Goal: Transaction & Acquisition: Subscribe to service/newsletter

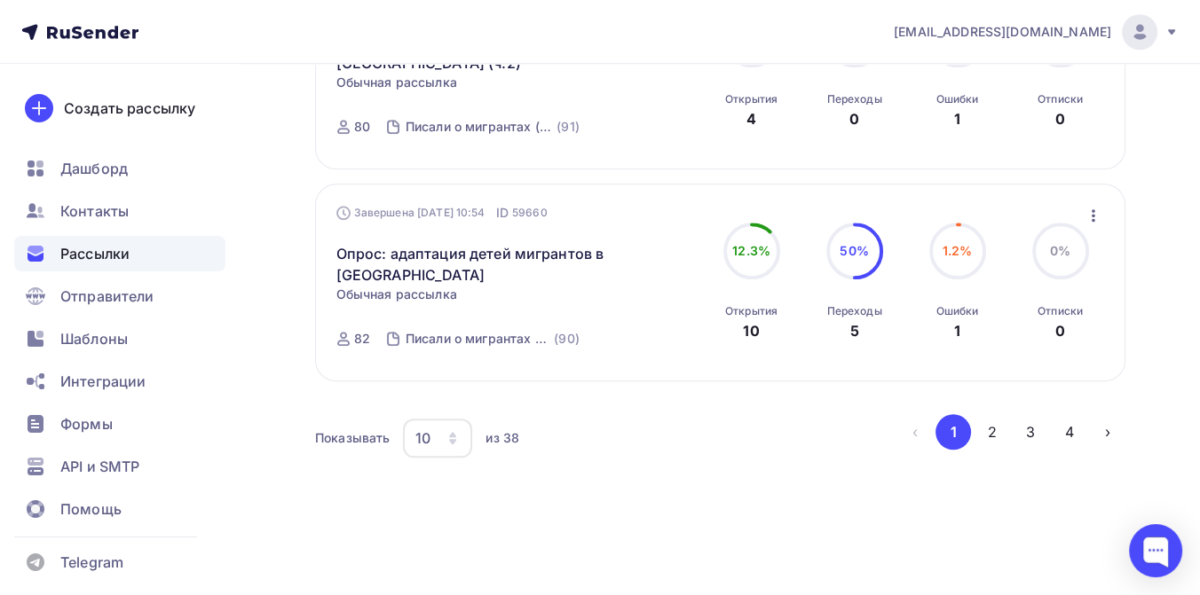
scroll to position [2071, 0]
click at [986, 432] on button "2" at bounding box center [991, 431] width 35 height 35
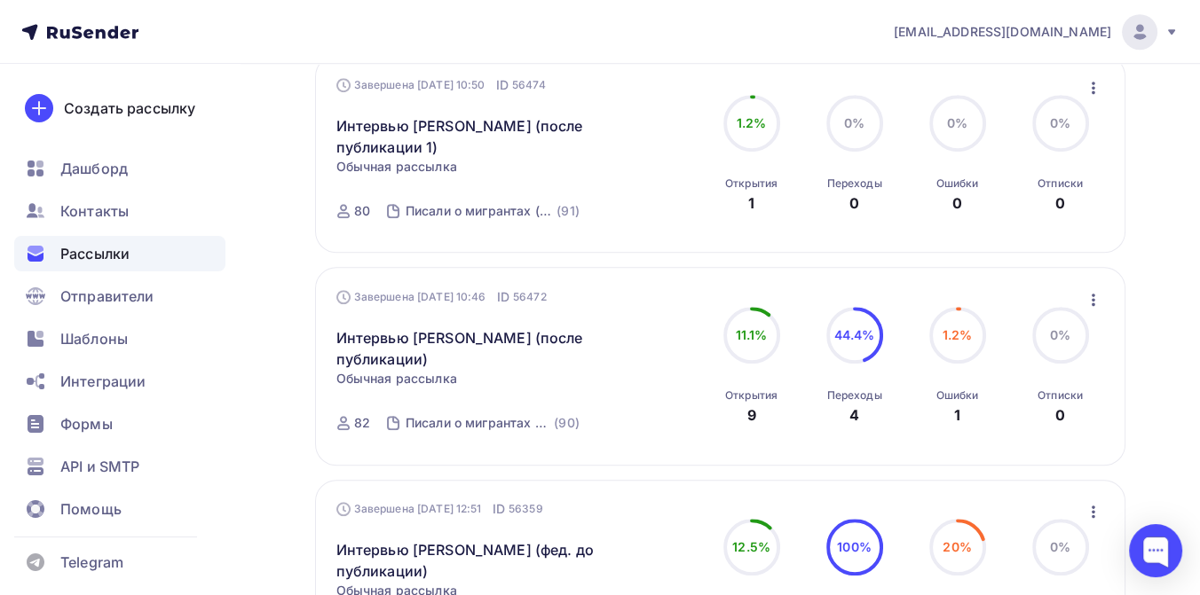
scroll to position [1727, 0]
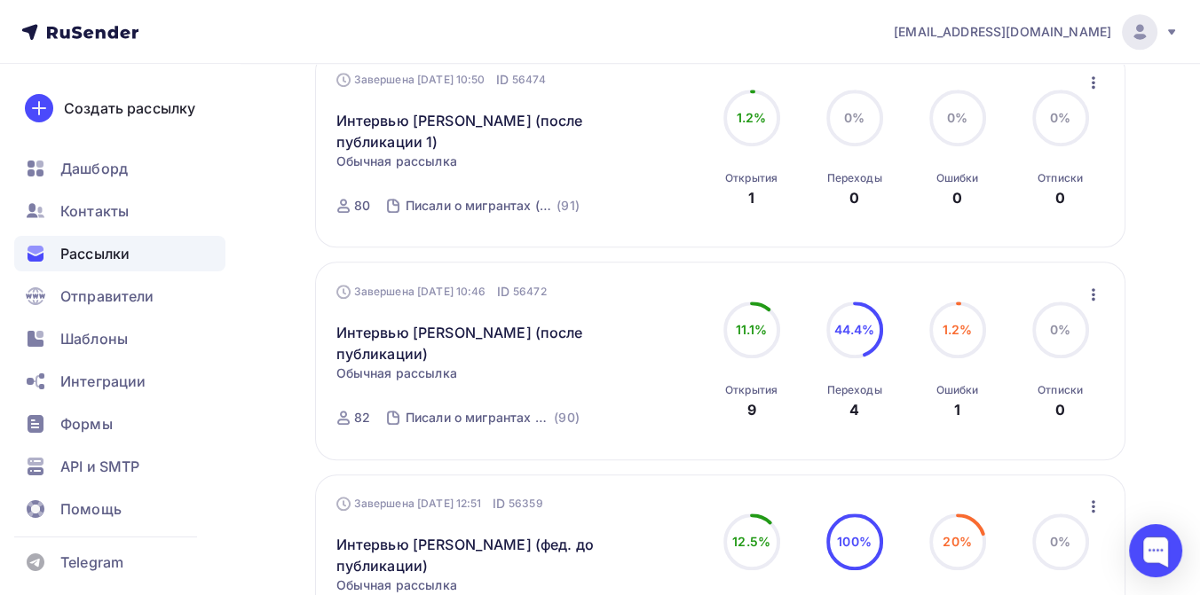
click at [1167, 32] on icon at bounding box center [1171, 32] width 14 height 14
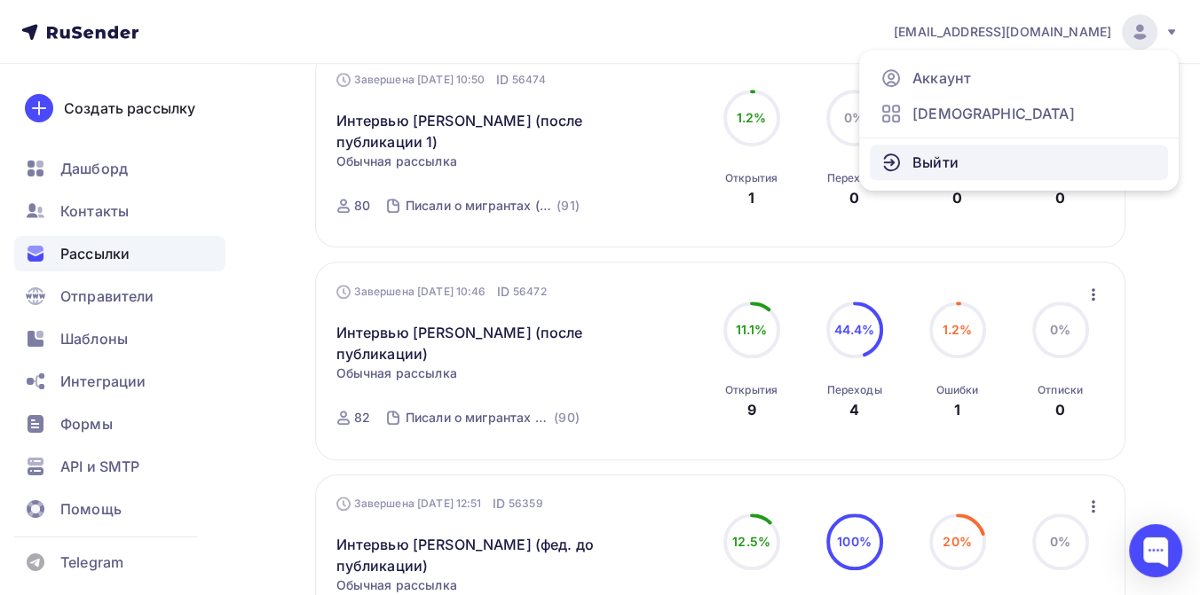
click at [939, 161] on span "Выйти" at bounding box center [935, 162] width 46 height 21
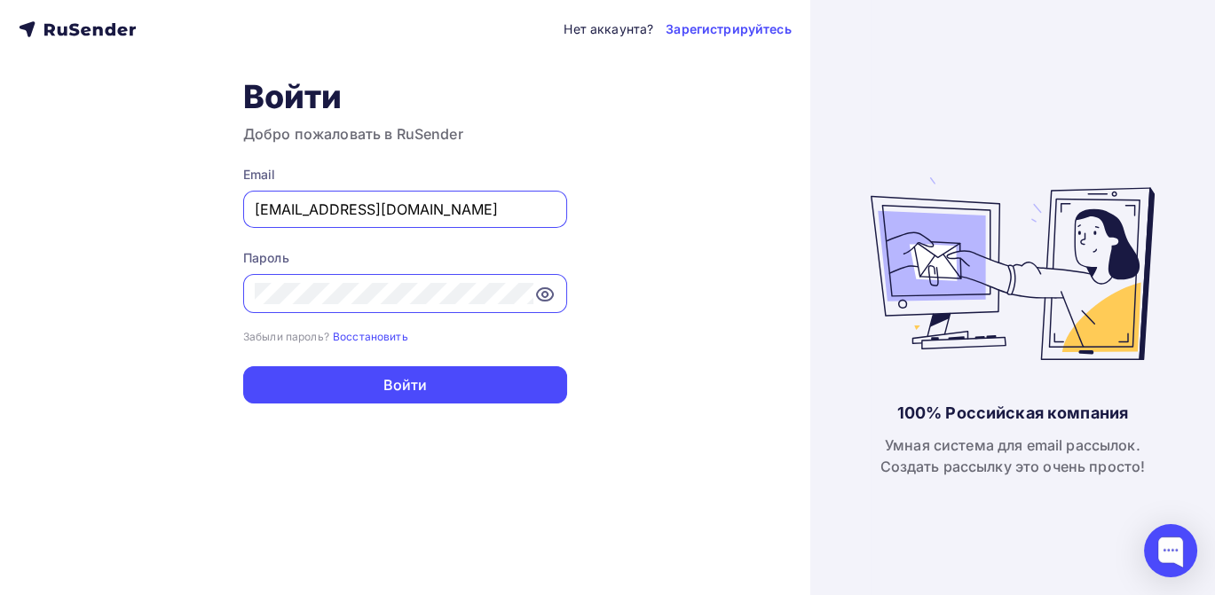
click at [466, 215] on input "press@simplepayments24.ru" at bounding box center [405, 209] width 301 height 21
type input "[EMAIL_ADDRESS][DOMAIN_NAME]"
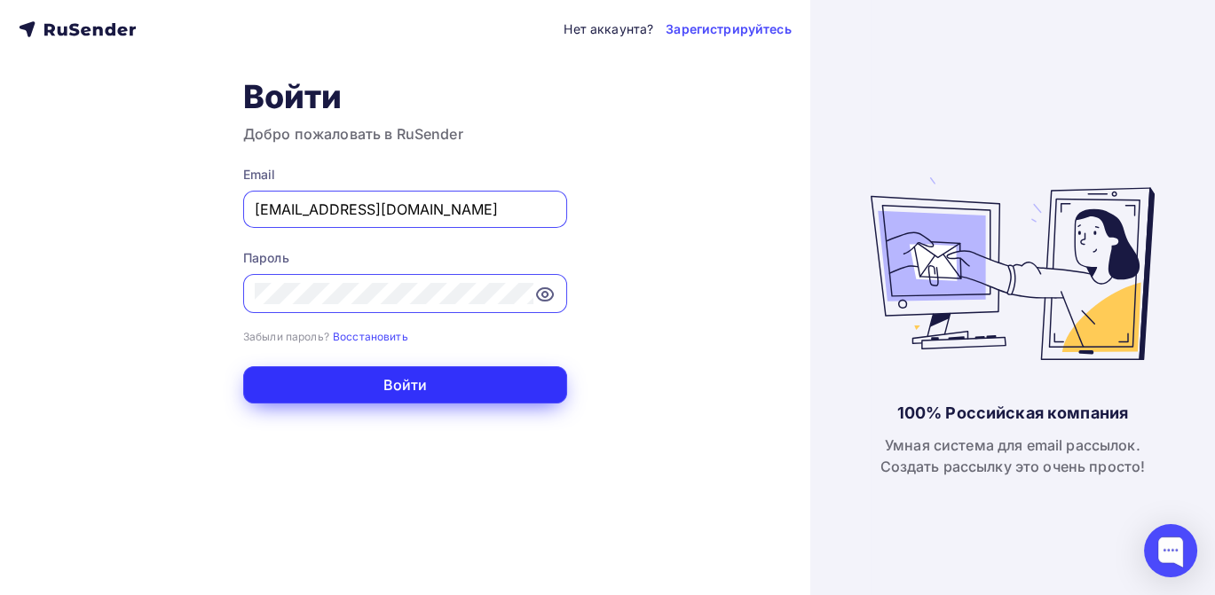
click at [380, 382] on button "Войти" at bounding box center [405, 384] width 324 height 37
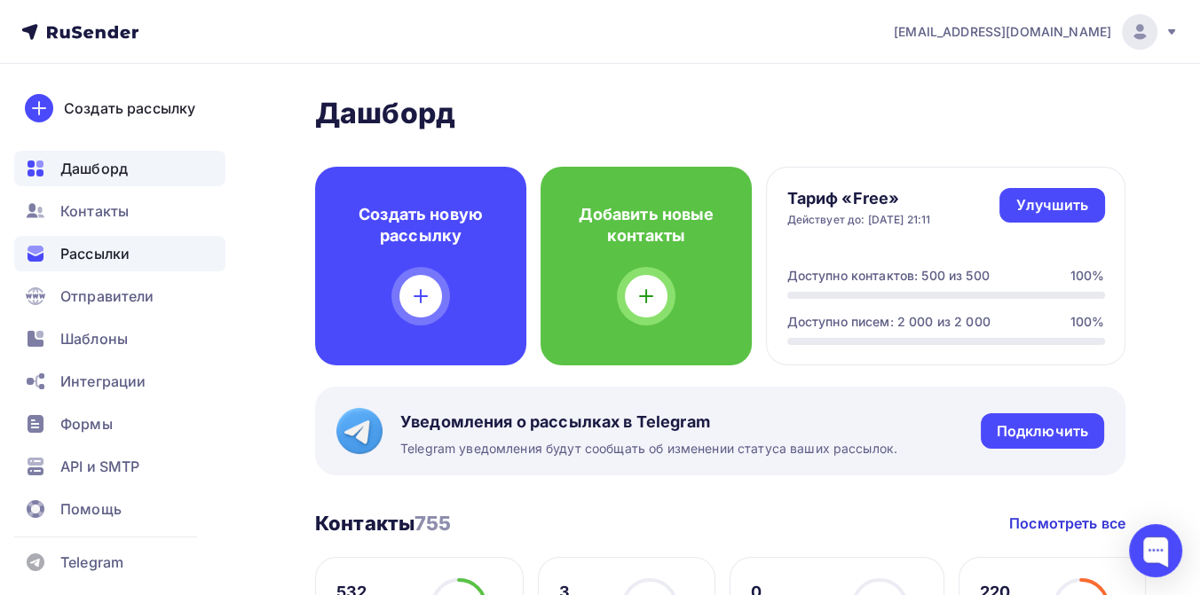
click at [110, 249] on span "Рассылки" at bounding box center [94, 253] width 69 height 21
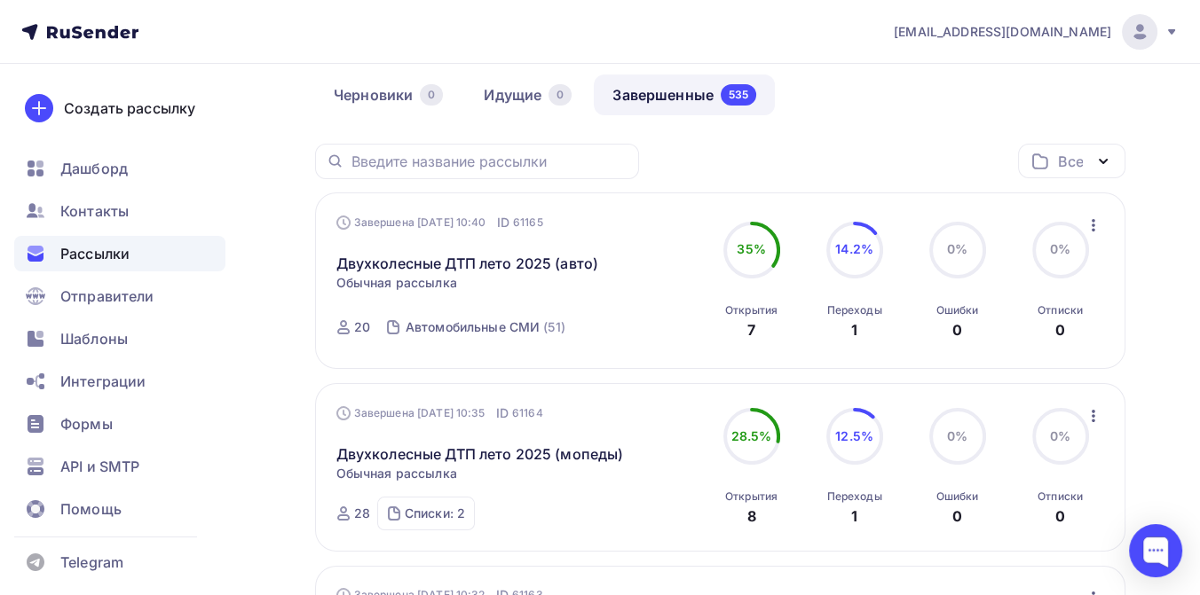
scroll to position [197, 0]
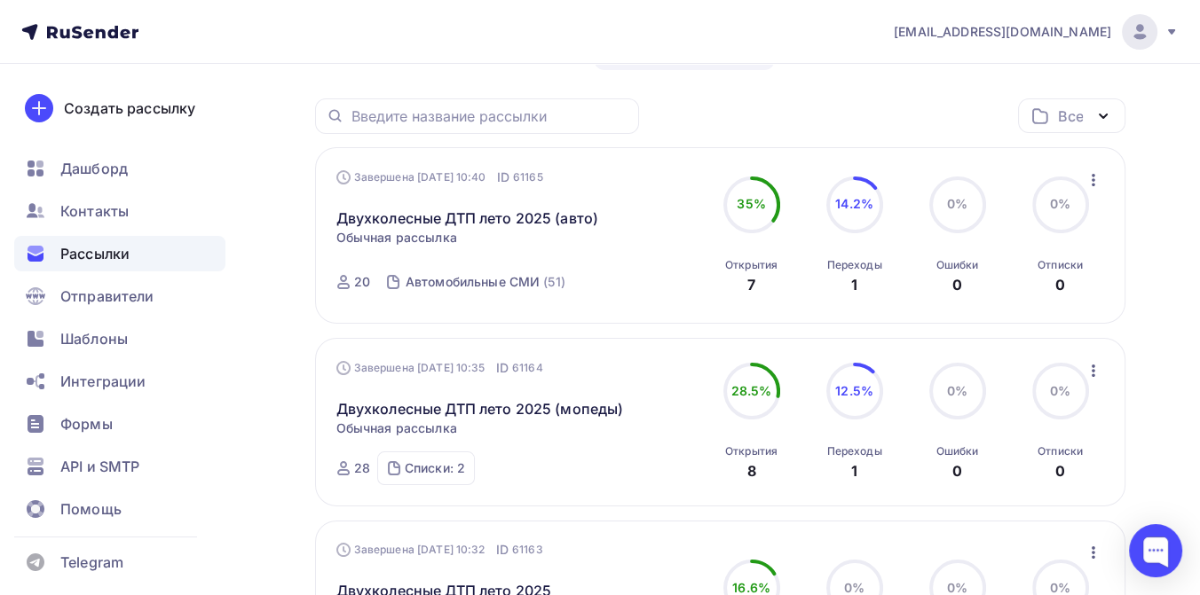
click at [1090, 182] on icon "button" at bounding box center [1092, 179] width 21 height 21
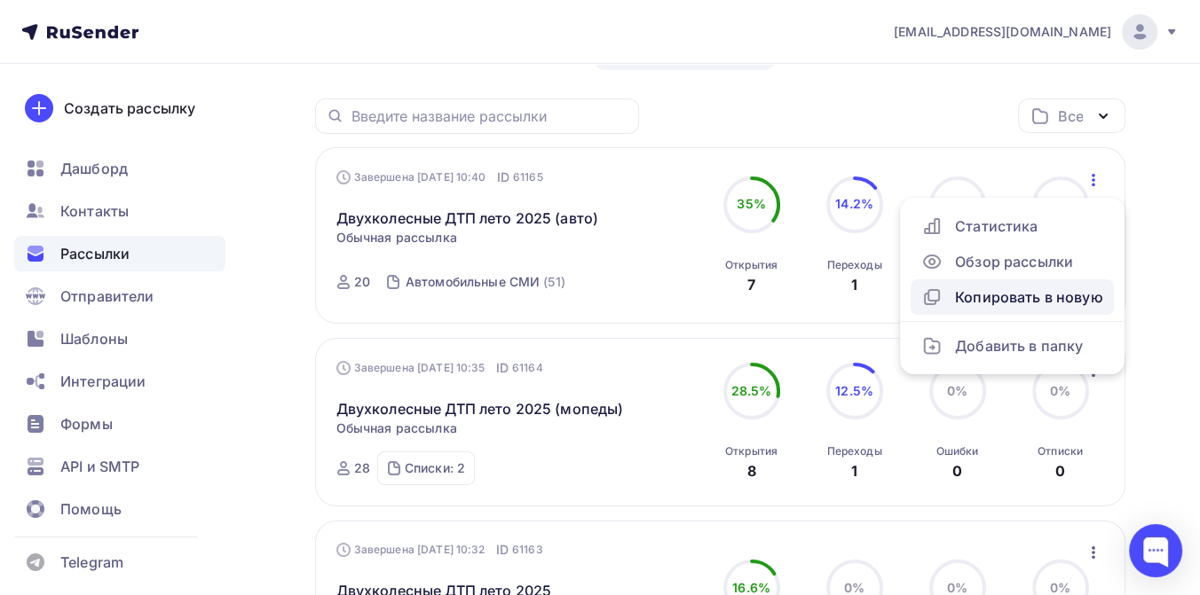
click at [998, 297] on div "Копировать в новую" at bounding box center [1012, 297] width 182 height 21
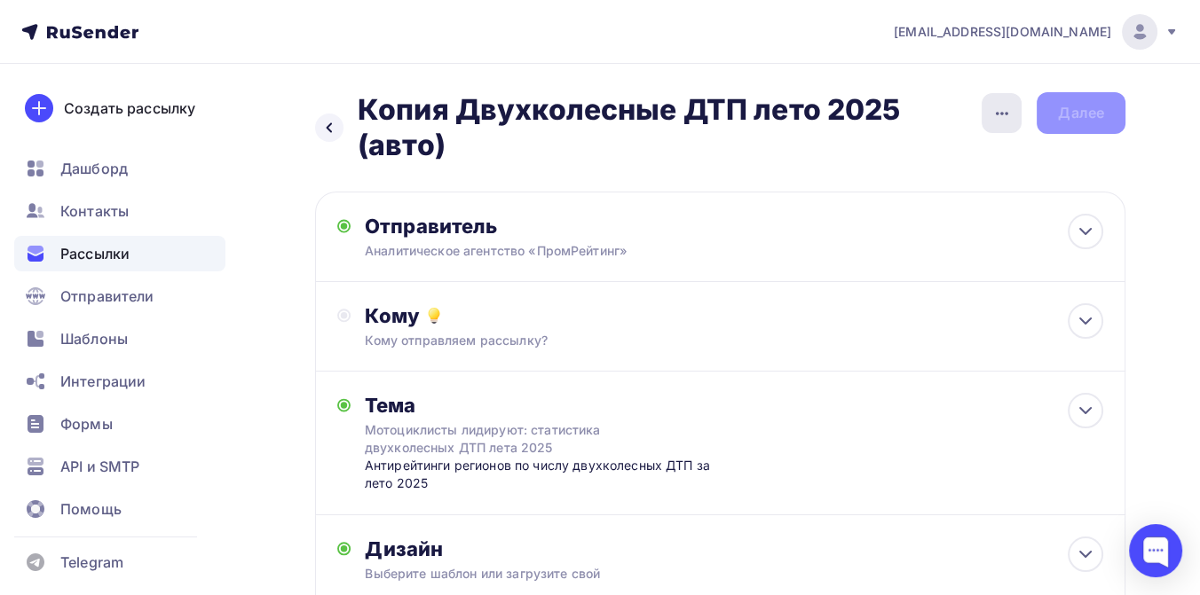
click at [996, 114] on icon "button" at bounding box center [1002, 114] width 12 height 4
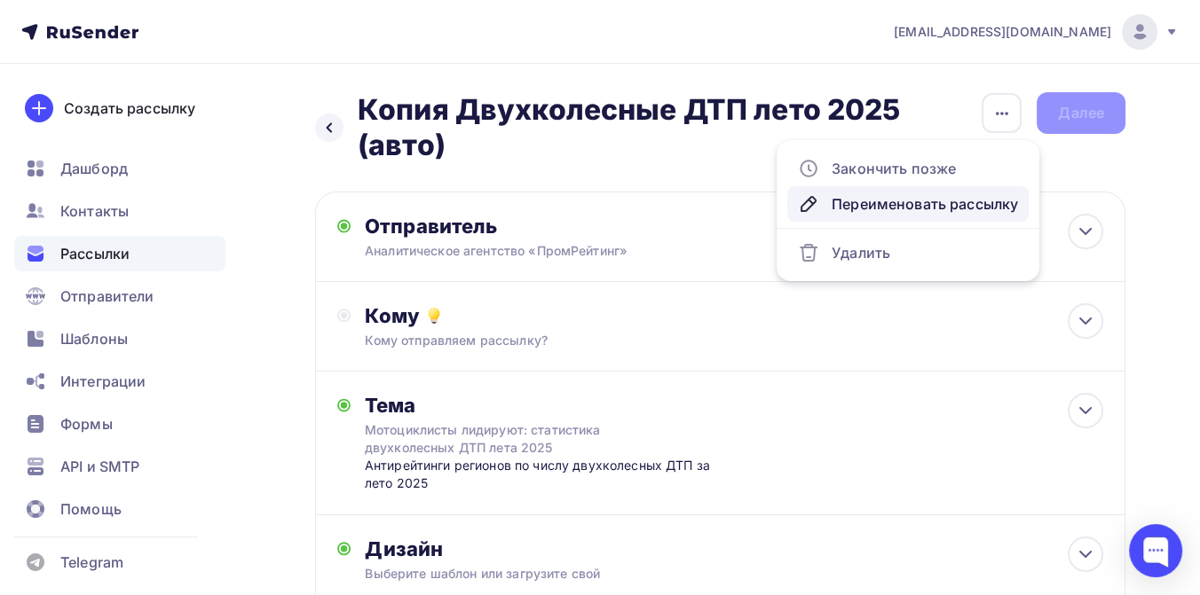
click at [940, 206] on div "Переименовать рассылку" at bounding box center [908, 203] width 220 height 21
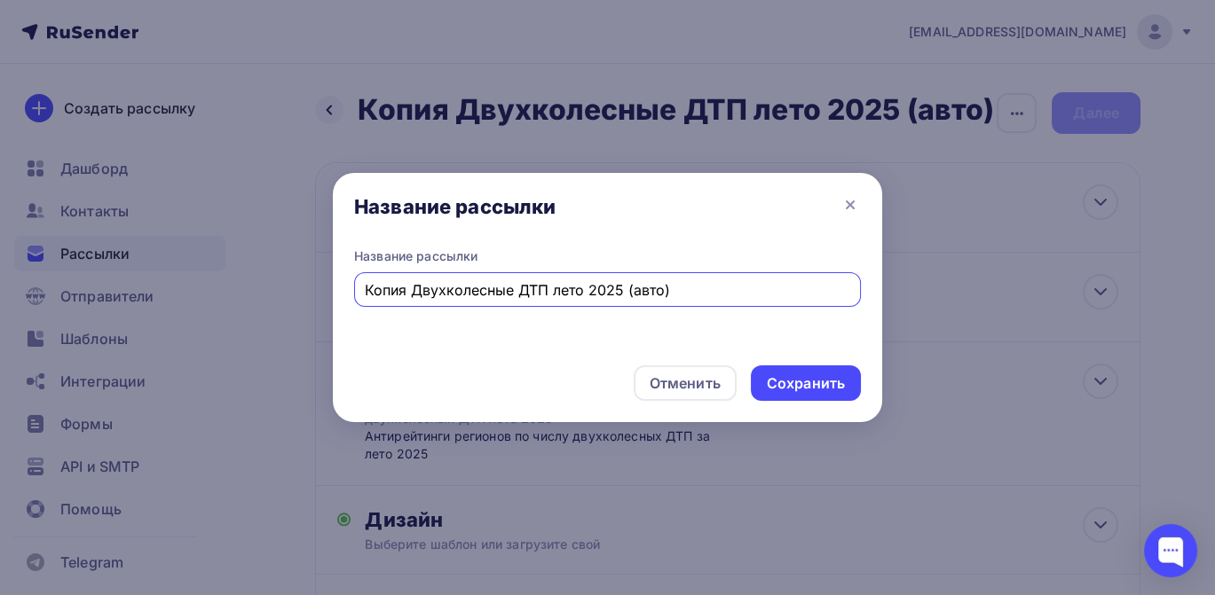
drag, startPoint x: 517, startPoint y: 288, endPoint x: 329, endPoint y: 288, distance: 188.1
click at [329, 288] on div "Название рассылки Название рассылки Копия Двухколесные ДТП лето 2025 (авто) Отм…" at bounding box center [607, 297] width 1215 height 595
drag, startPoint x: 401, startPoint y: 294, endPoint x: 537, endPoint y: 291, distance: 135.8
click at [537, 291] on input "ДТП лето 2025 (авто)" at bounding box center [608, 289] width 486 height 21
click at [438, 294] on input "ДТП 9 мемяцев 2025" at bounding box center [608, 289] width 486 height 21
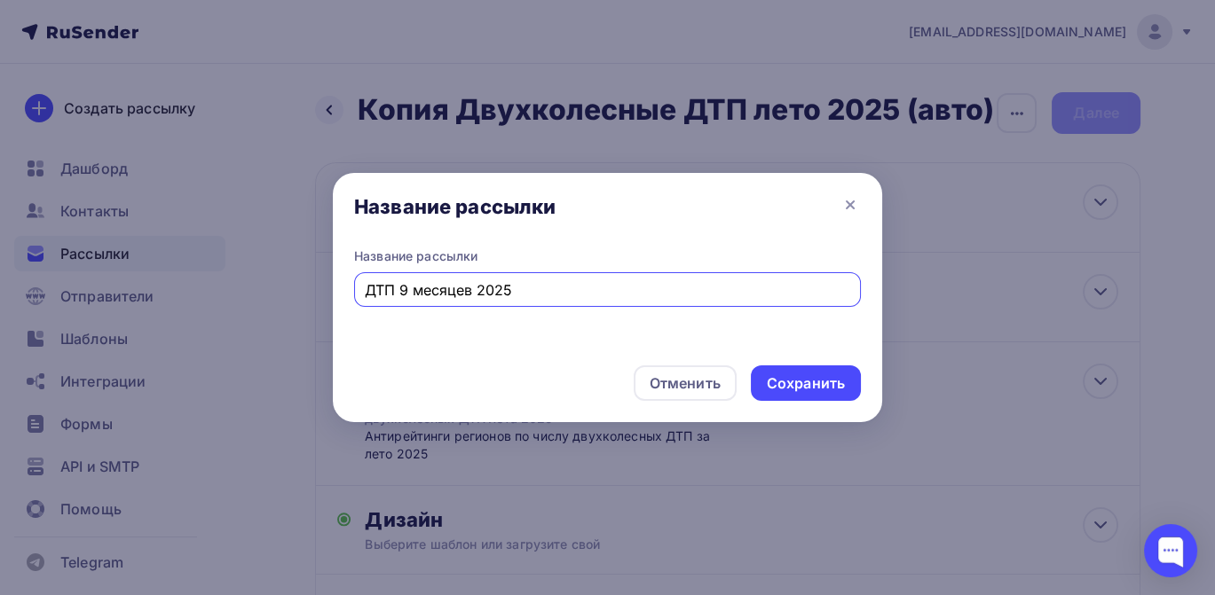
click at [519, 289] on input "ДТП 9 месяцев 2025" at bounding box center [608, 289] width 486 height 21
type input "ДТП 9 месяцев 2025 (4 рейтинга)"
click at [799, 382] on div "Сохранить" at bounding box center [806, 384] width 78 height 20
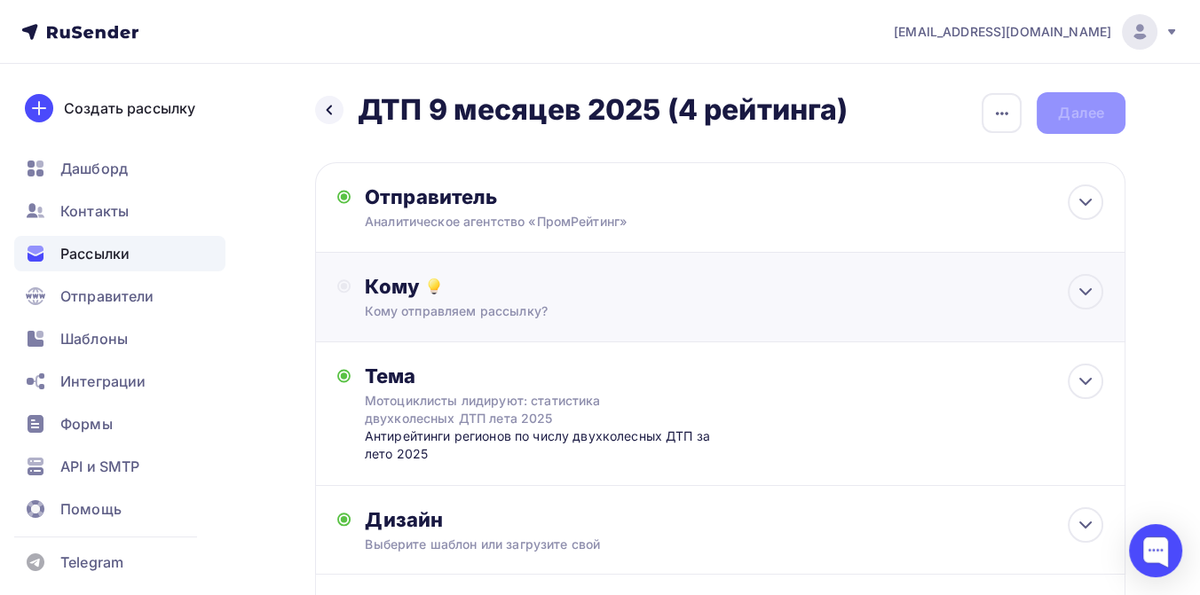
click at [530, 289] on div "Кому" at bounding box center [734, 286] width 738 height 25
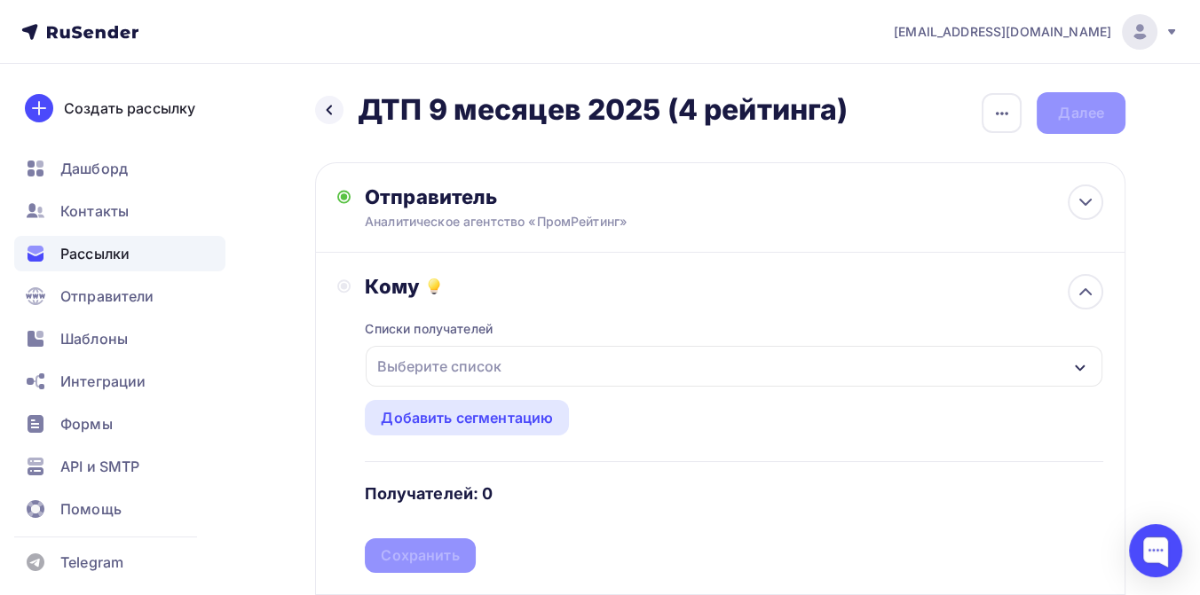
click at [470, 369] on div "Выберите список" at bounding box center [439, 366] width 138 height 32
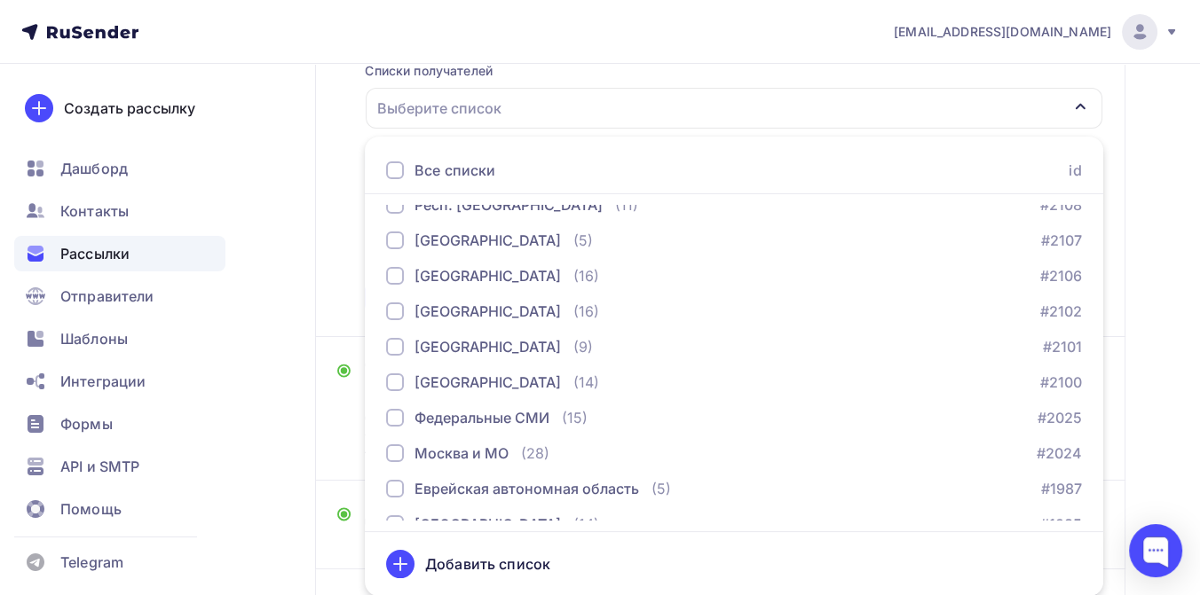
scroll to position [986, 0]
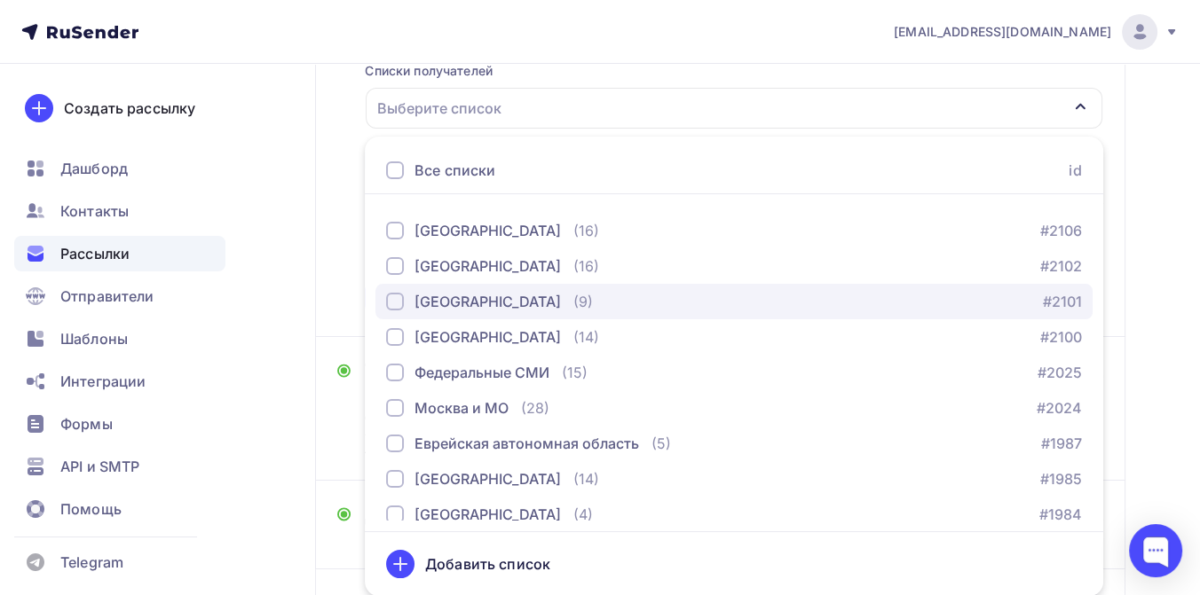
click at [479, 295] on div "[GEOGRAPHIC_DATA]" at bounding box center [487, 301] width 146 height 21
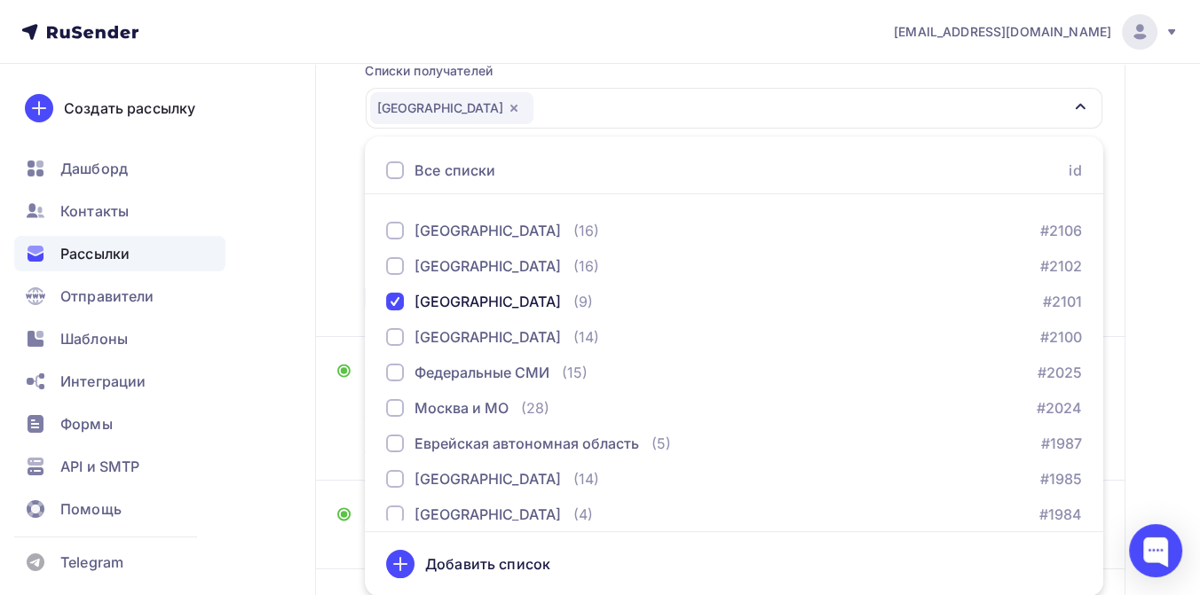
click at [1158, 220] on div "Назад ДТП 9 месяцев 2025 (4 рейтинга) ДТП 9 месяцев 2025 (4 рейтинга) Закончить…" at bounding box center [600, 290] width 1200 height 968
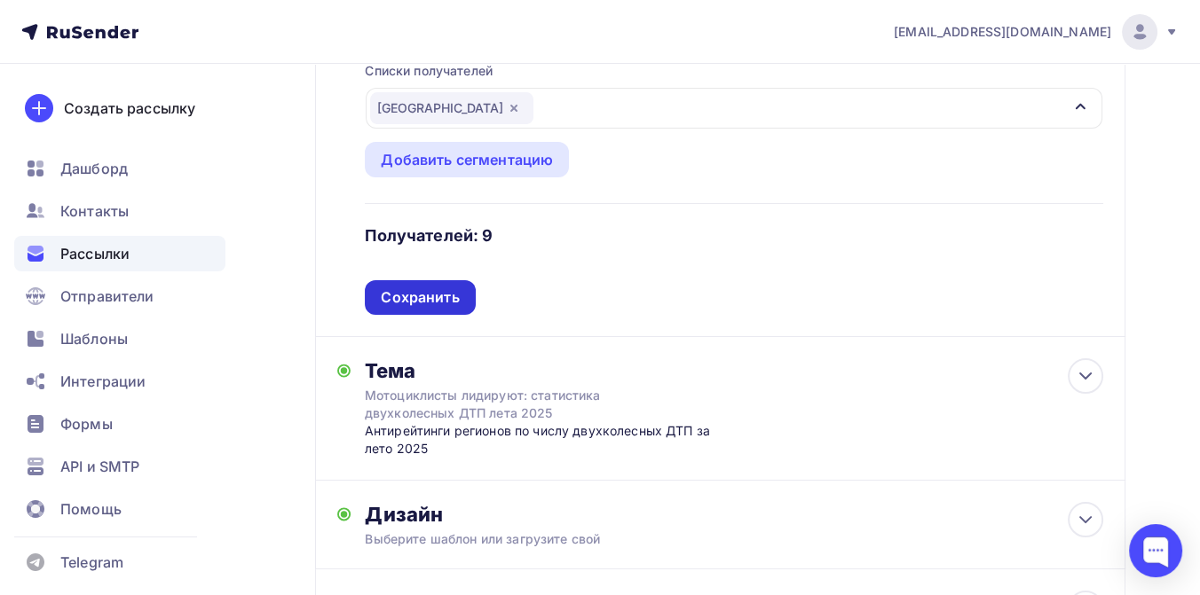
click at [430, 287] on div "Сохранить" at bounding box center [420, 297] width 78 height 20
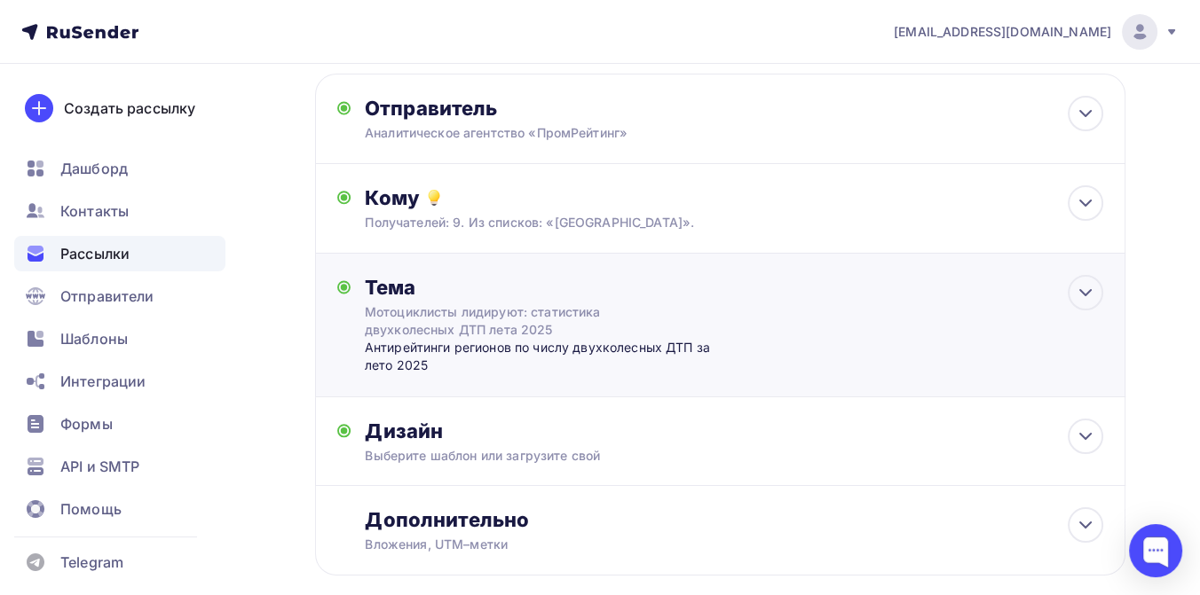
scroll to position [86, 0]
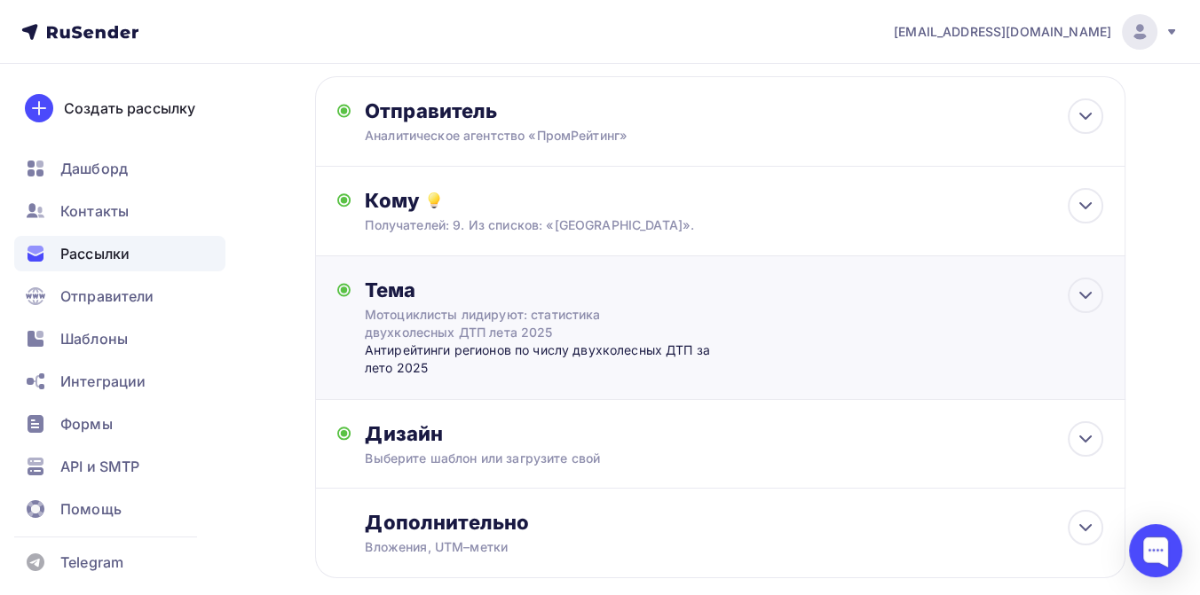
click at [457, 314] on div "Мотоциклисты лидируют: статистика двухколесных ДТП лета 2025" at bounding box center [523, 323] width 316 height 35
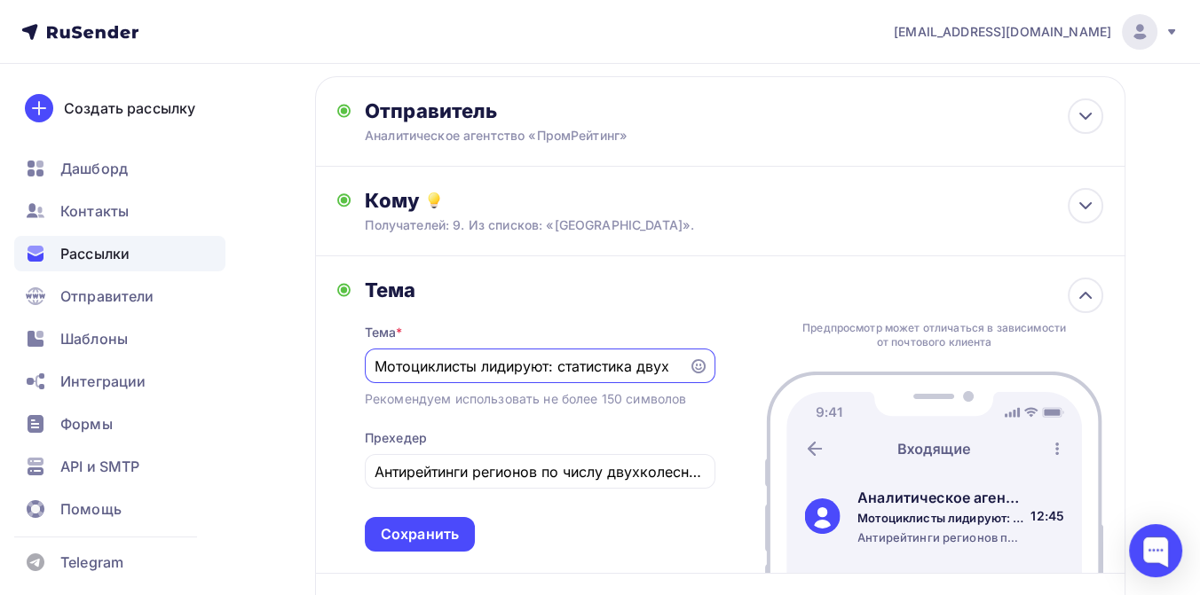
scroll to position [0, 0]
type input "М"
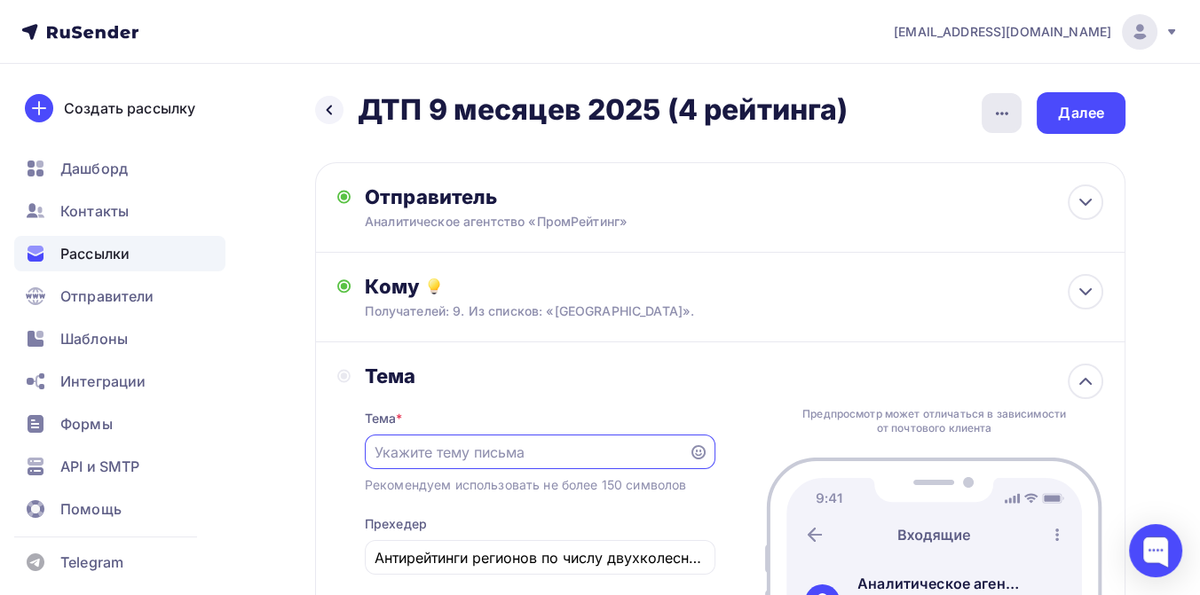
click at [999, 103] on icon "button" at bounding box center [1001, 113] width 21 height 21
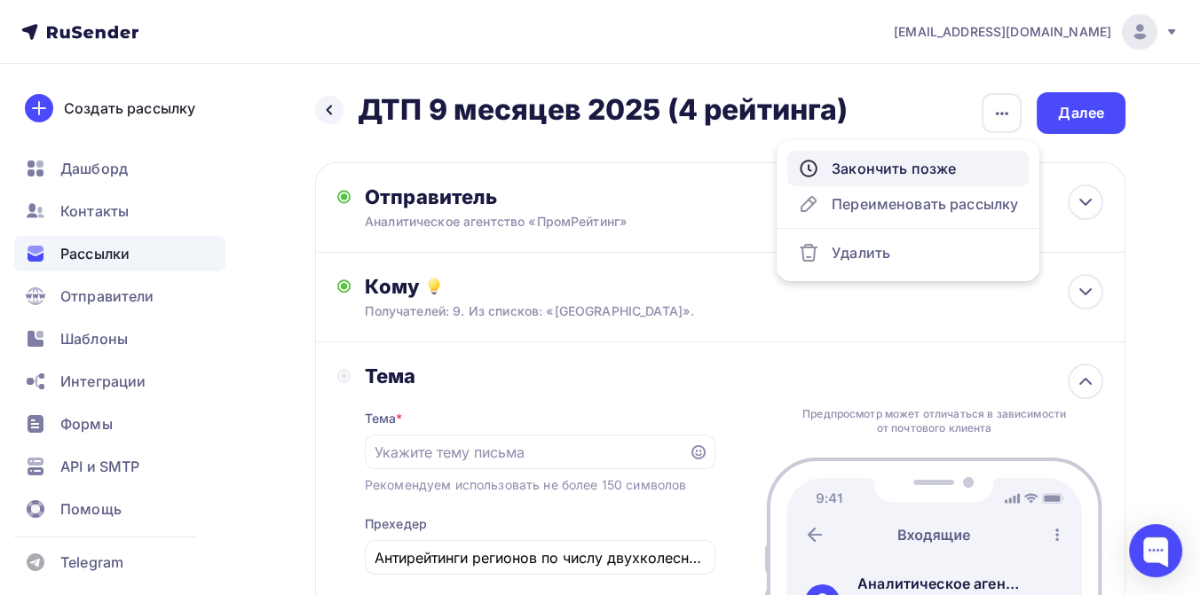
click at [924, 171] on div "Закончить позже" at bounding box center [908, 168] width 220 height 21
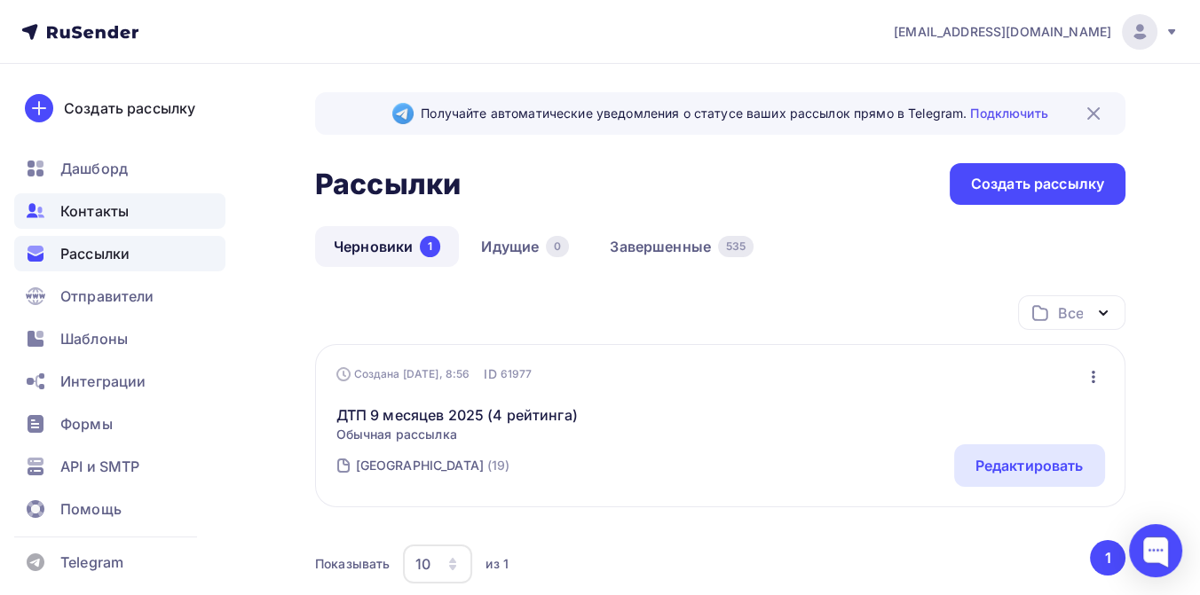
click at [122, 211] on span "Контакты" at bounding box center [94, 211] width 68 height 21
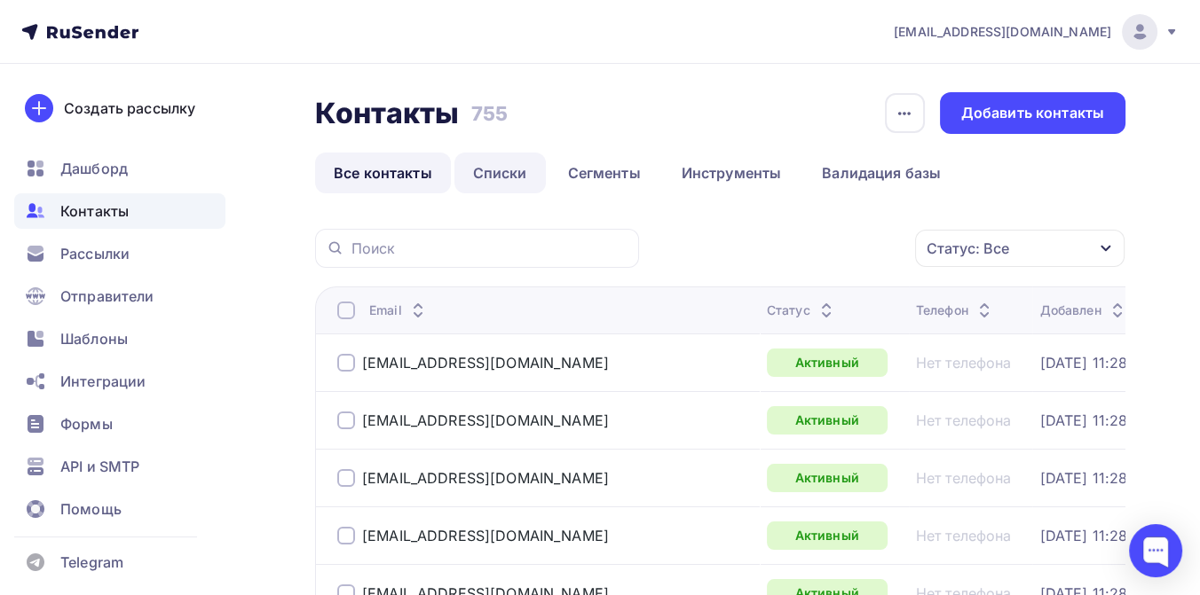
click at [510, 169] on link "Списки" at bounding box center [499, 173] width 91 height 41
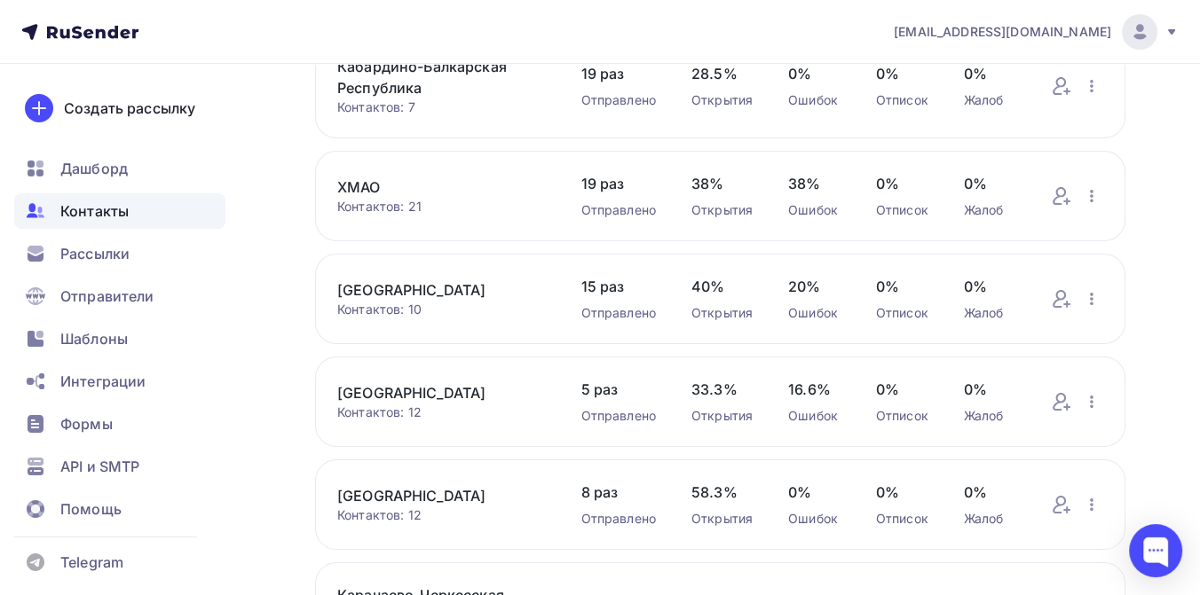
scroll to position [817, 0]
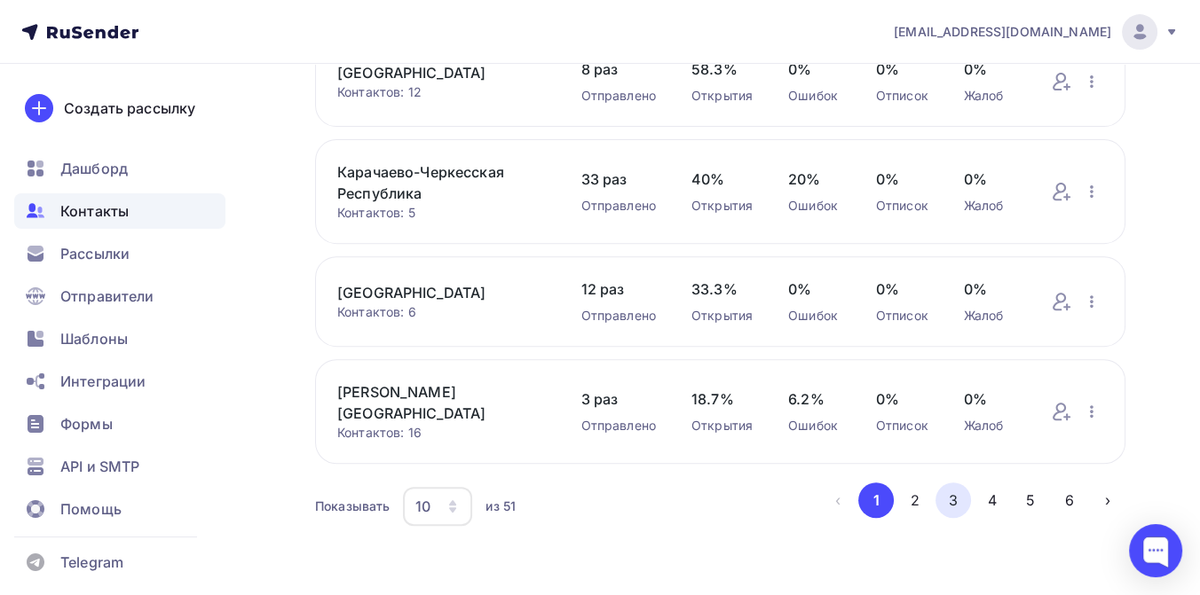
click at [950, 494] on button "3" at bounding box center [952, 500] width 35 height 35
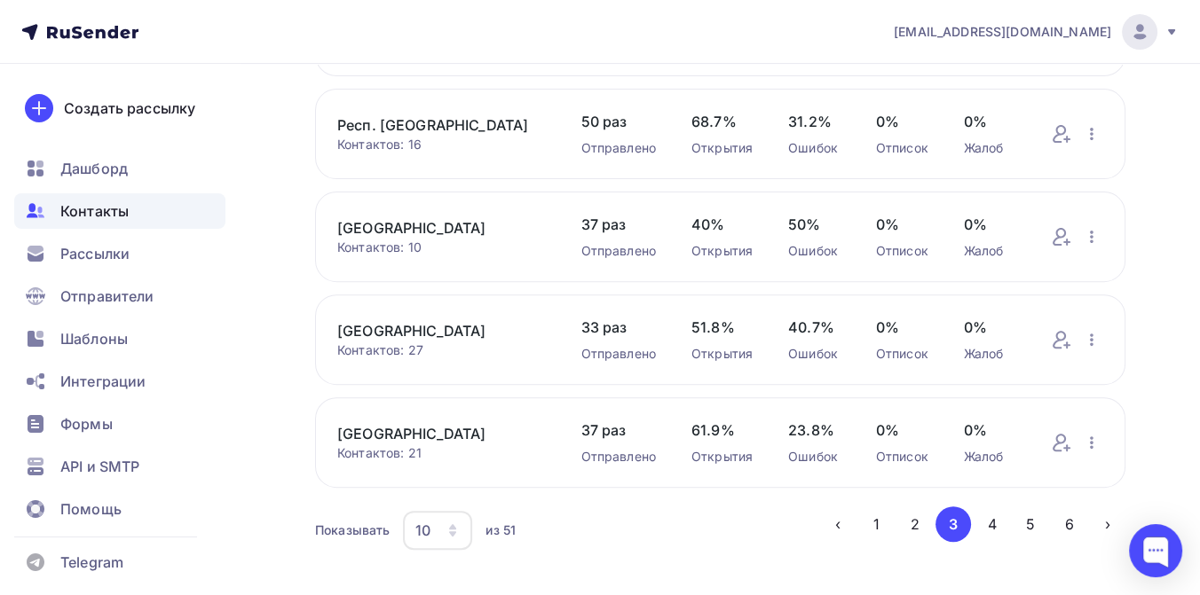
scroll to position [788, 0]
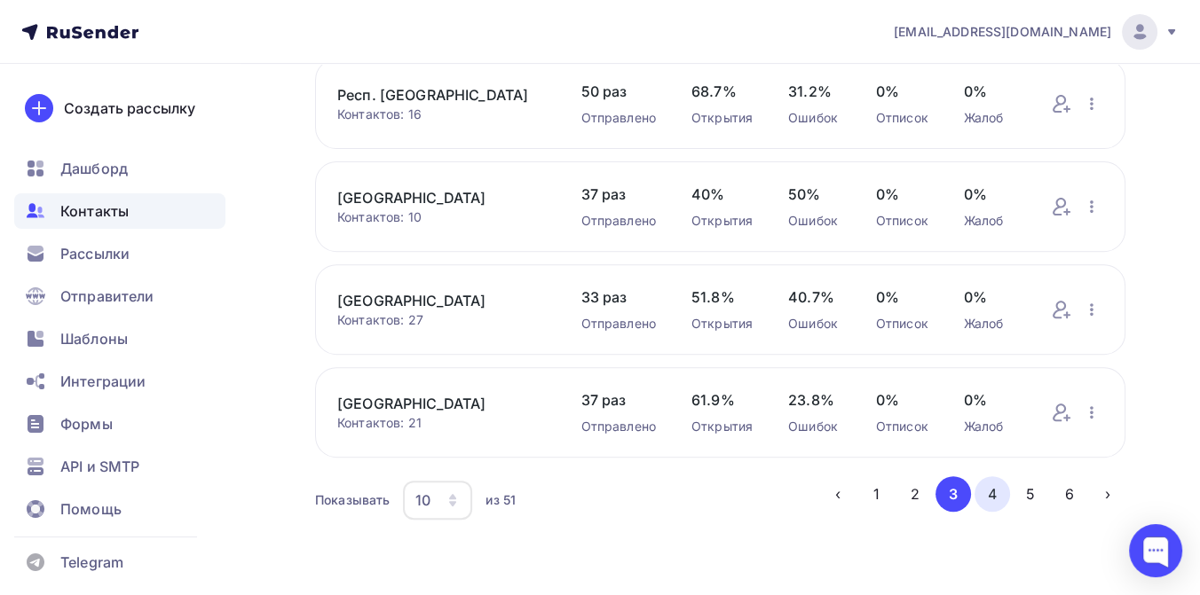
click at [985, 498] on button "4" at bounding box center [991, 493] width 35 height 35
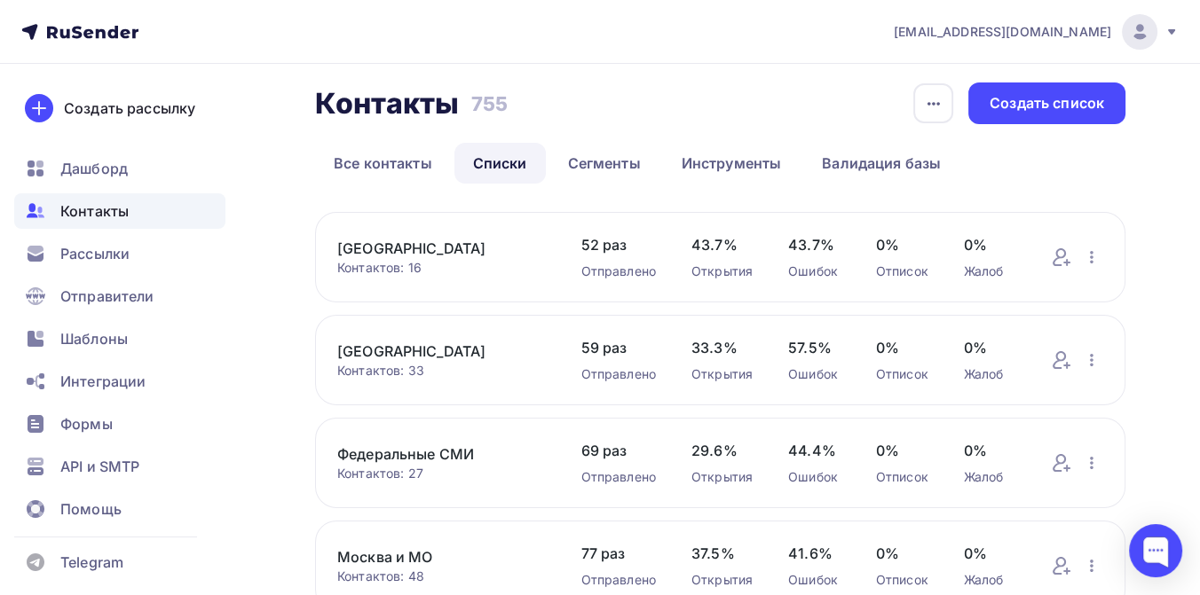
scroll to position [0, 0]
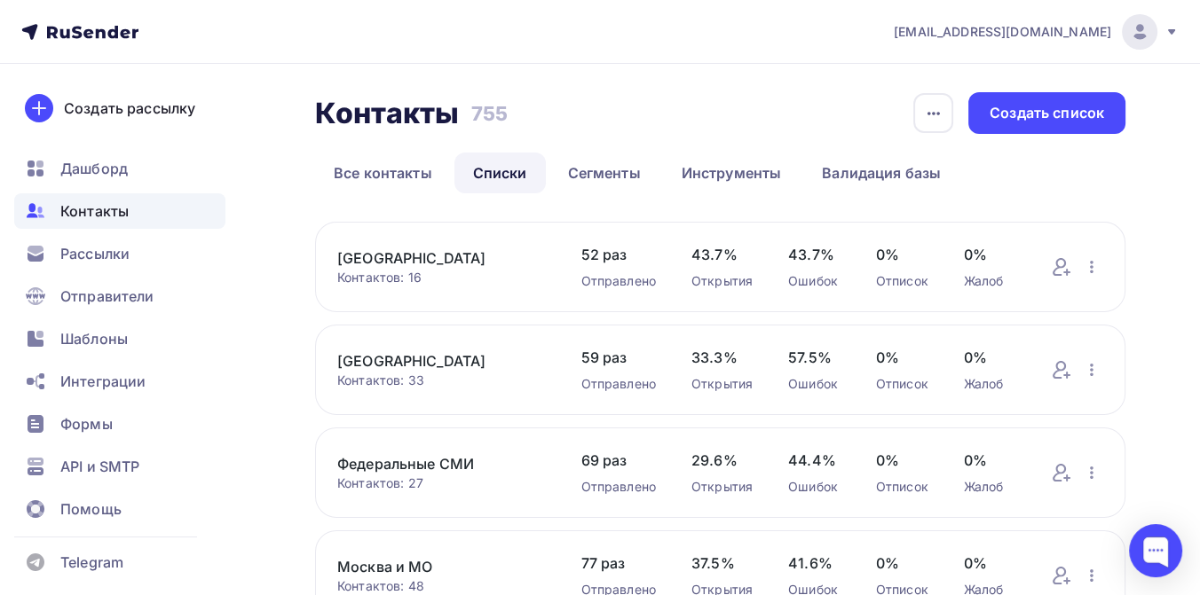
click at [402, 261] on link "[GEOGRAPHIC_DATA]" at bounding box center [441, 258] width 209 height 21
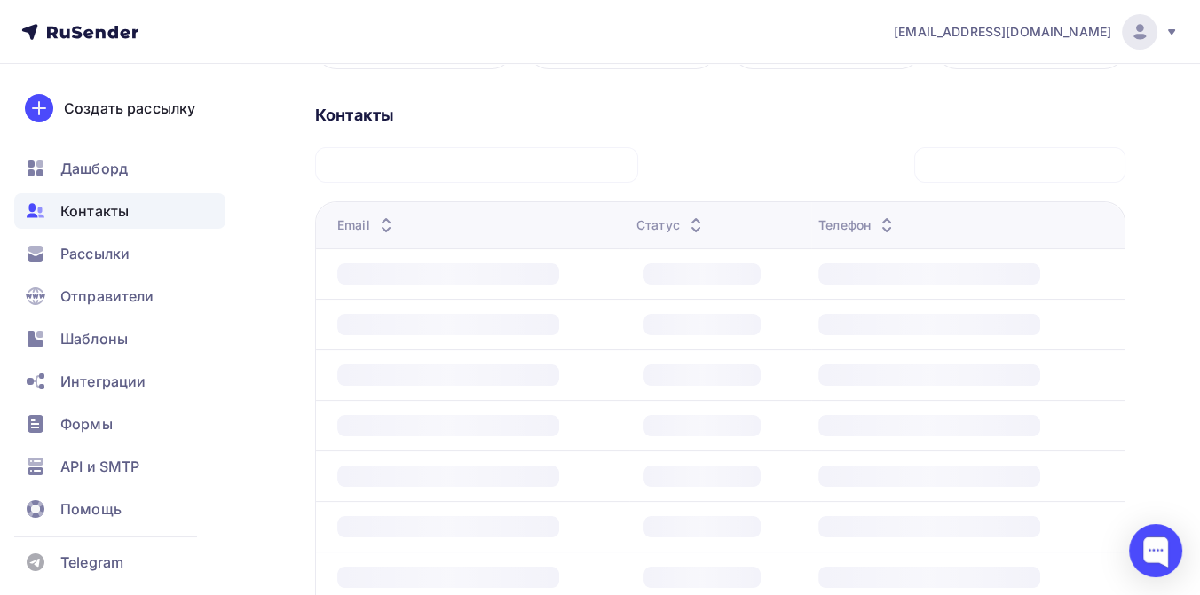
scroll to position [394, 0]
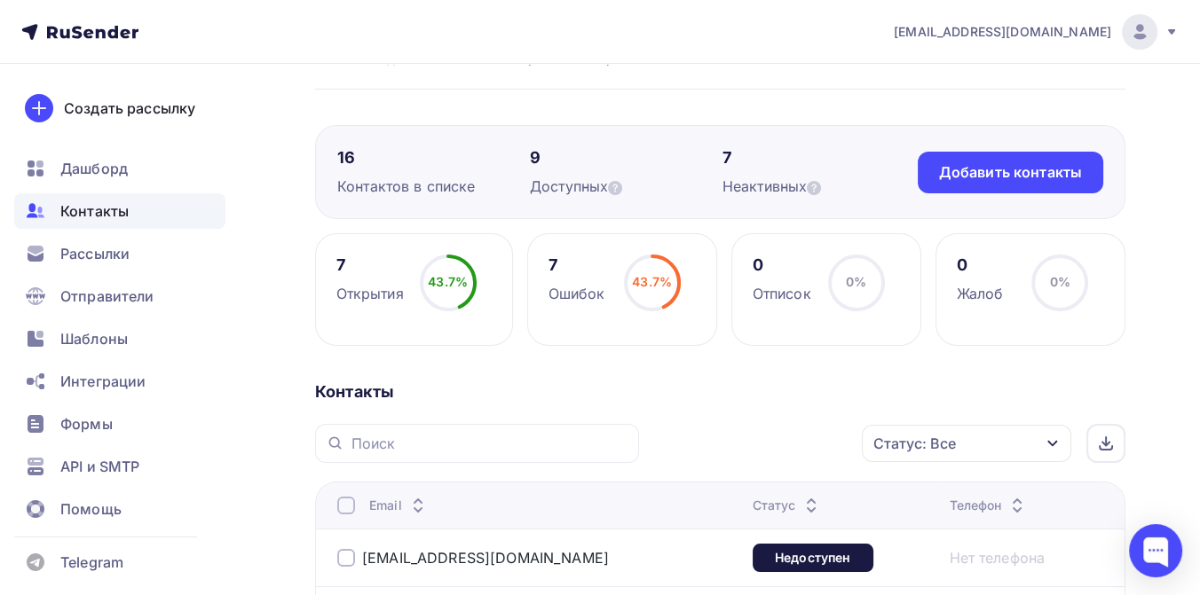
scroll to position [98, 0]
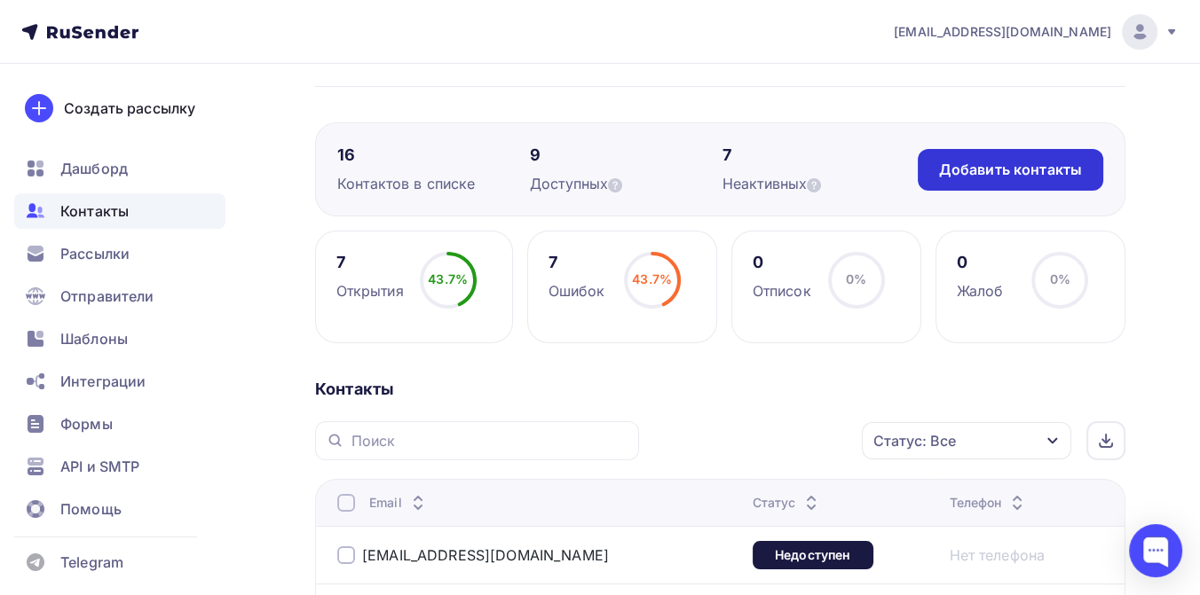
click at [975, 177] on div "Добавить контакты" at bounding box center [1010, 170] width 143 height 20
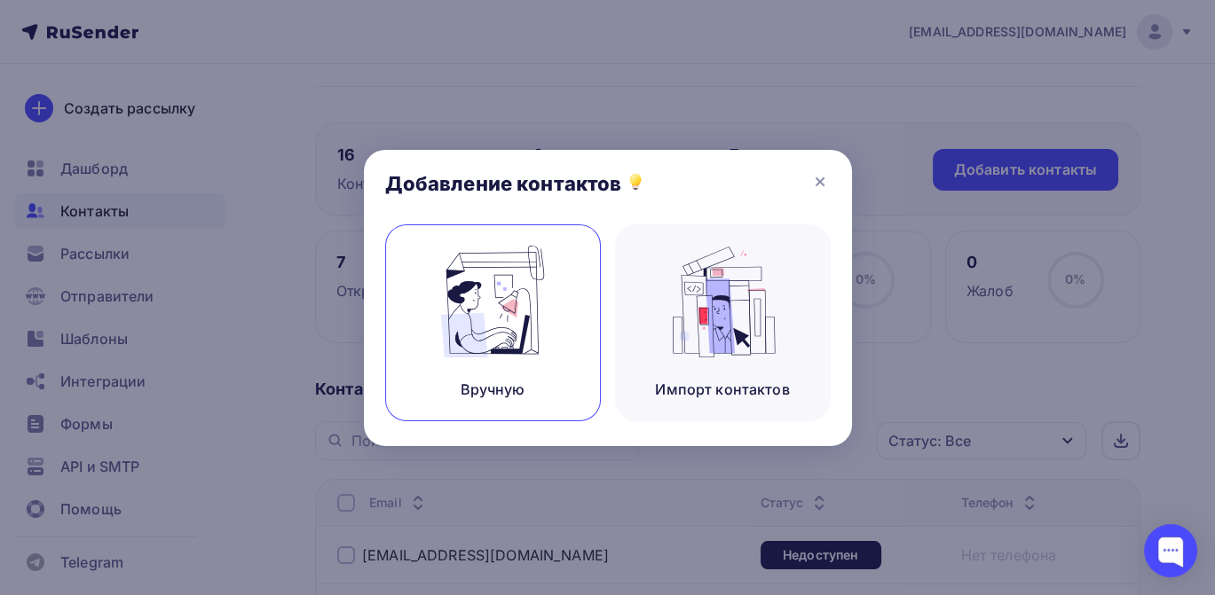
click at [543, 311] on img at bounding box center [492, 302] width 119 height 112
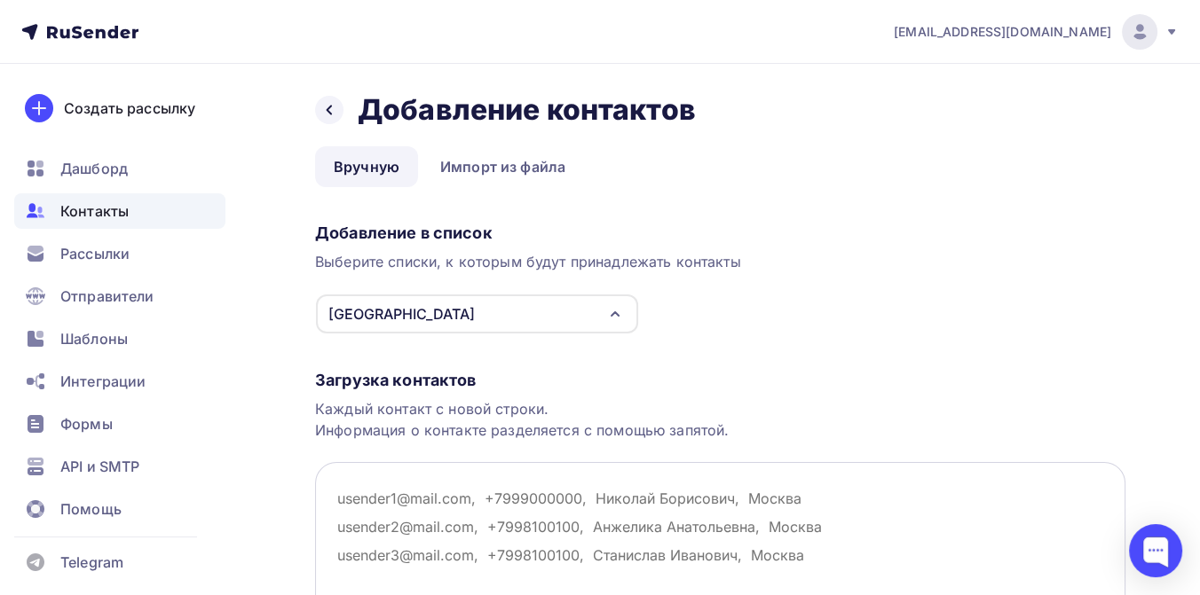
click at [380, 495] on textarea at bounding box center [720, 550] width 810 height 177
paste textarea "[EMAIL_ADDRESS][DOMAIN_NAME]"
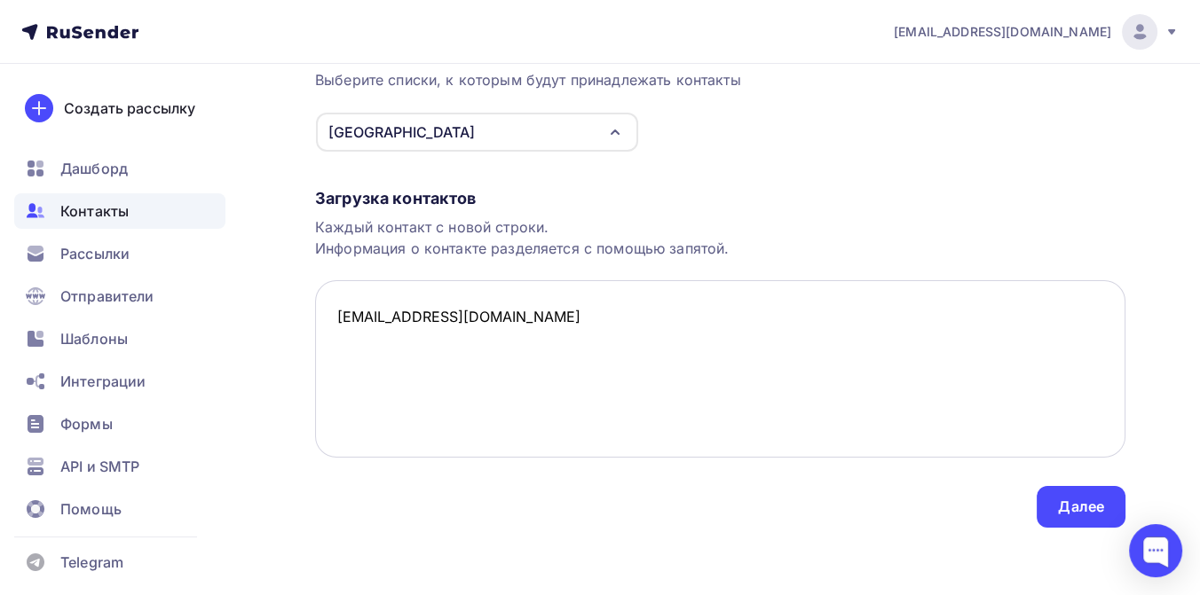
scroll to position [184, 0]
type textarea "[EMAIL_ADDRESS][DOMAIN_NAME]"
click at [1084, 506] on div "Далее" at bounding box center [1081, 505] width 46 height 20
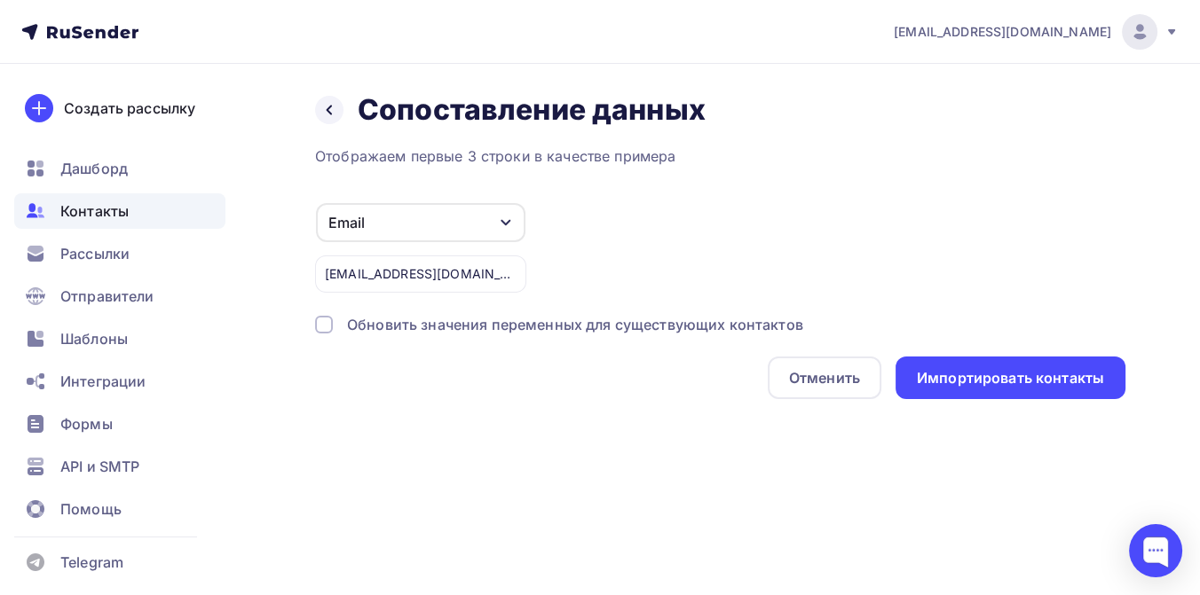
scroll to position [0, 0]
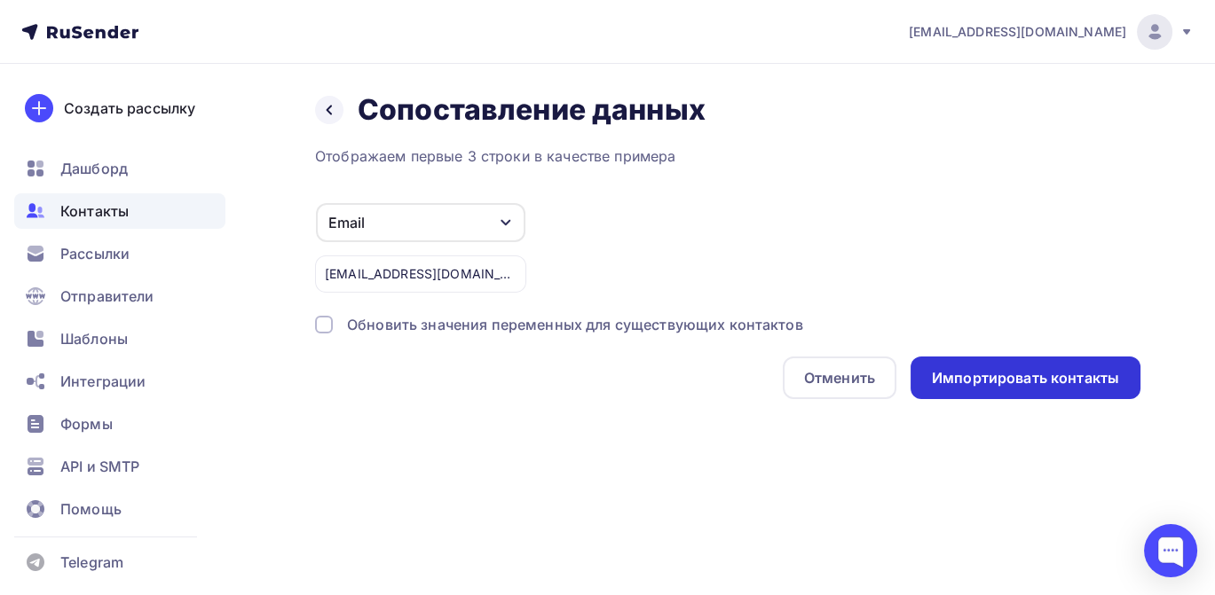
click at [1046, 368] on div "Импортировать контакты" at bounding box center [1025, 378] width 187 height 20
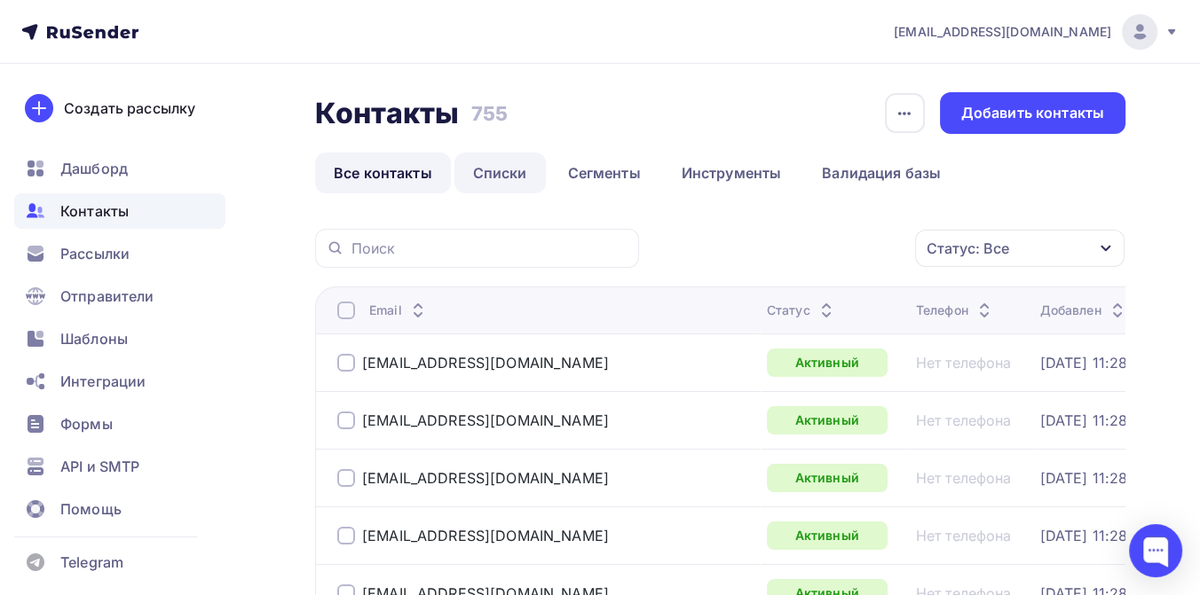
click at [501, 169] on link "Списки" at bounding box center [499, 173] width 91 height 41
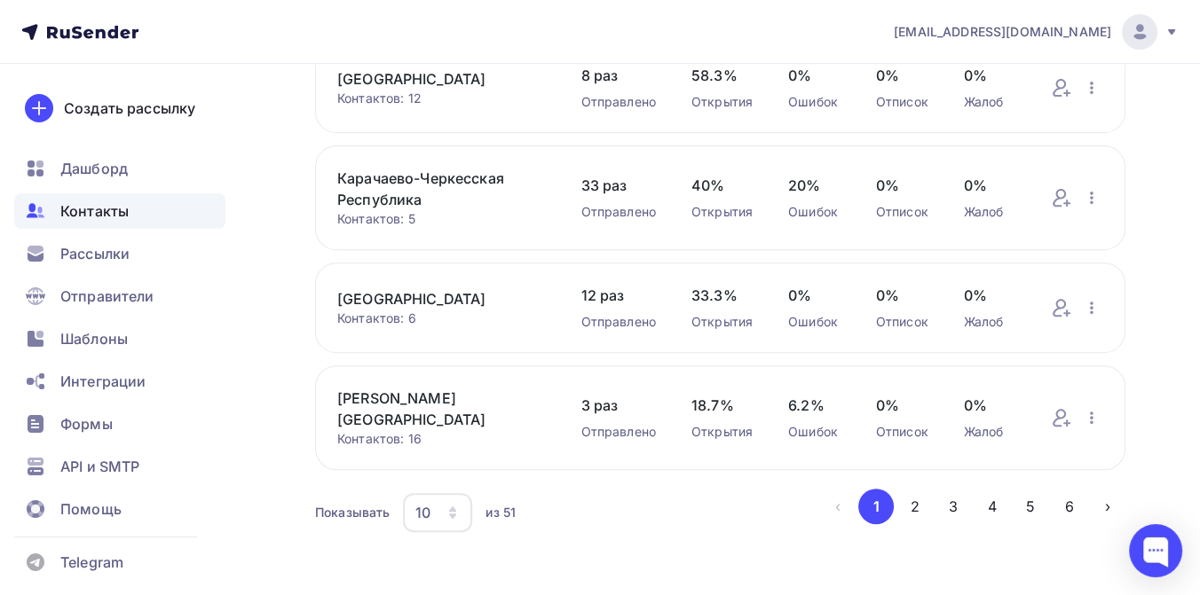
scroll to position [817, 0]
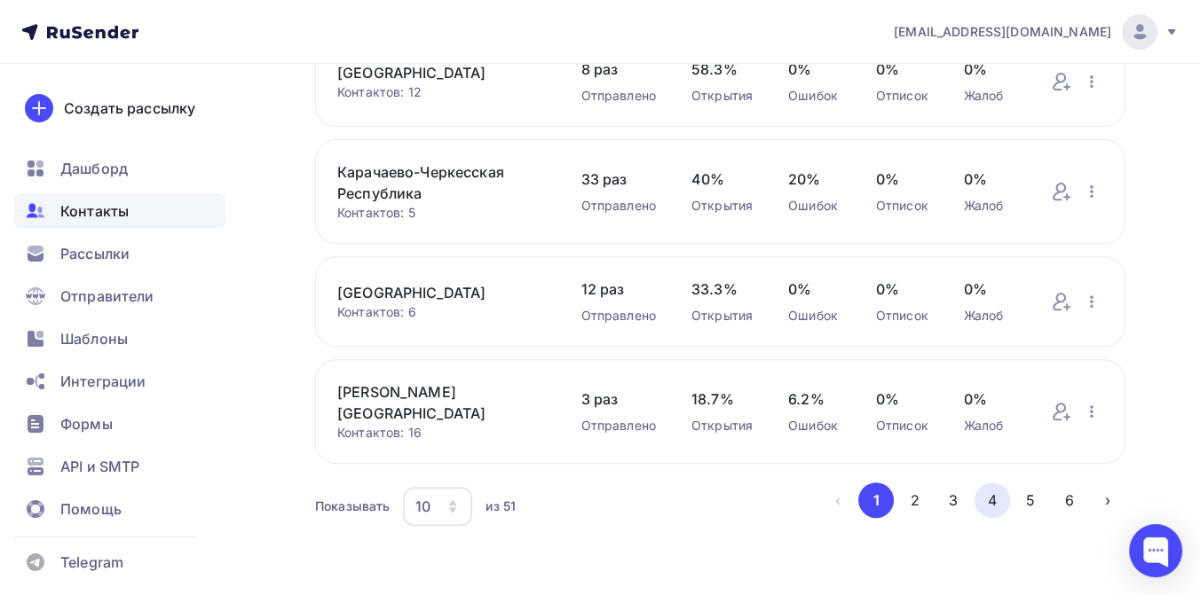
click at [994, 493] on button "4" at bounding box center [991, 500] width 35 height 35
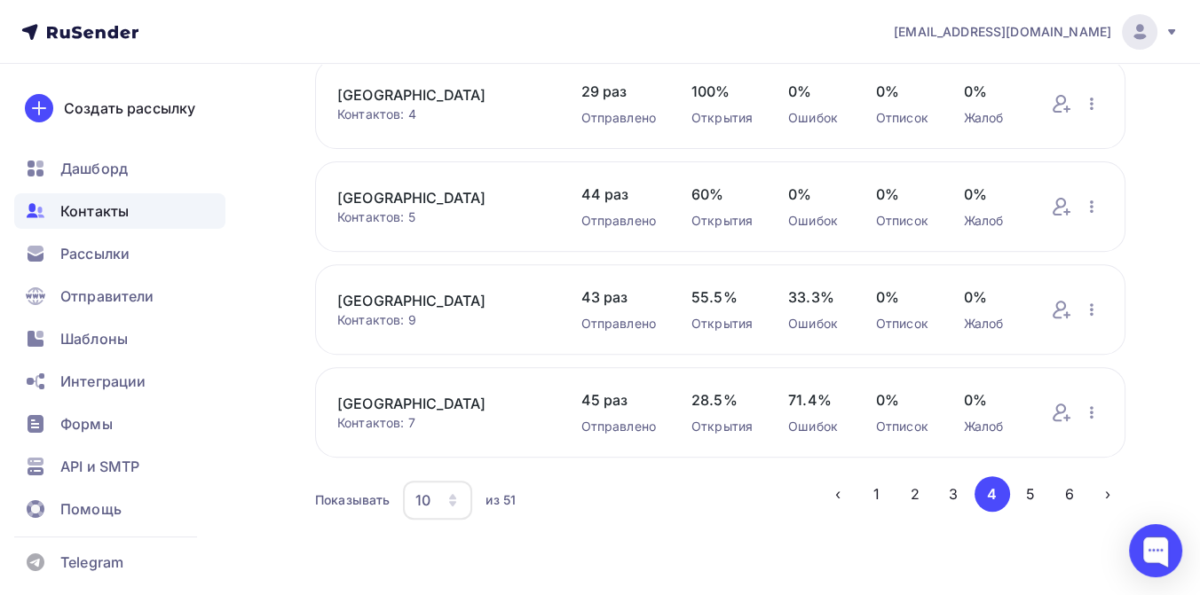
scroll to position [803, 0]
click at [1028, 500] on button "5" at bounding box center [1029, 493] width 35 height 35
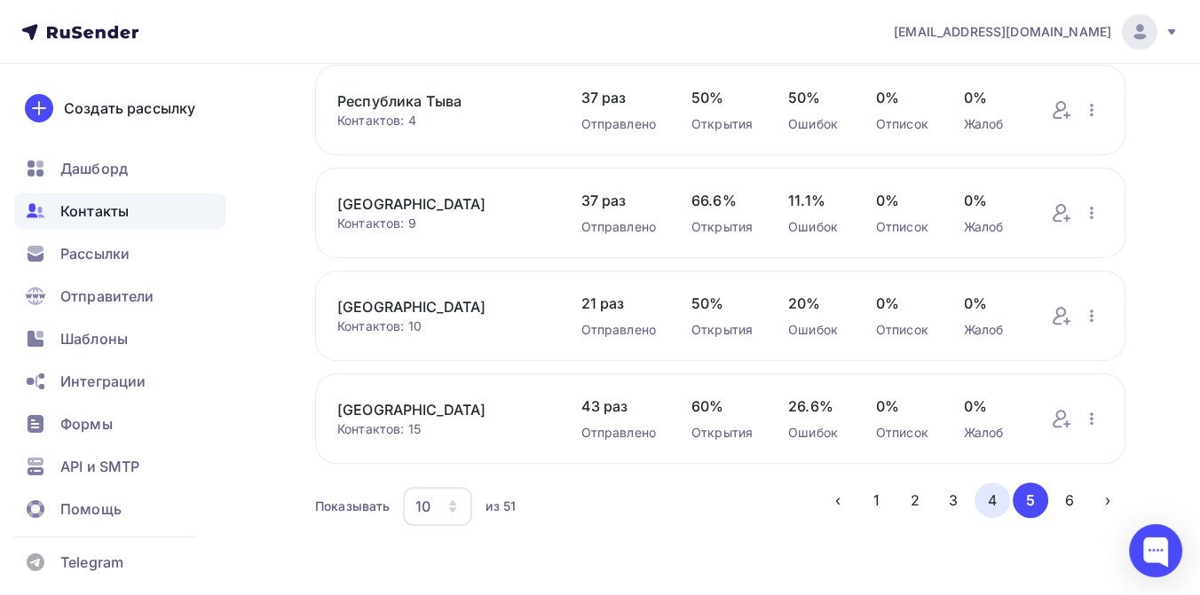
click at [988, 501] on button "4" at bounding box center [991, 500] width 35 height 35
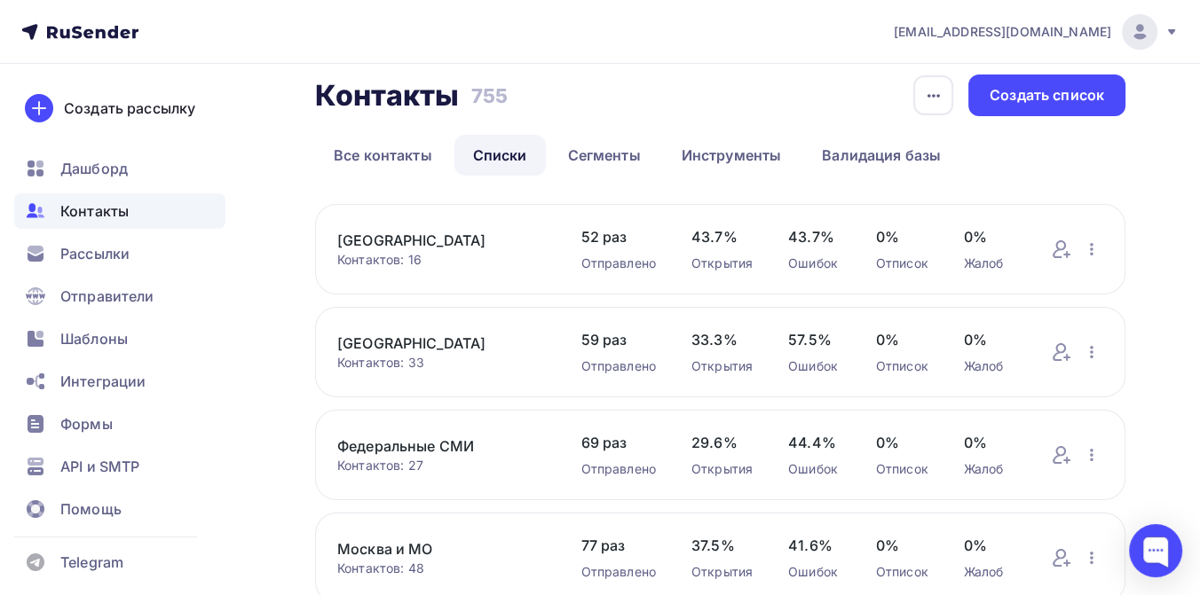
scroll to position [0, 0]
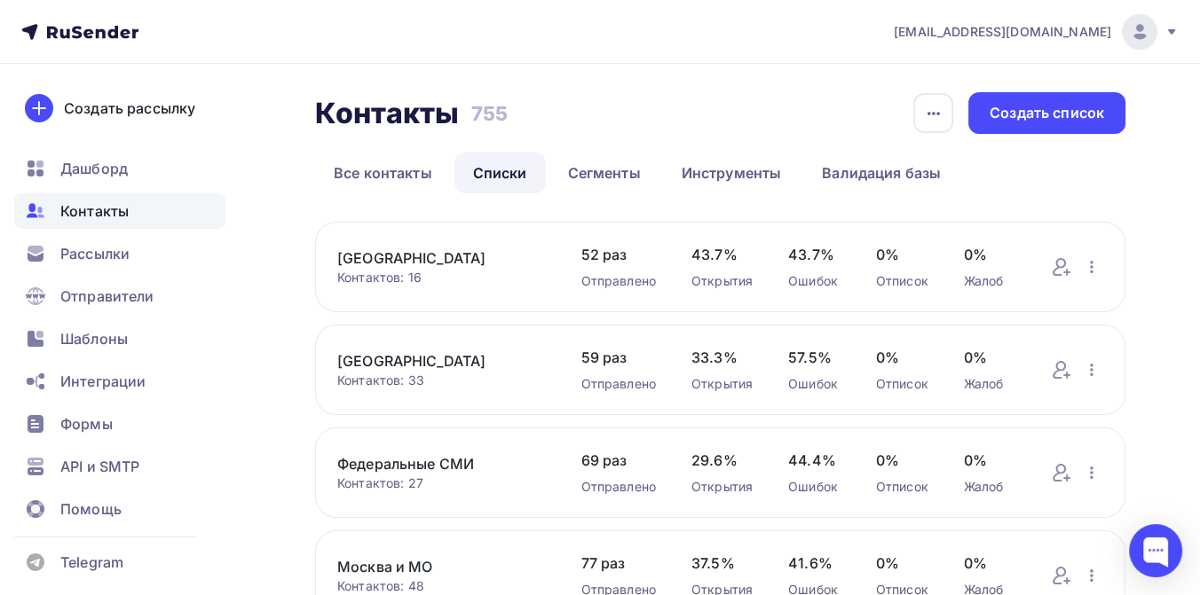
click at [435, 262] on link "[GEOGRAPHIC_DATA]" at bounding box center [441, 258] width 209 height 21
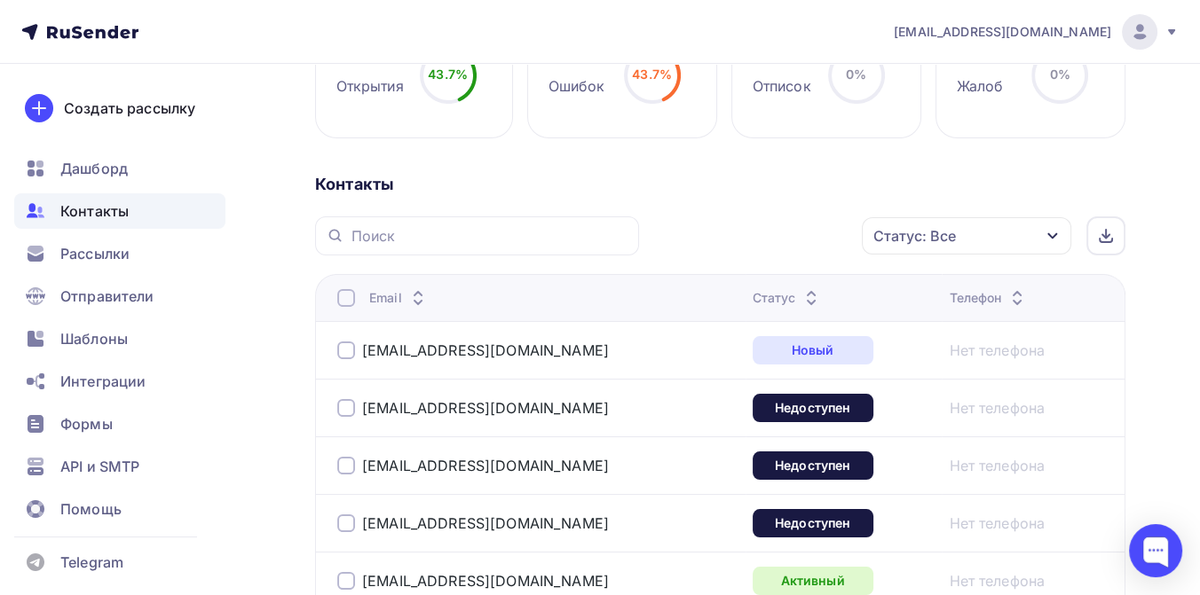
scroll to position [98, 0]
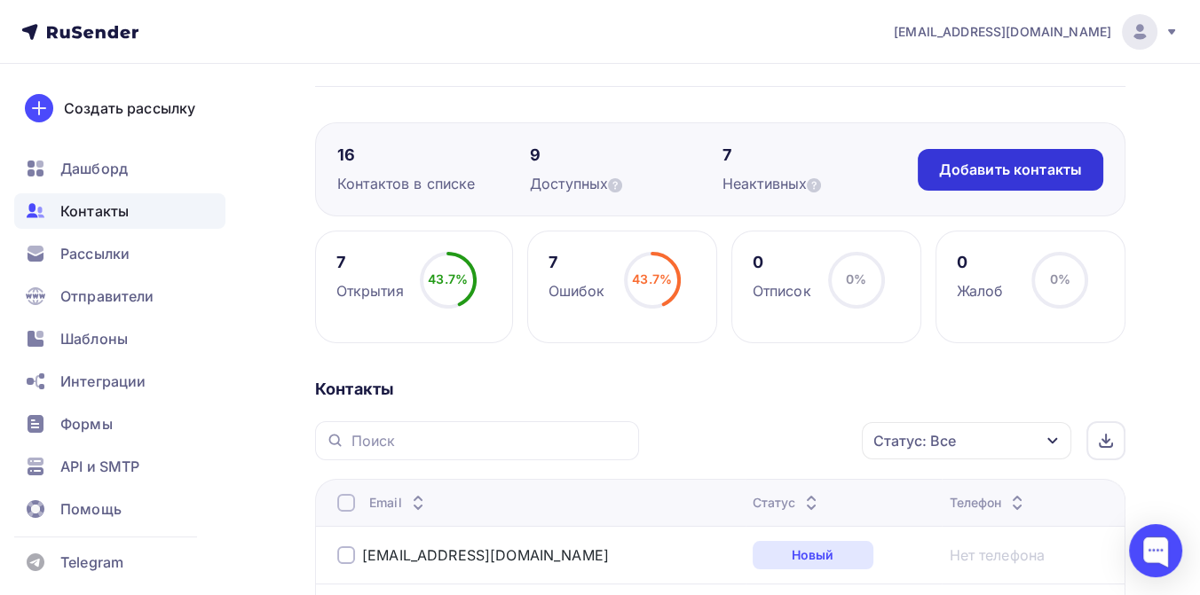
click at [960, 167] on div "Добавить контакты" at bounding box center [1010, 170] width 143 height 20
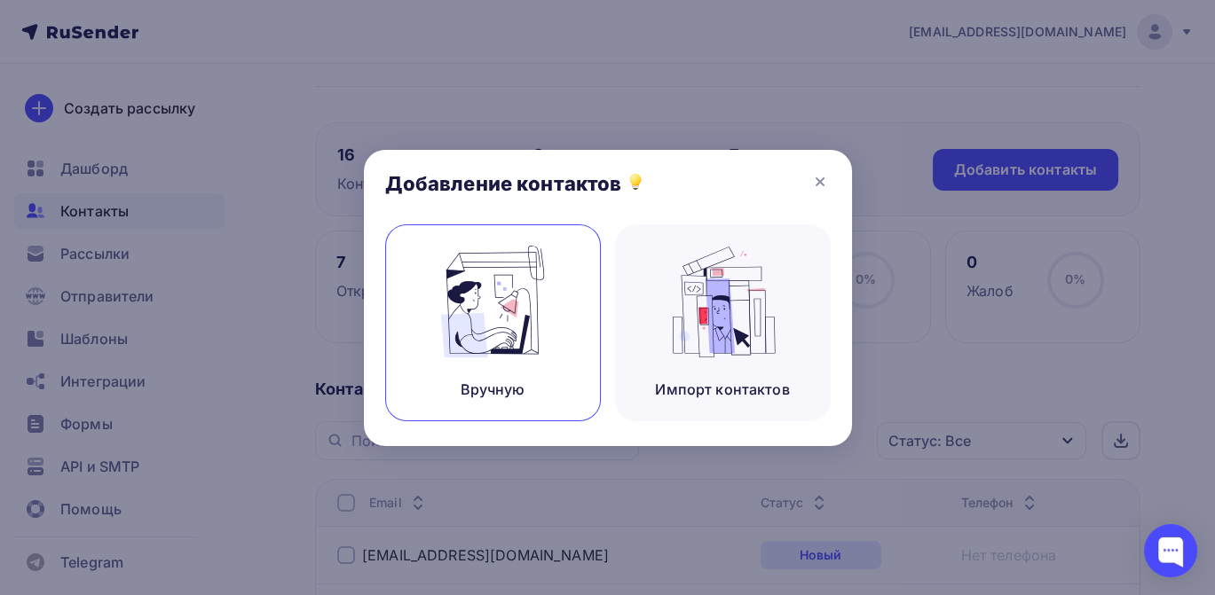
click at [540, 301] on img at bounding box center [492, 302] width 119 height 112
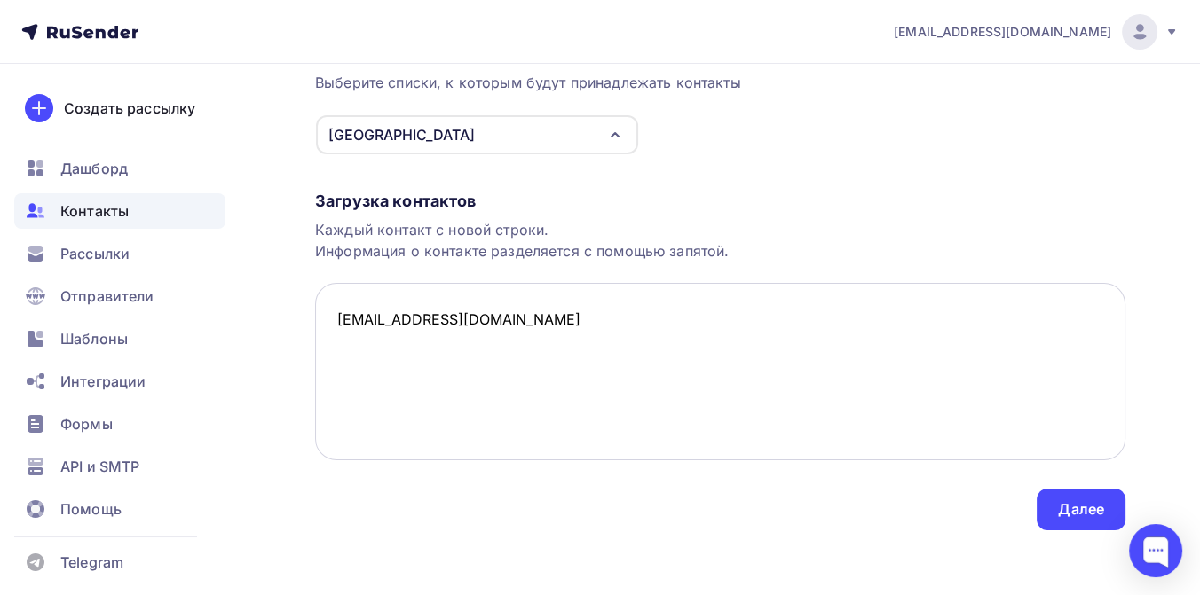
scroll to position [184, 0]
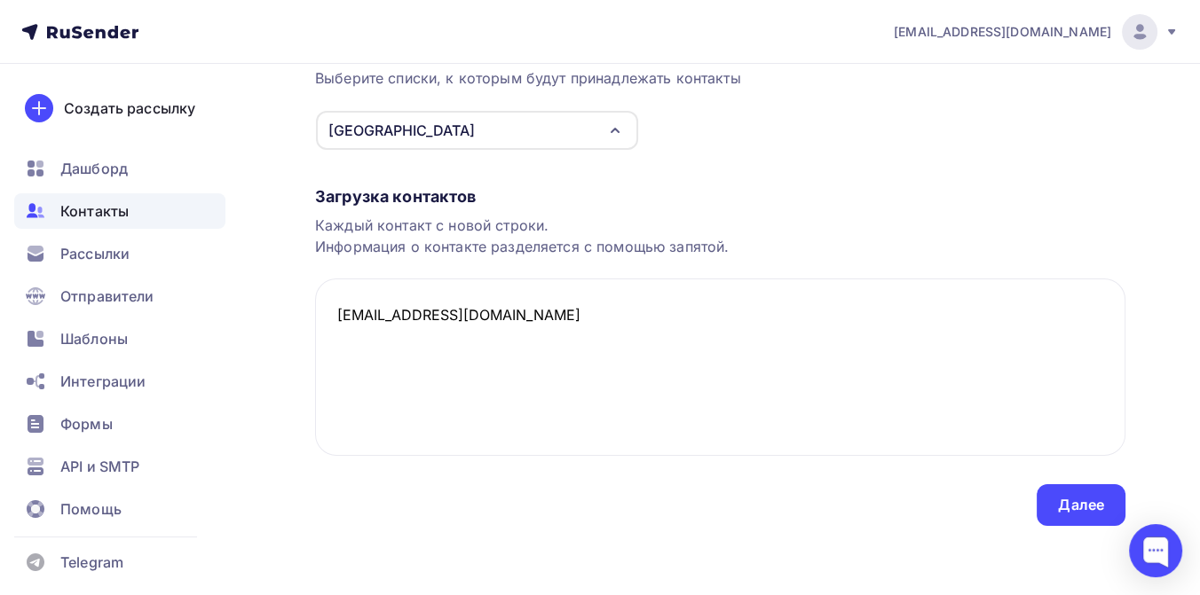
type textarea "[EMAIL_ADDRESS][DOMAIN_NAME]"
click at [1102, 505] on div "Далее" at bounding box center [1081, 505] width 46 height 20
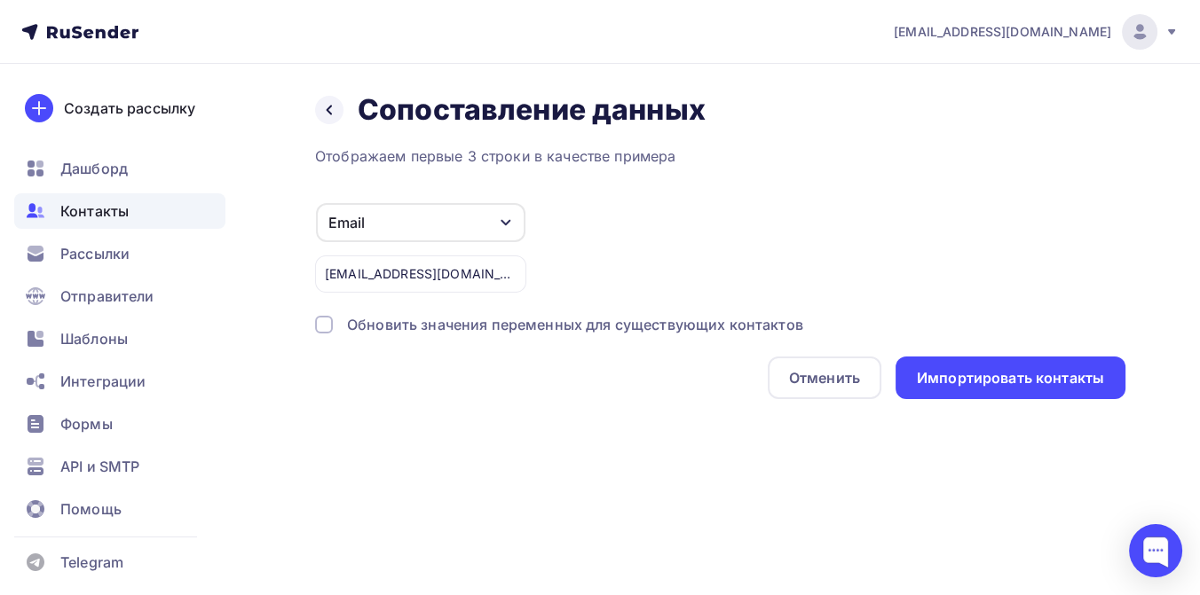
scroll to position [0, 0]
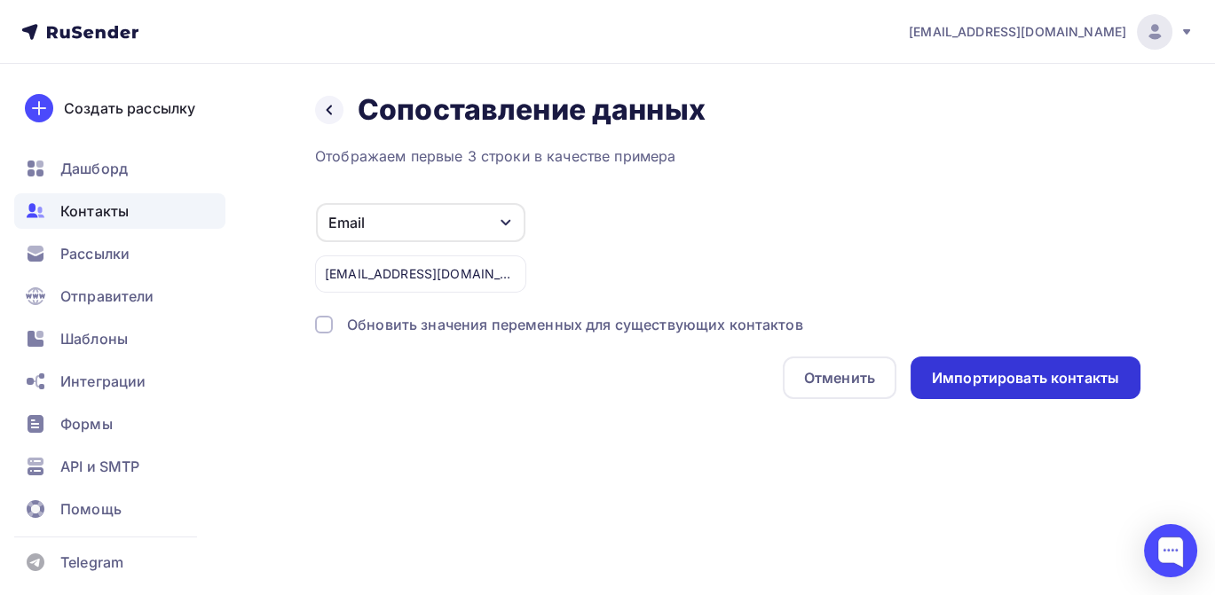
click at [1004, 395] on div "Импортировать контакты" at bounding box center [1025, 378] width 230 height 43
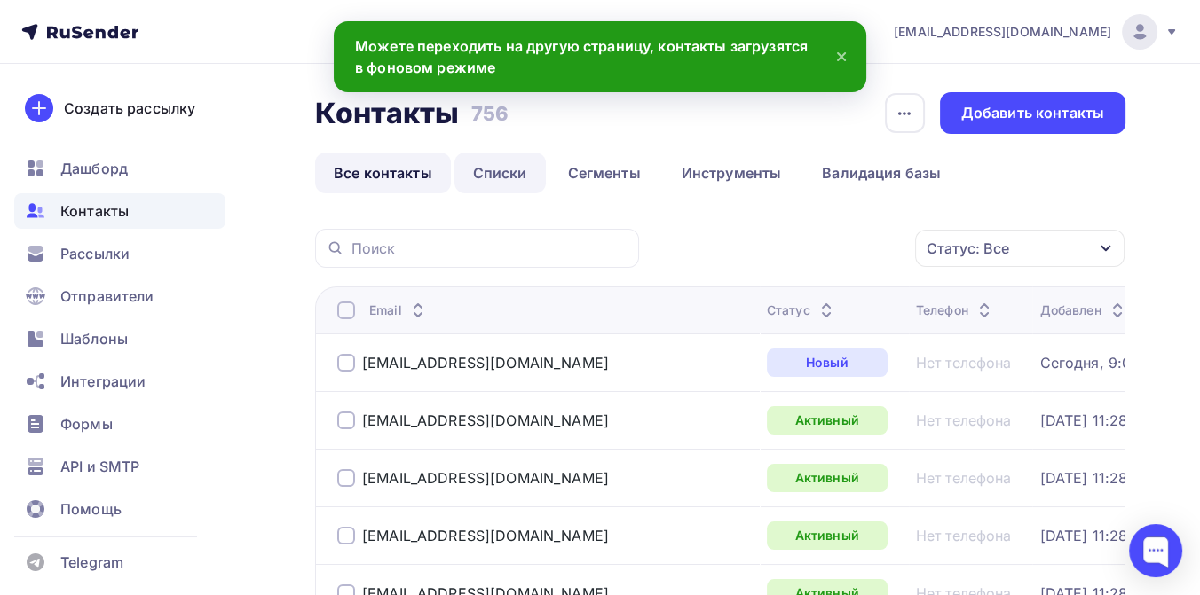
click at [507, 172] on link "Списки" at bounding box center [499, 173] width 91 height 41
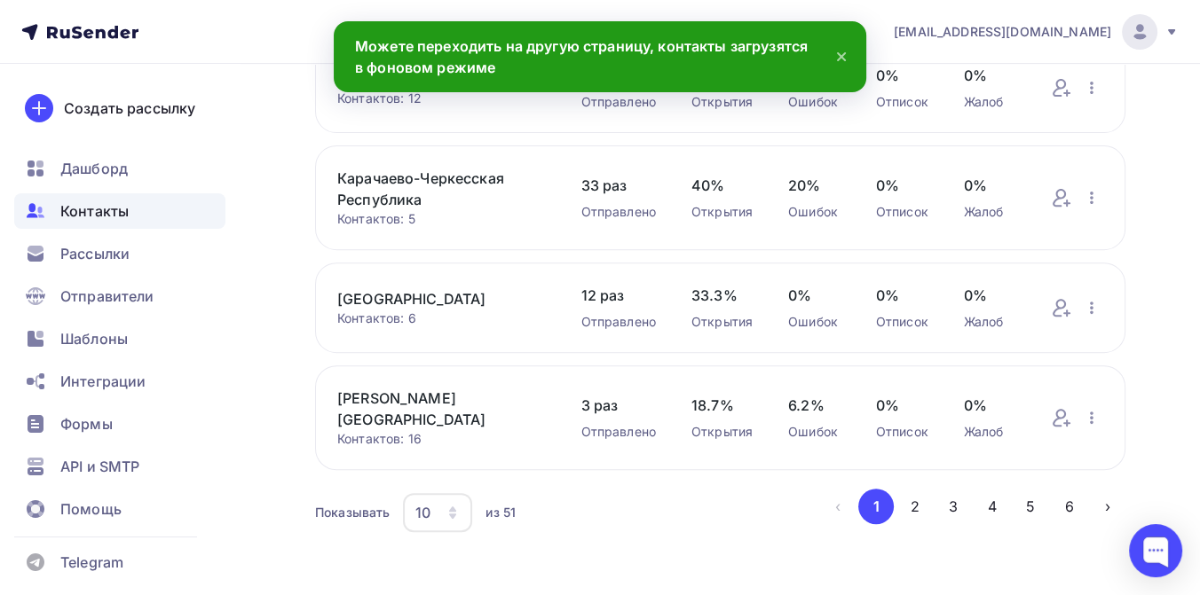
scroll to position [817, 0]
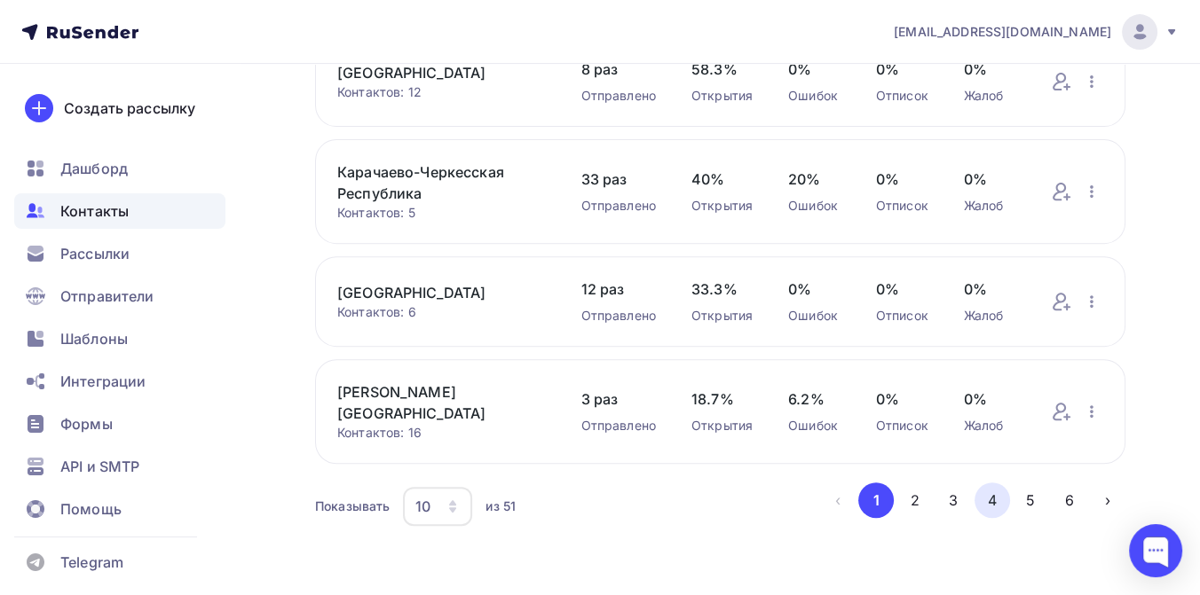
click at [986, 489] on button "4" at bounding box center [991, 500] width 35 height 35
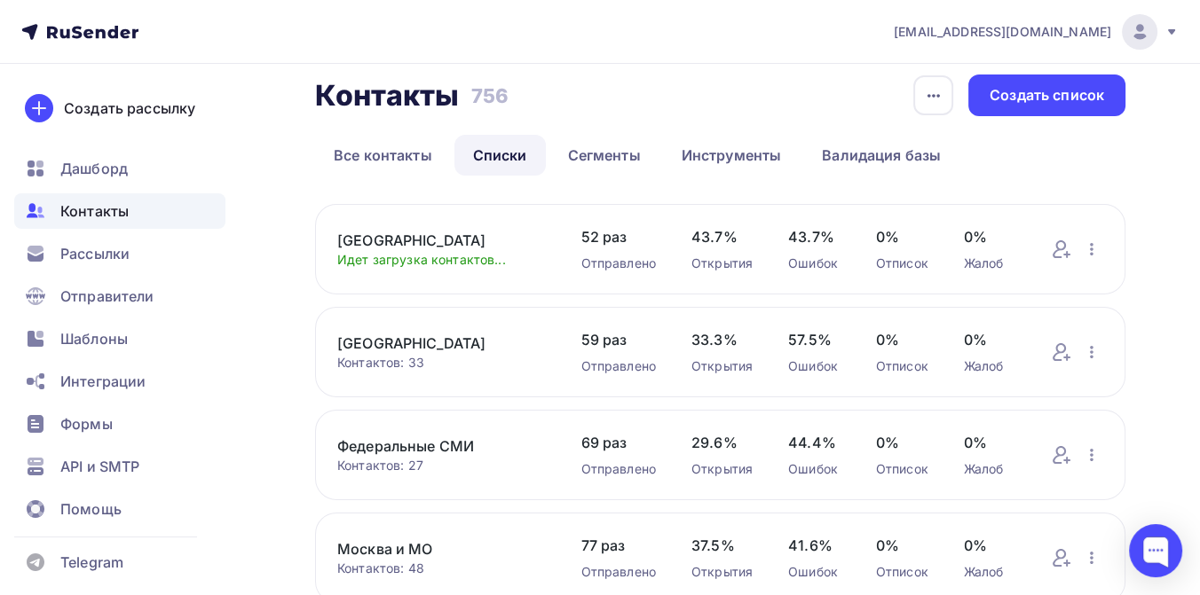
scroll to position [0, 0]
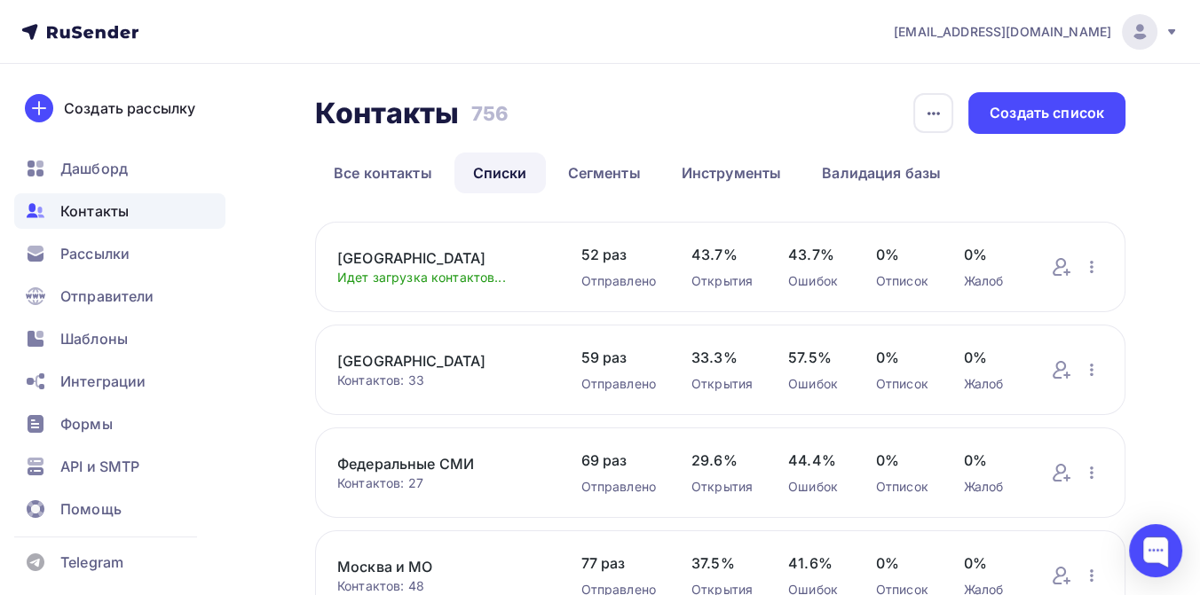
click at [451, 250] on link "[GEOGRAPHIC_DATA]" at bounding box center [441, 258] width 209 height 21
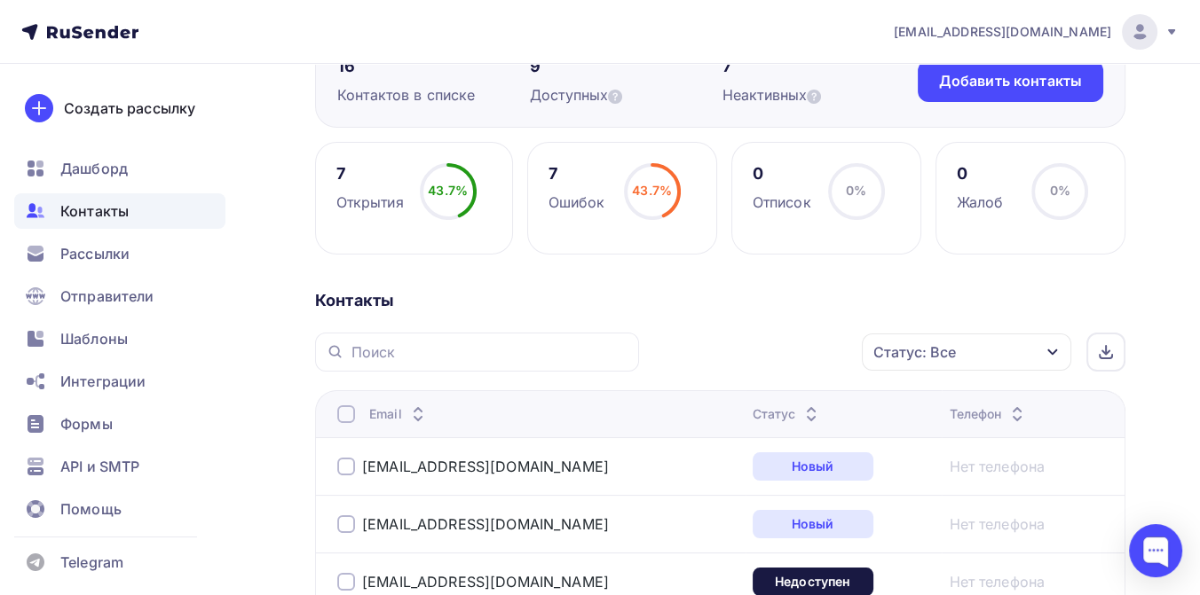
scroll to position [61, 0]
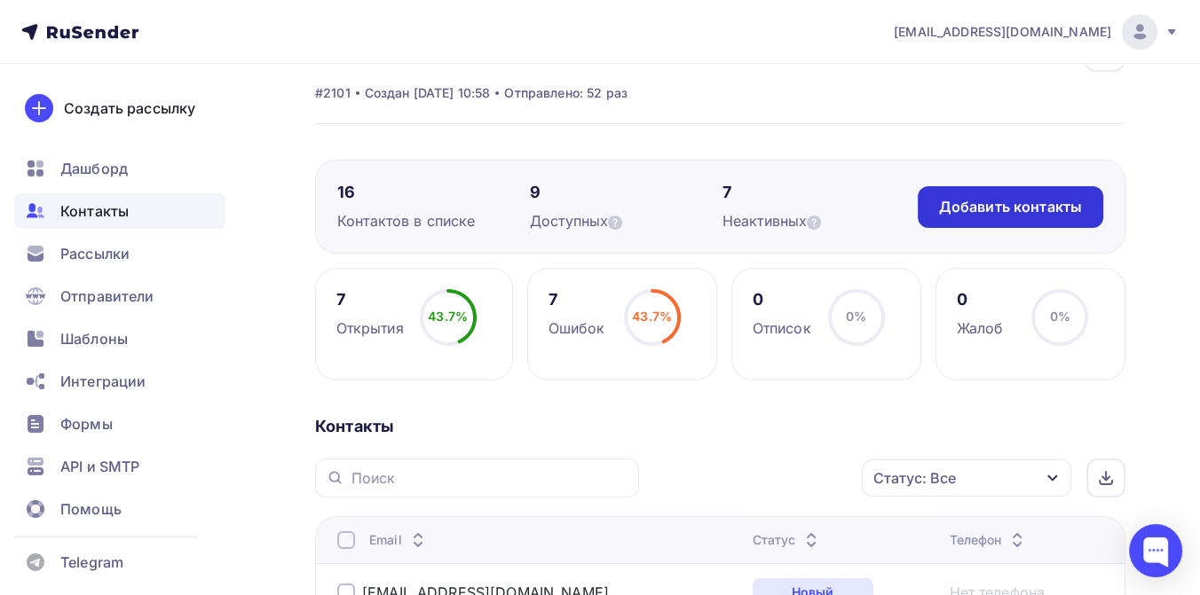
click at [987, 205] on div "Добавить контакты" at bounding box center [1010, 207] width 143 height 20
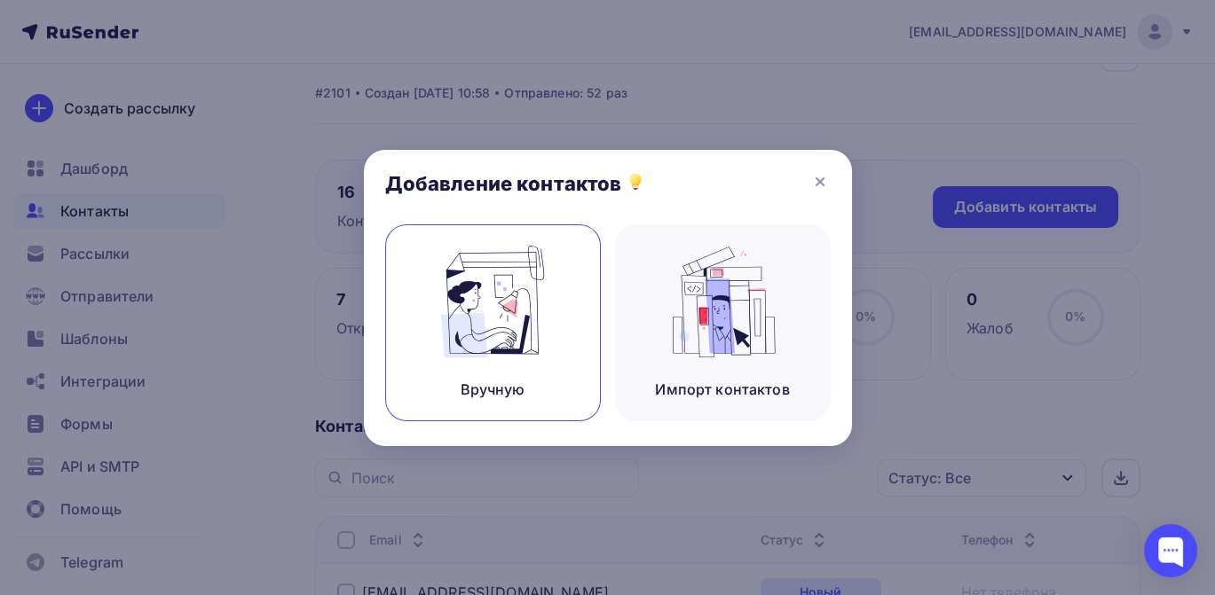
click at [501, 272] on img at bounding box center [492, 302] width 119 height 112
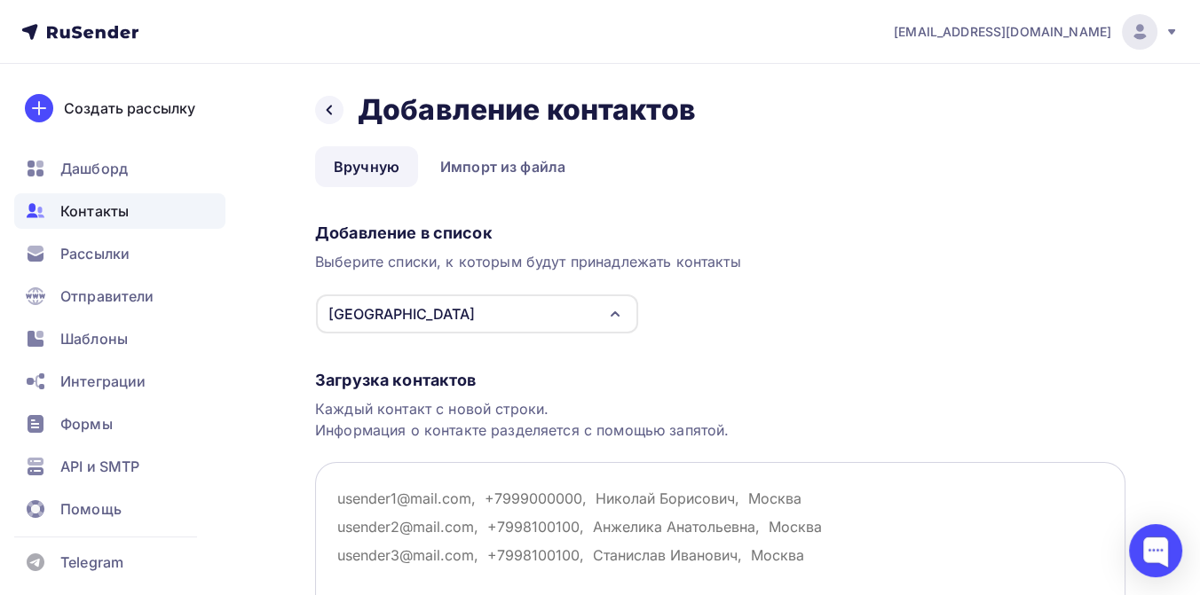
click at [385, 508] on textarea at bounding box center [720, 550] width 810 height 177
paste textarea "[PERSON_NAME][EMAIL_ADDRESS][DOMAIN_NAME]"
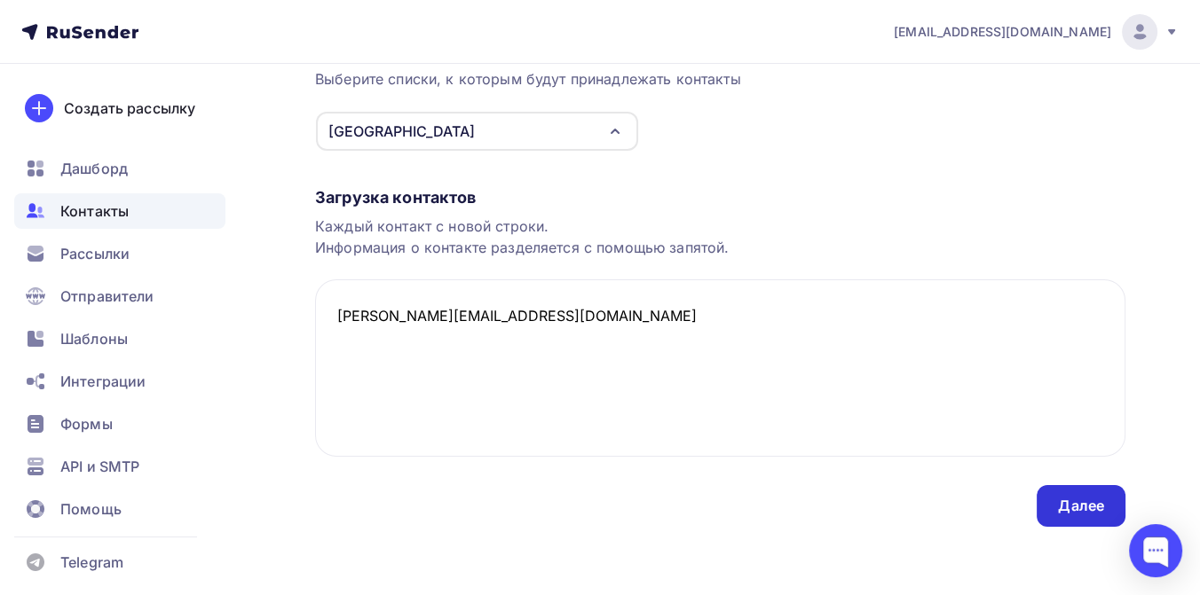
scroll to position [184, 0]
type textarea "[PERSON_NAME][EMAIL_ADDRESS][DOMAIN_NAME]"
click at [1052, 494] on div "Далее" at bounding box center [1080, 505] width 89 height 42
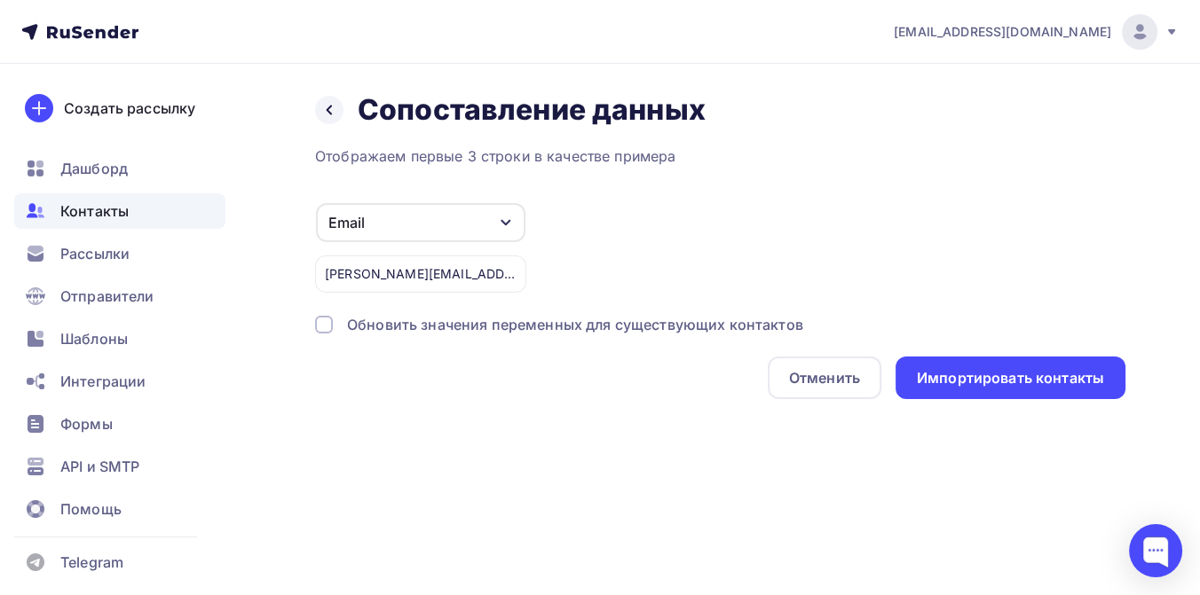
scroll to position [0, 0]
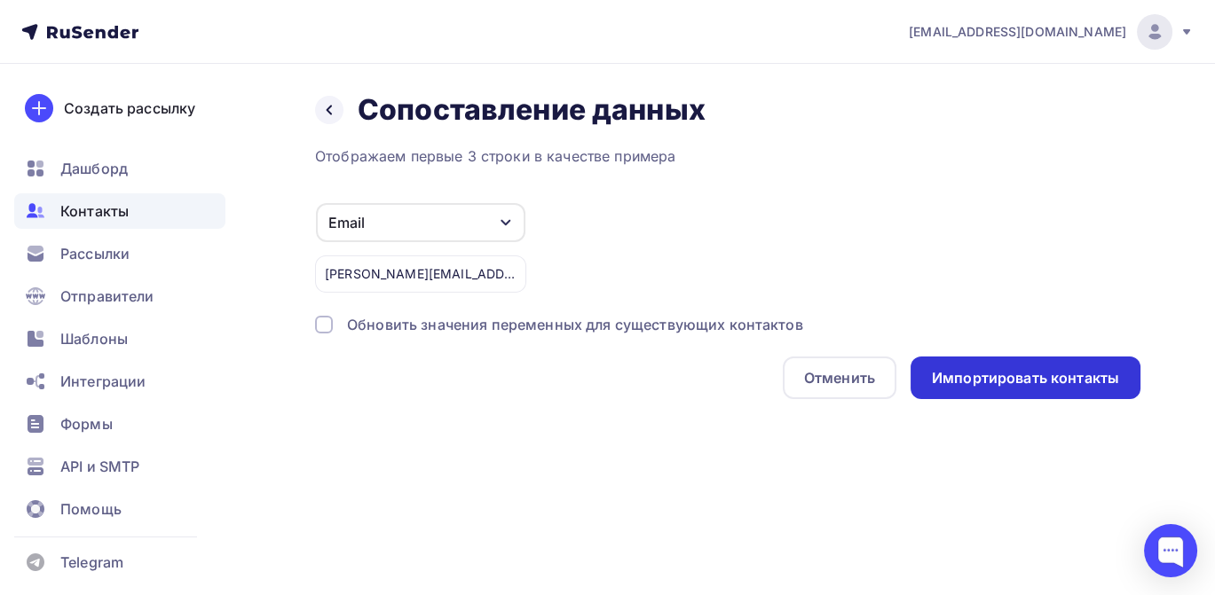
click at [965, 382] on div "Импортировать контакты" at bounding box center [1025, 378] width 187 height 20
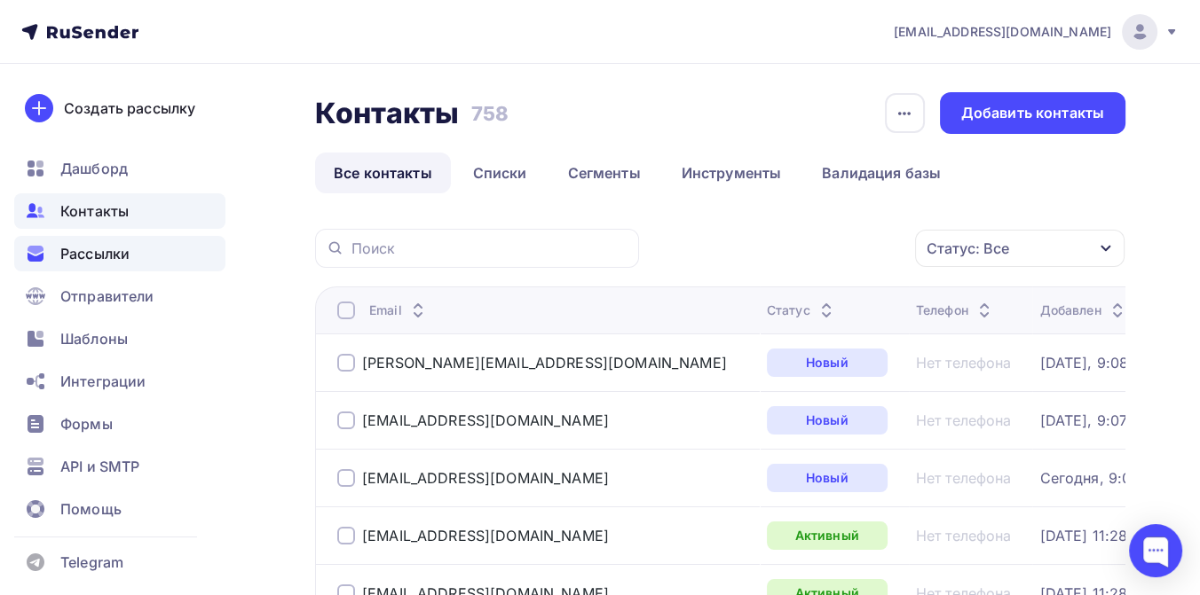
click at [104, 249] on span "Рассылки" at bounding box center [94, 253] width 69 height 21
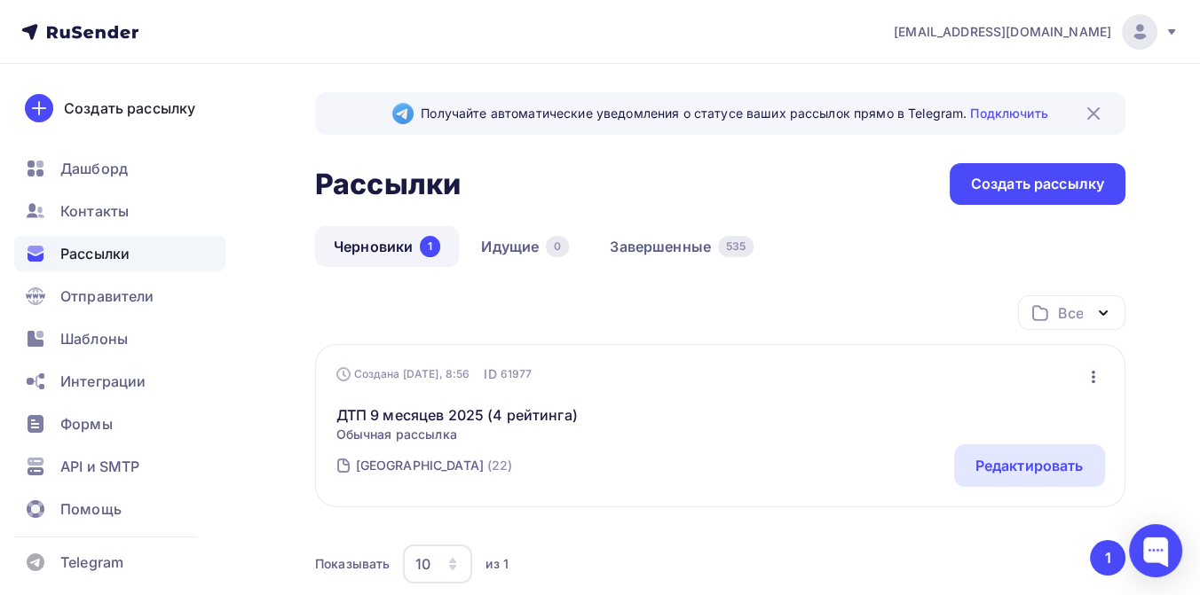
click at [1090, 375] on icon "button" at bounding box center [1092, 376] width 21 height 21
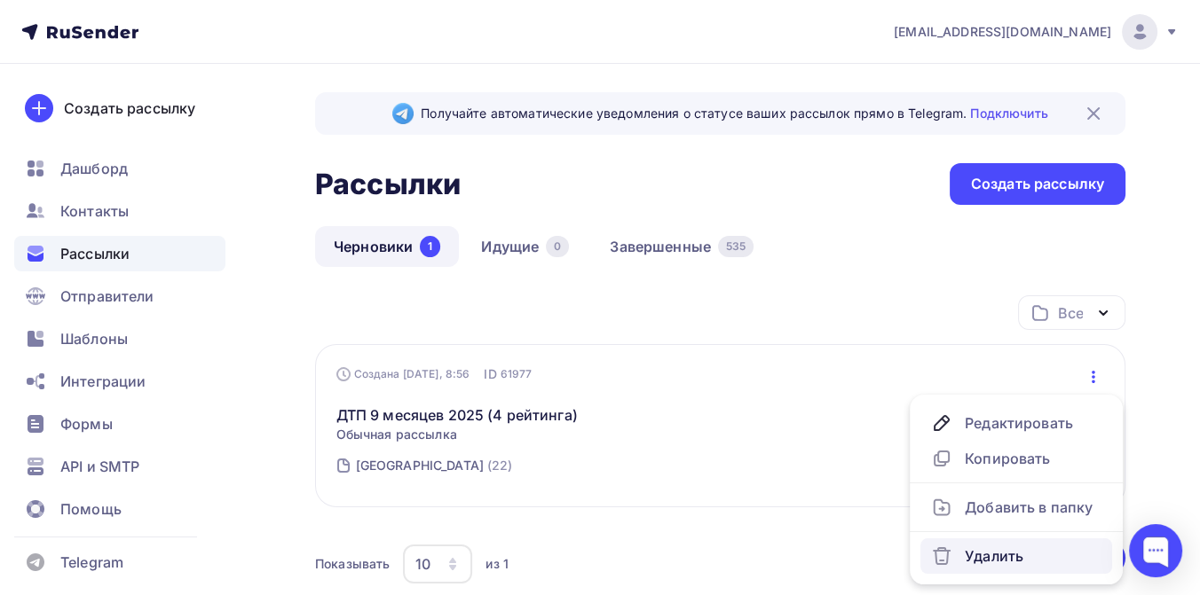
click at [996, 556] on div "Удалить" at bounding box center [1016, 556] width 170 height 21
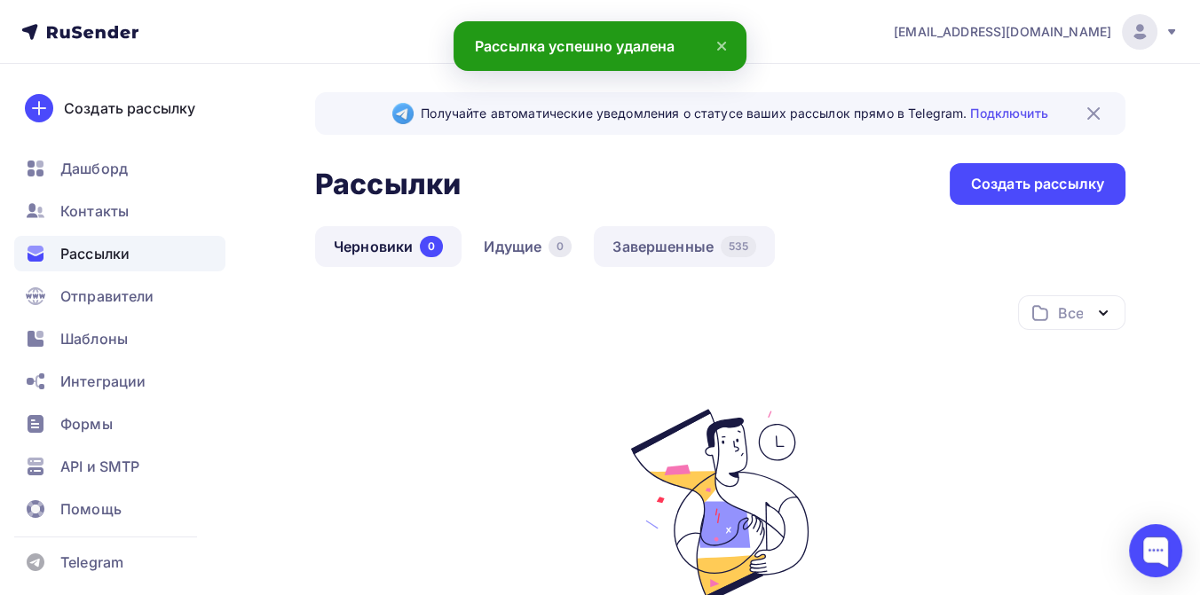
click at [688, 248] on link "Завершенные 535" at bounding box center [684, 246] width 181 height 41
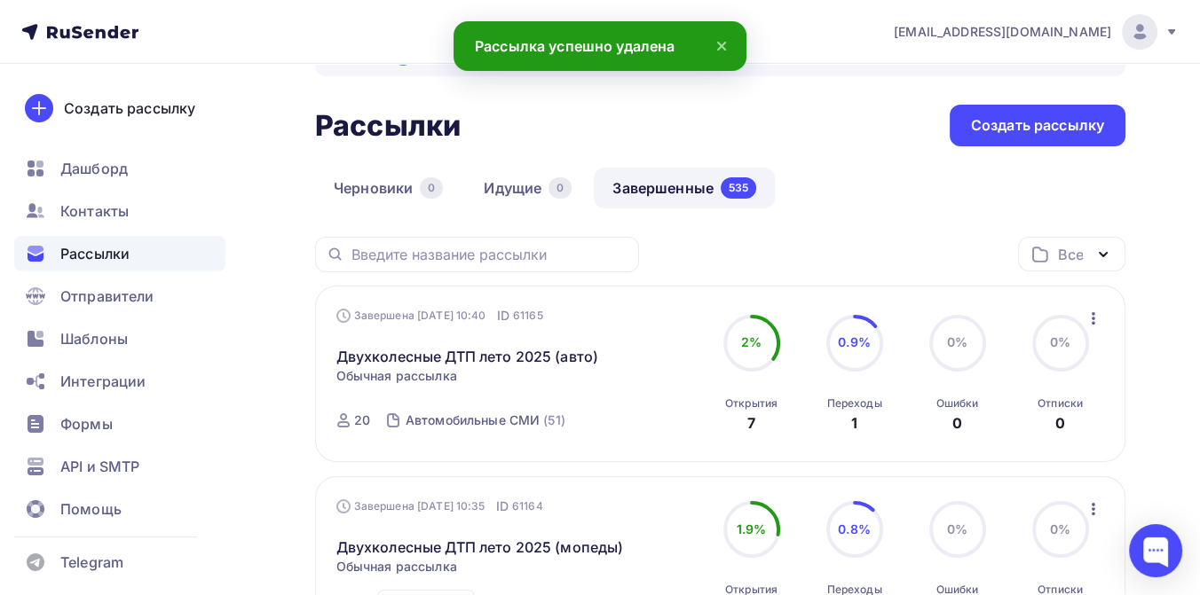
scroll to position [98, 0]
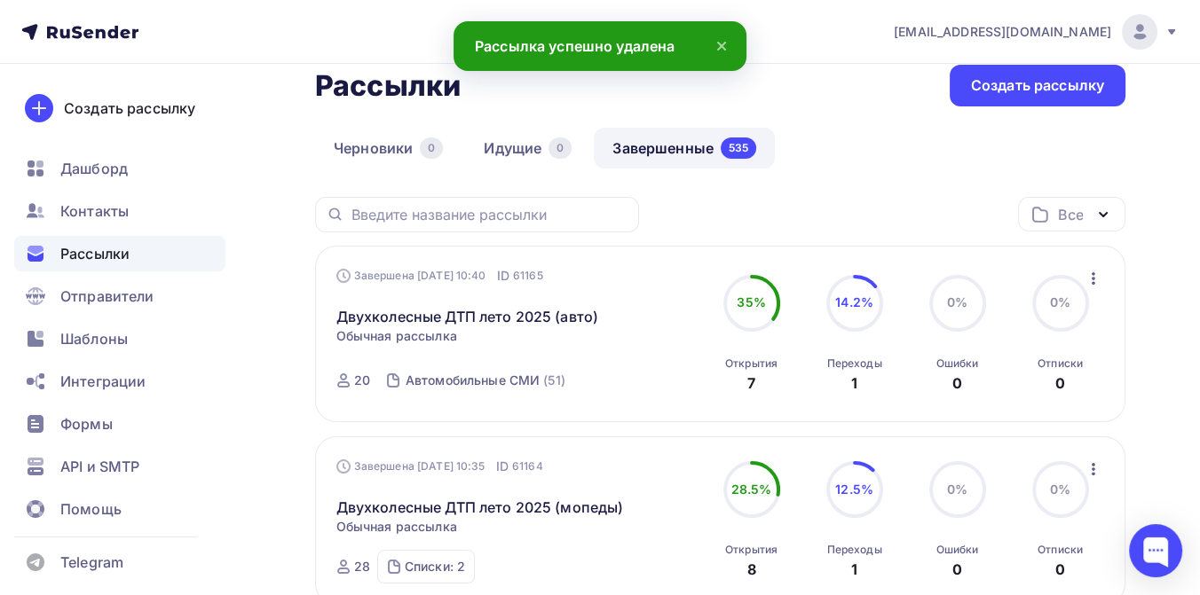
click at [1090, 279] on icon "button" at bounding box center [1092, 278] width 21 height 21
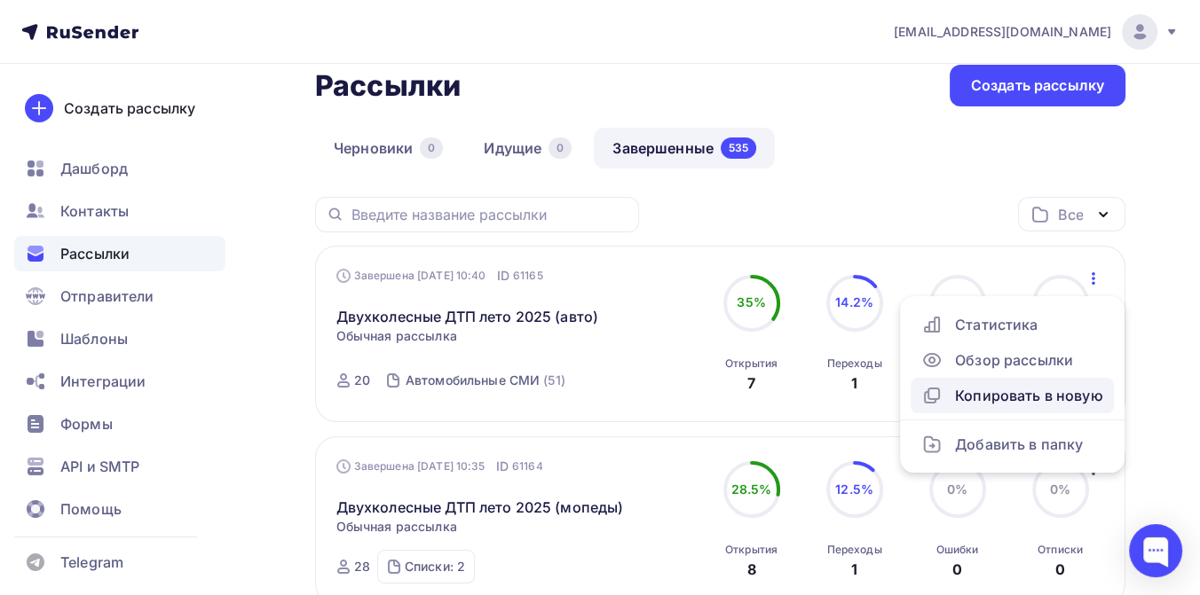
click at [1006, 401] on div "Копировать в новую" at bounding box center [1012, 395] width 182 height 21
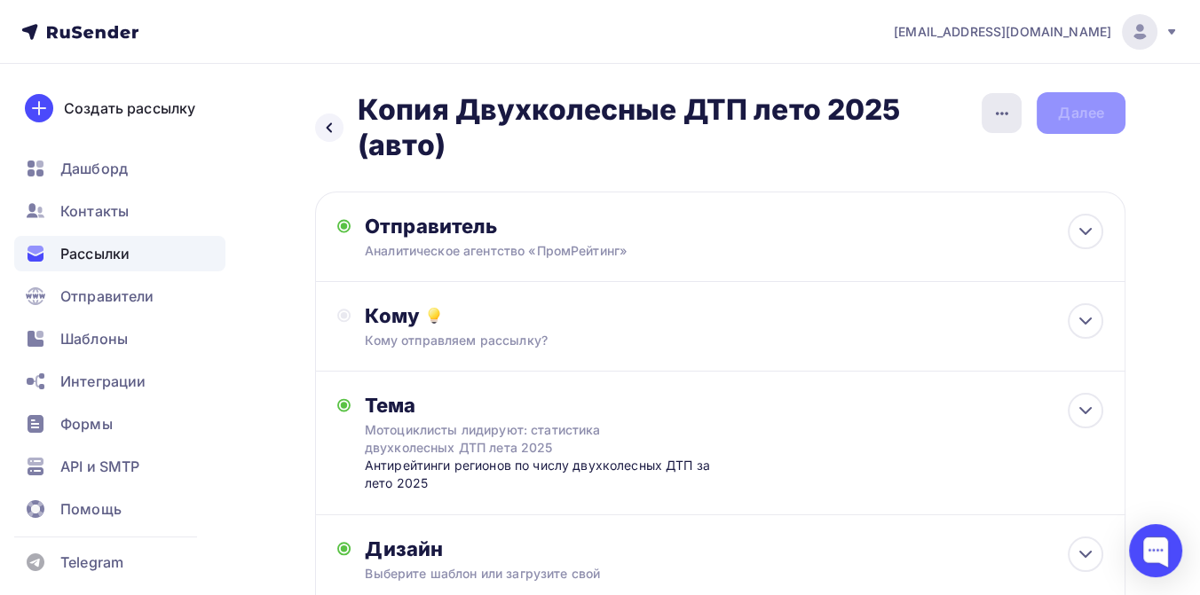
click at [996, 115] on icon "button" at bounding box center [1001, 113] width 21 height 21
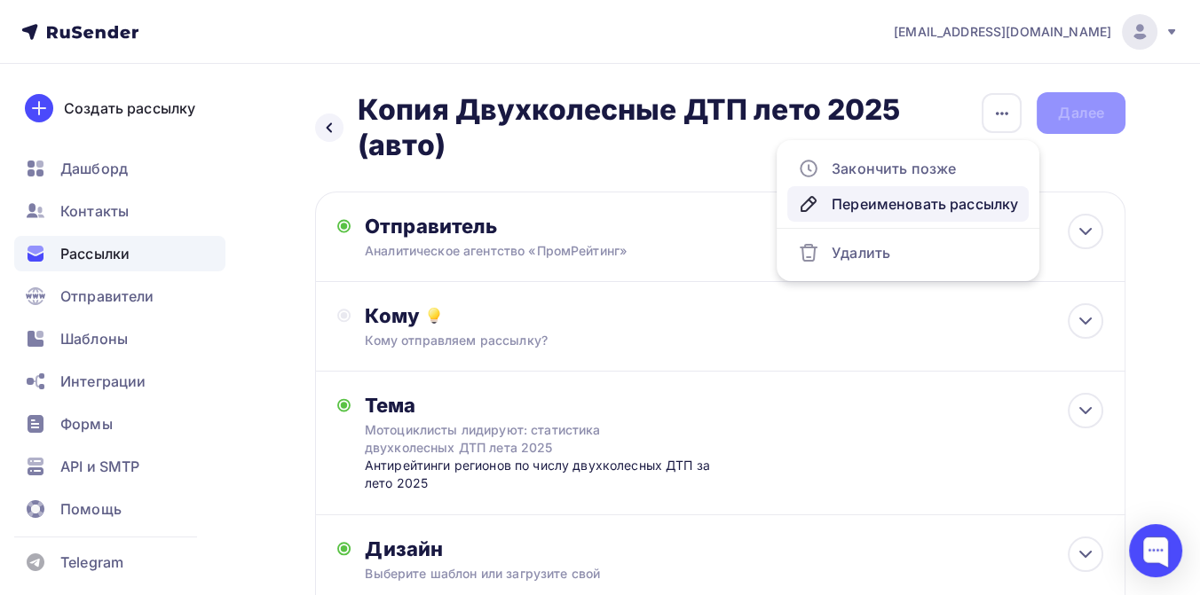
click at [950, 192] on link "Переименовать рассылку" at bounding box center [907, 203] width 241 height 35
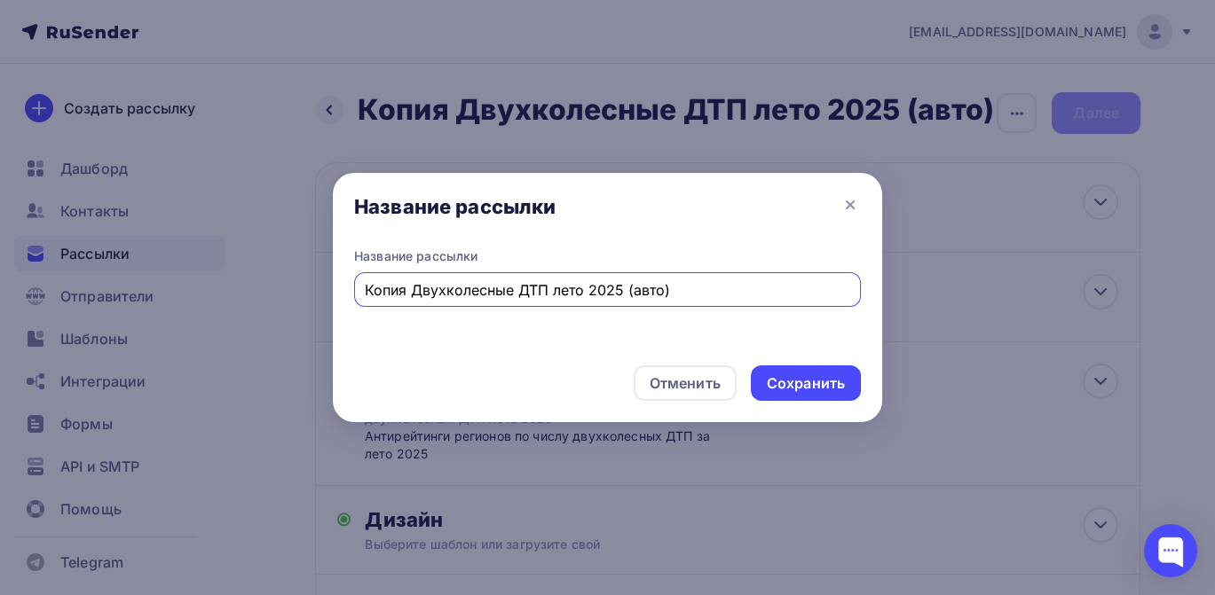
drag, startPoint x: 697, startPoint y: 279, endPoint x: 355, endPoint y: 284, distance: 341.6
click at [355, 284] on div "Копия Двухколесные ДТП лето 2025 (авто)" at bounding box center [607, 289] width 507 height 35
type input "ДТП 9 мес. 2025 ([GEOGRAPHIC_DATA].)"
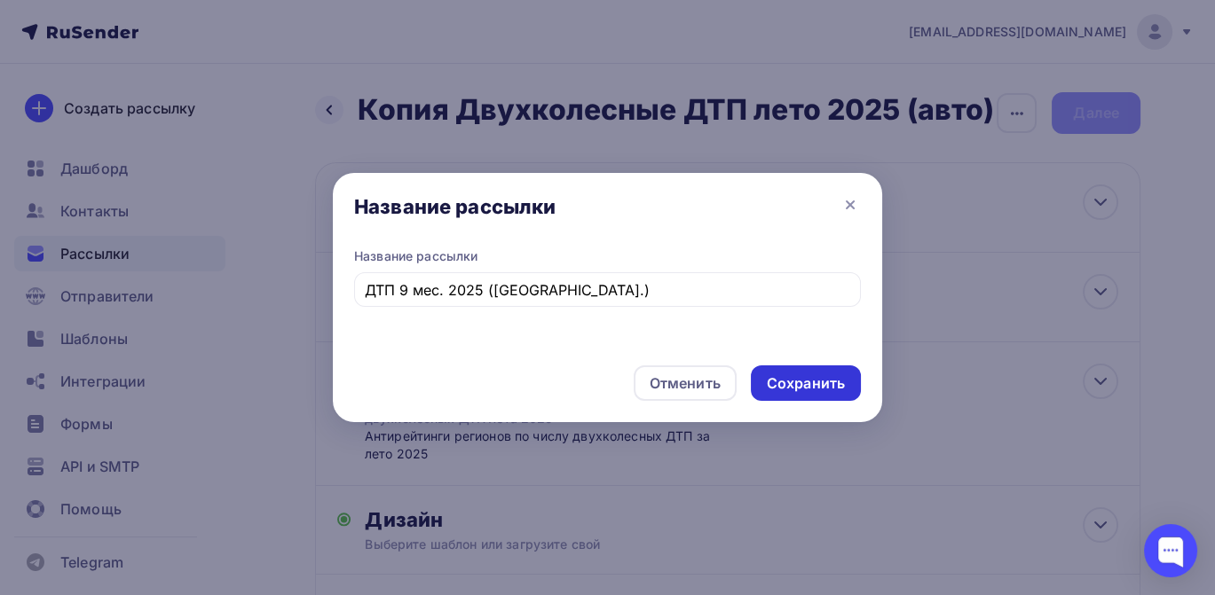
click at [803, 390] on div "Сохранить" at bounding box center [806, 384] width 78 height 20
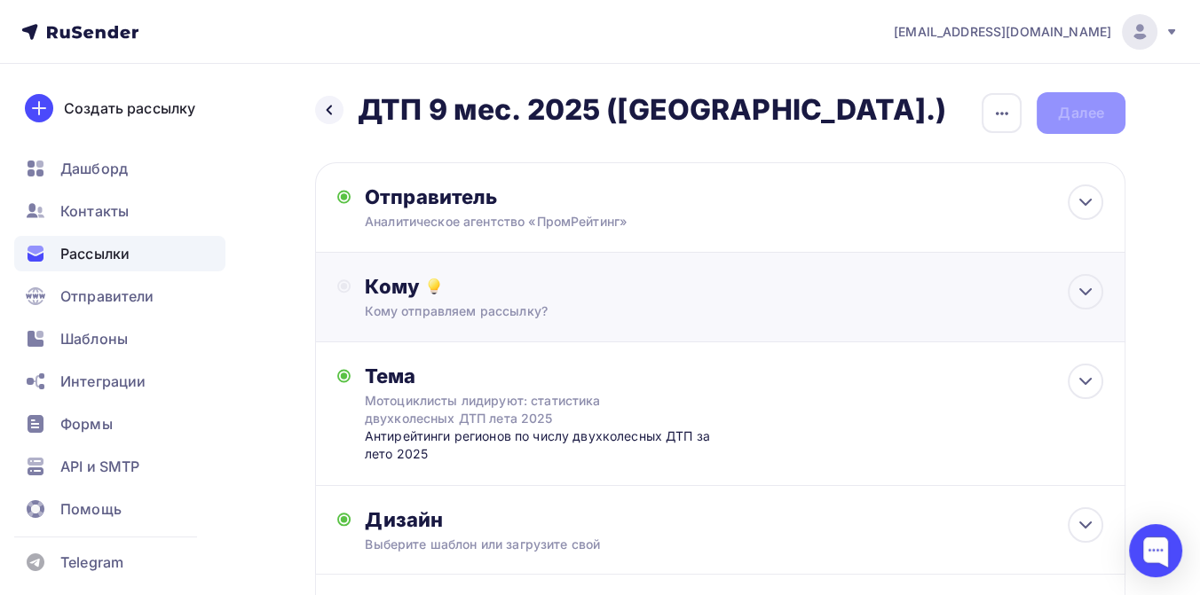
click at [533, 286] on div "Кому" at bounding box center [734, 286] width 738 height 25
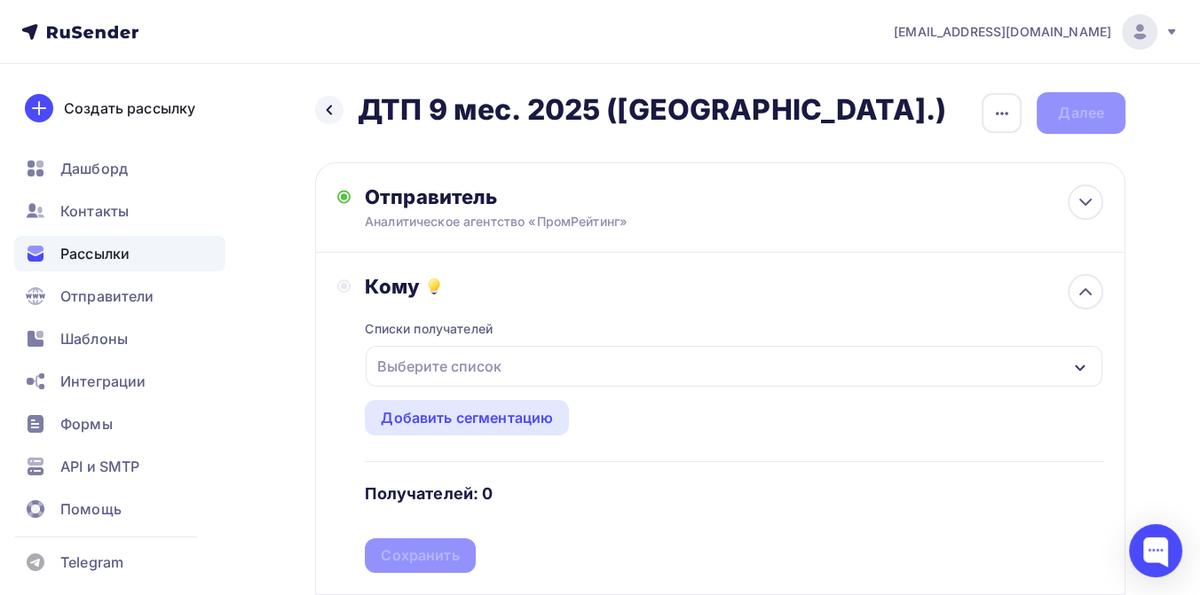
click at [502, 368] on div "Выберите список" at bounding box center [439, 366] width 138 height 32
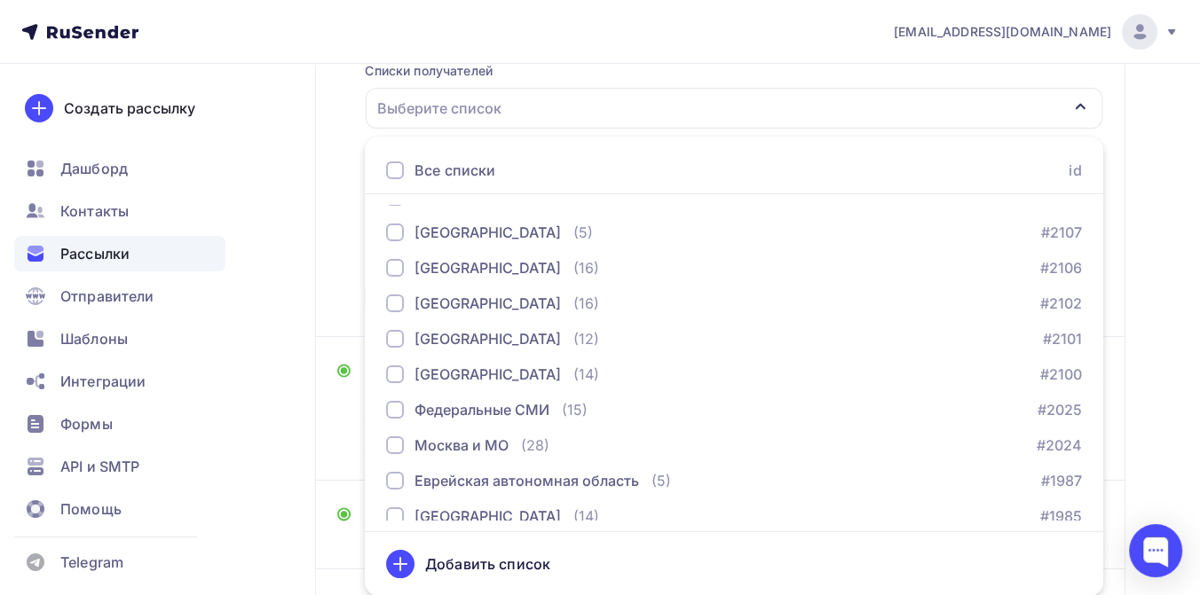
scroll to position [986, 0]
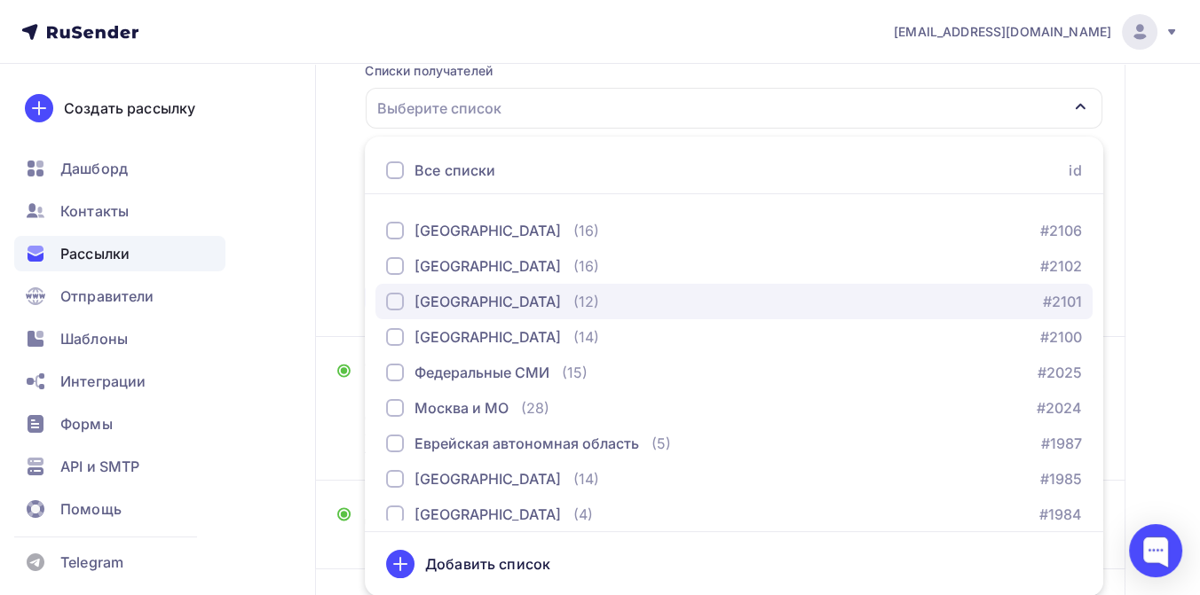
click at [507, 295] on div "[GEOGRAPHIC_DATA]" at bounding box center [487, 301] width 146 height 21
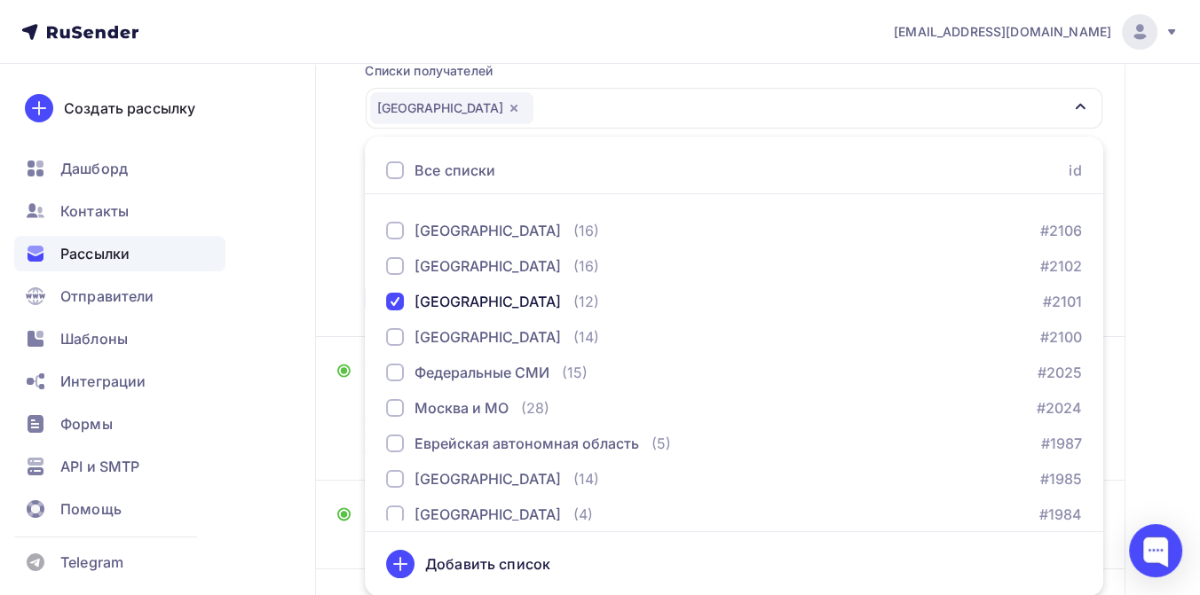
click at [1136, 231] on div "Назад ДТП 9 мес. 2025 ([GEOGRAPHIC_DATA].) ДТП 9 мес. 2025 ([GEOGRAPHIC_DATA].)…" at bounding box center [600, 290] width 1200 height 968
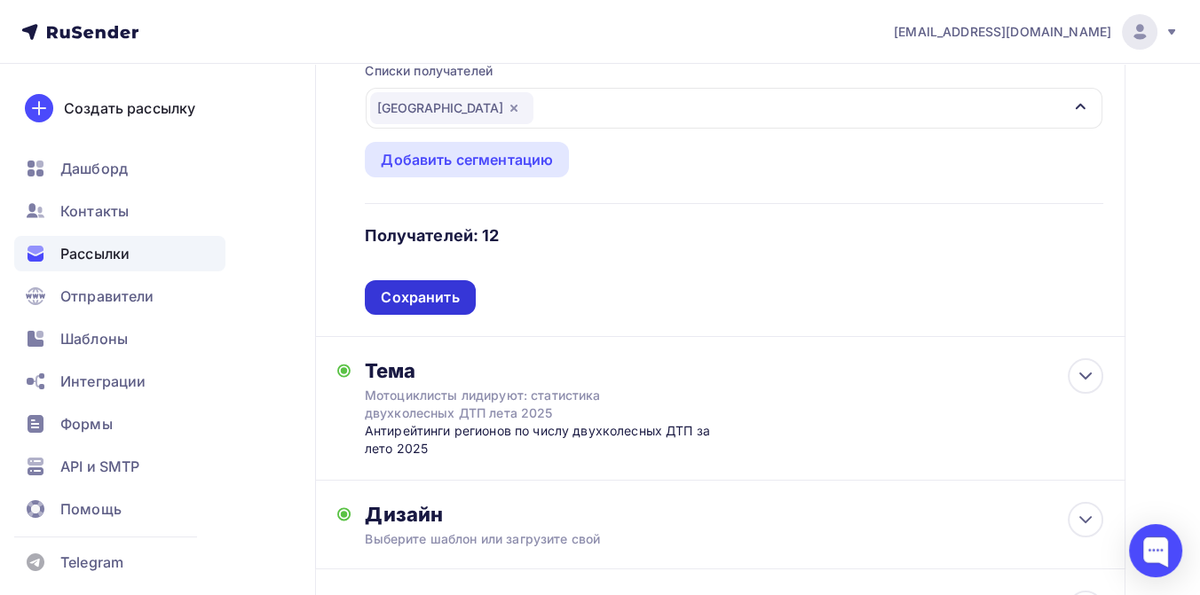
click at [426, 294] on div "Сохранить" at bounding box center [420, 297] width 78 height 20
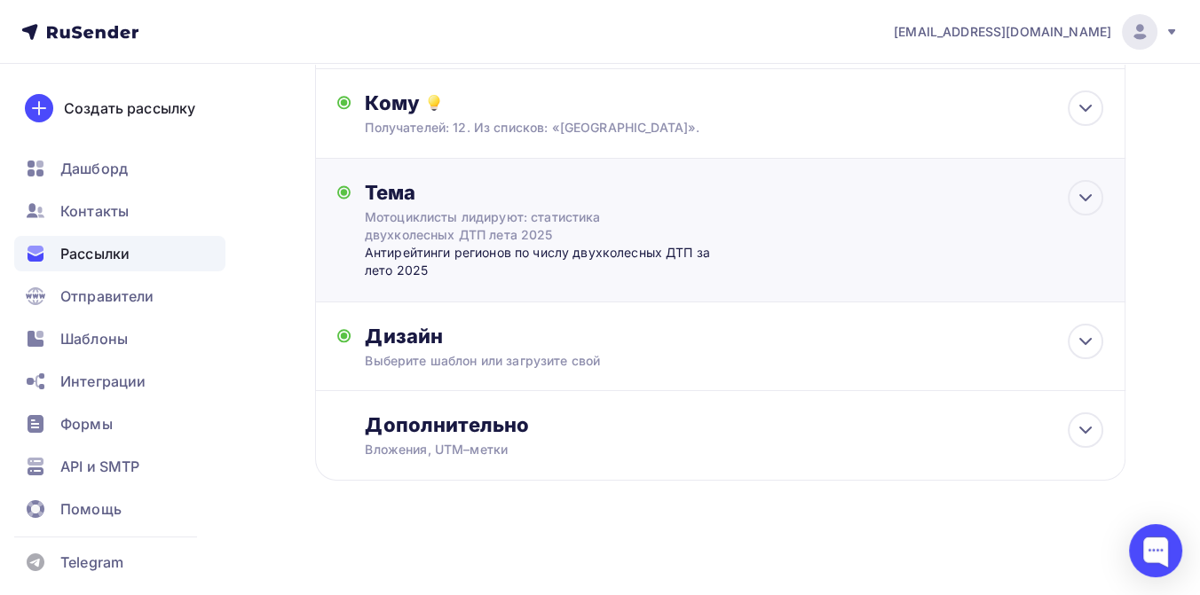
click at [430, 217] on div "Мотоциклисты лидируют: статистика двухколесных ДТП лета 2025" at bounding box center [523, 226] width 316 height 35
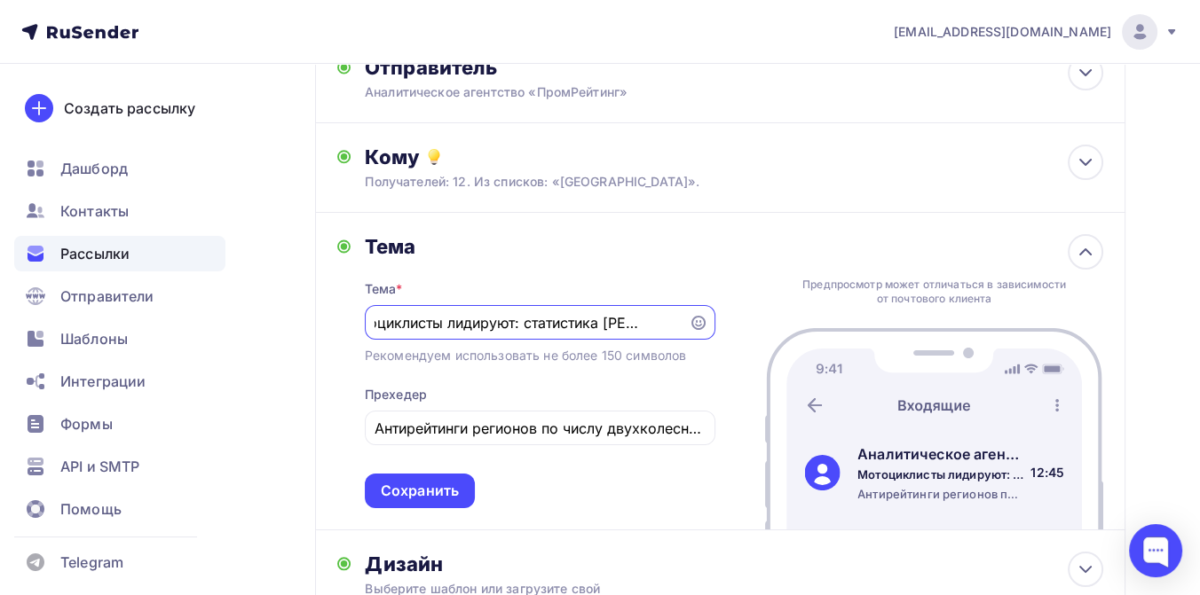
scroll to position [0, 0]
type input "М"
click at [495, 428] on input "Антирейтинги регионов по числу двухколесных ДТП за лето 2025" at bounding box center [539, 428] width 330 height 21
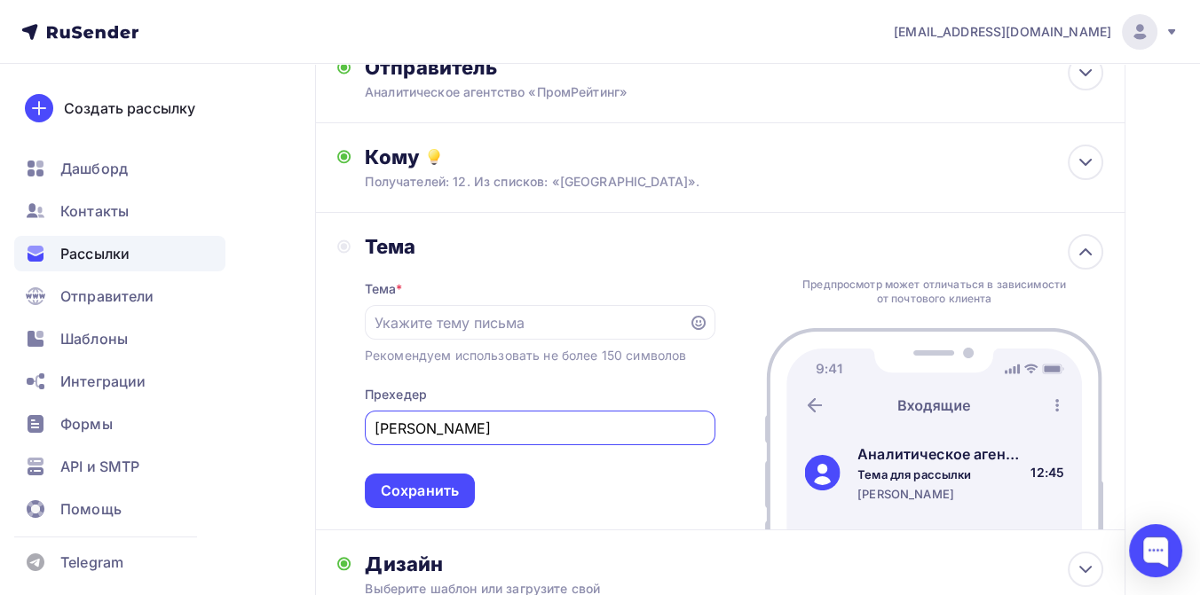
type input "[PERSON_NAME]"
type input "Краснодарский край единственный вошел во все 4 антирейтинга аварийности за 9 ме…"
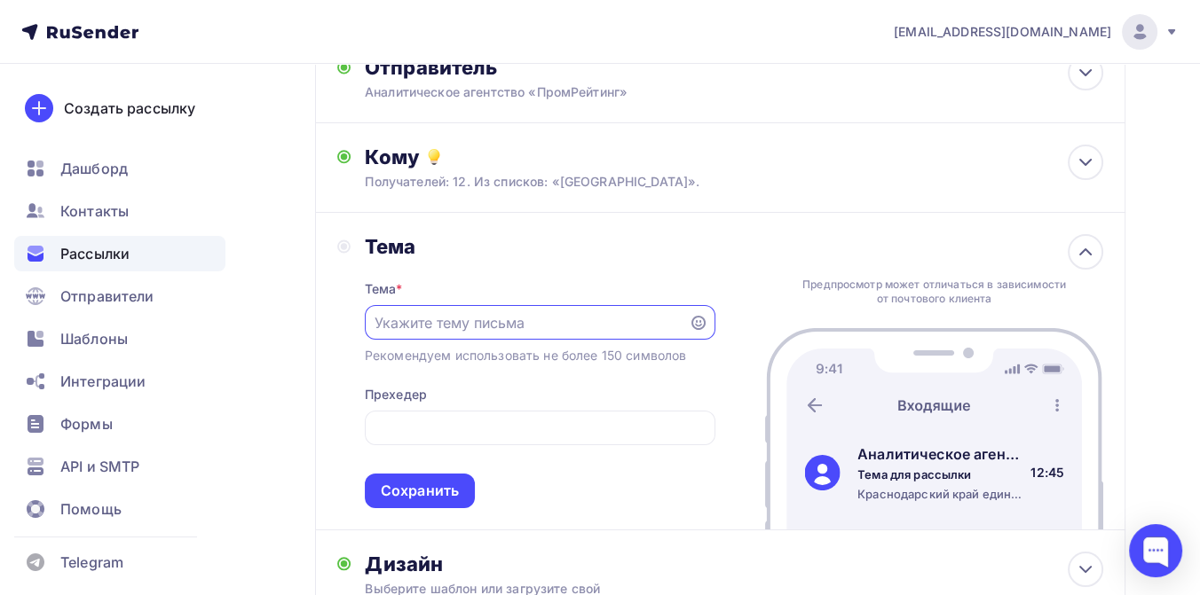
click at [461, 324] on input "text" at bounding box center [525, 322] width 303 height 21
paste input "Статистика аварийности за 9 месяцев 2025 года: вождение в нетрезвом виде лидиру…"
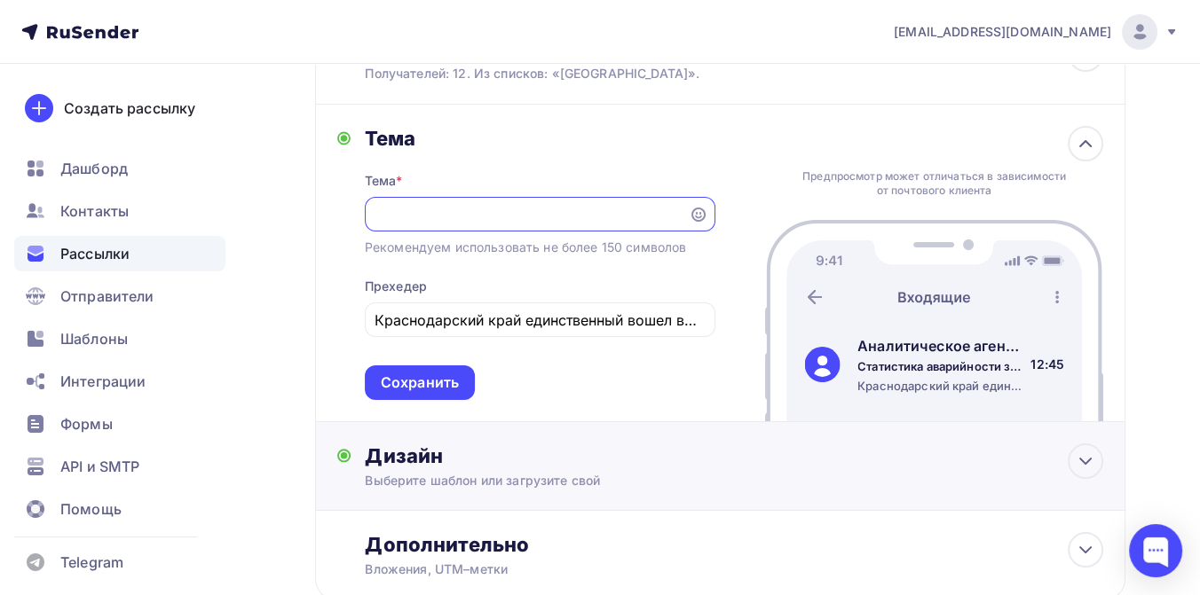
scroll to position [327, 0]
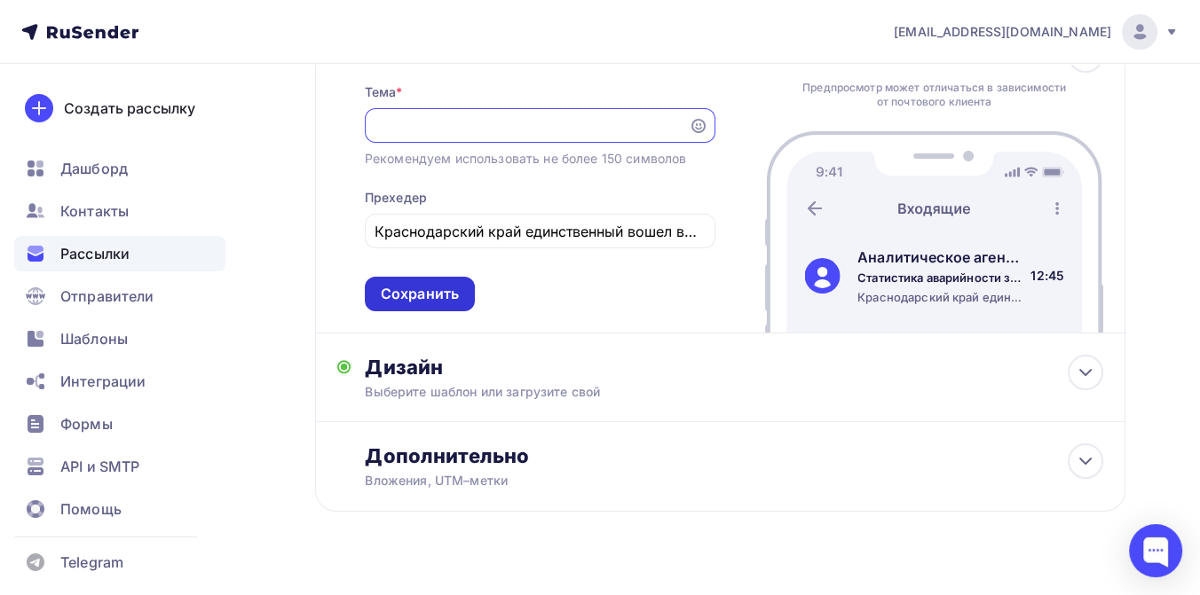
type input "Статистика аварийности за 9 месяцев 2025 года: вождение в нетрезвом виде лидиру…"
click at [421, 303] on div "Сохранить" at bounding box center [420, 294] width 78 height 20
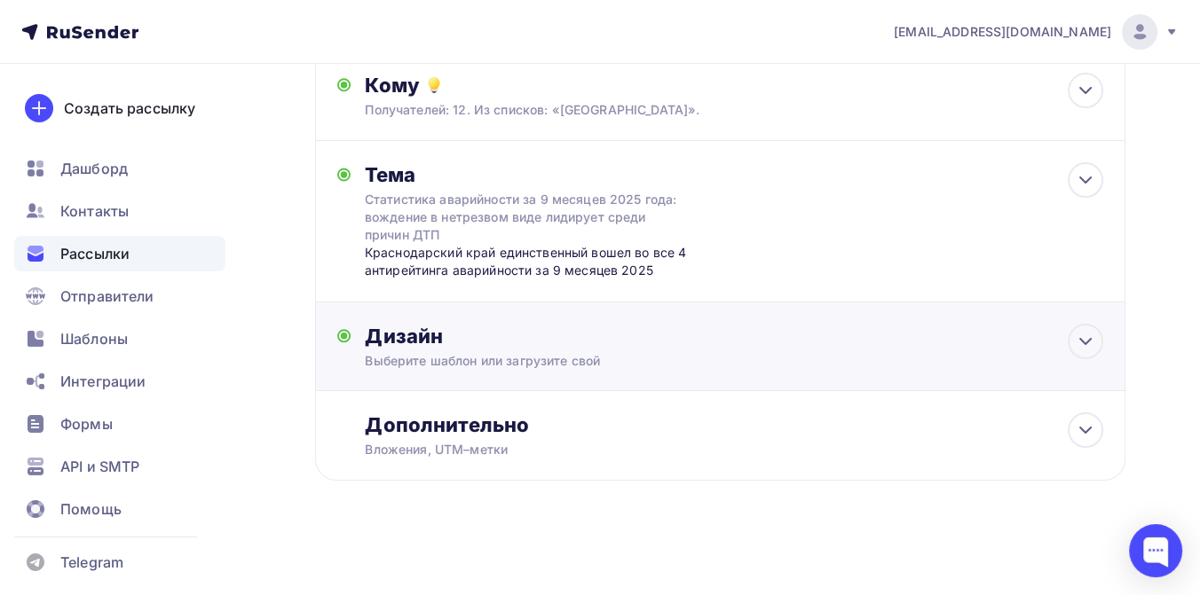
scroll to position [202, 0]
click at [482, 329] on div "Дизайн" at bounding box center [734, 336] width 738 height 25
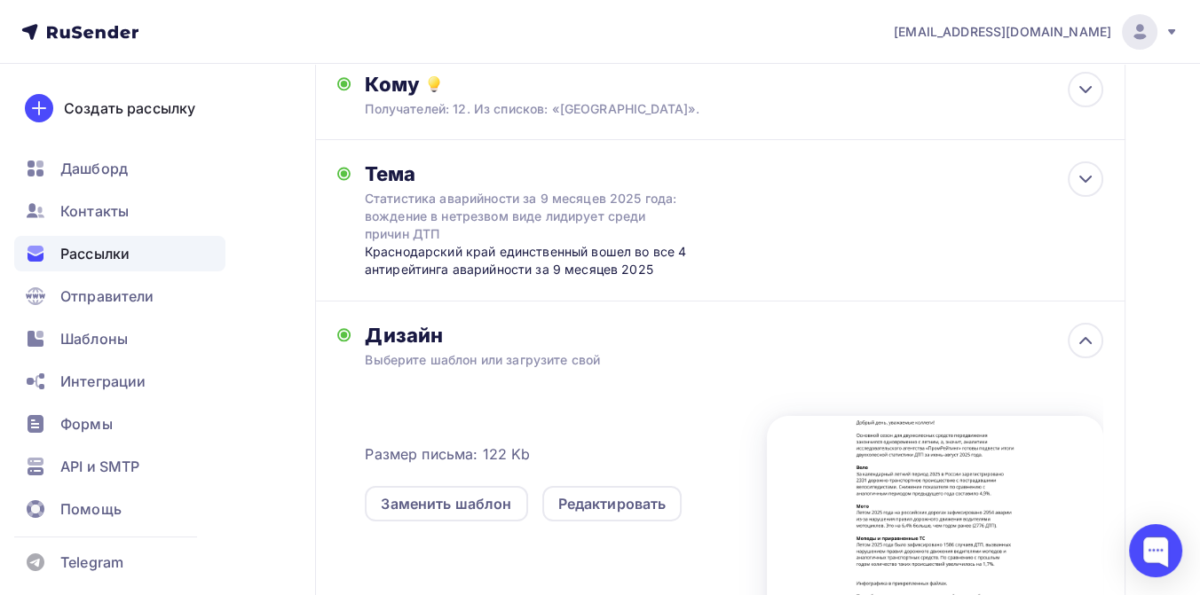
scroll to position [327, 0]
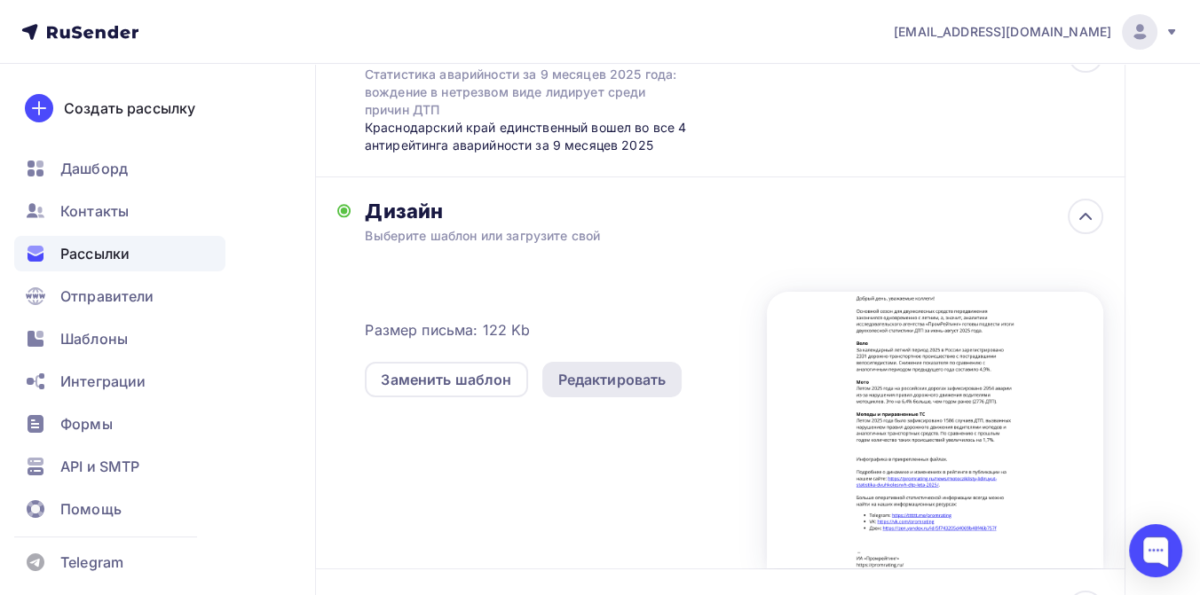
click at [601, 381] on div "Редактировать" at bounding box center [612, 379] width 108 height 21
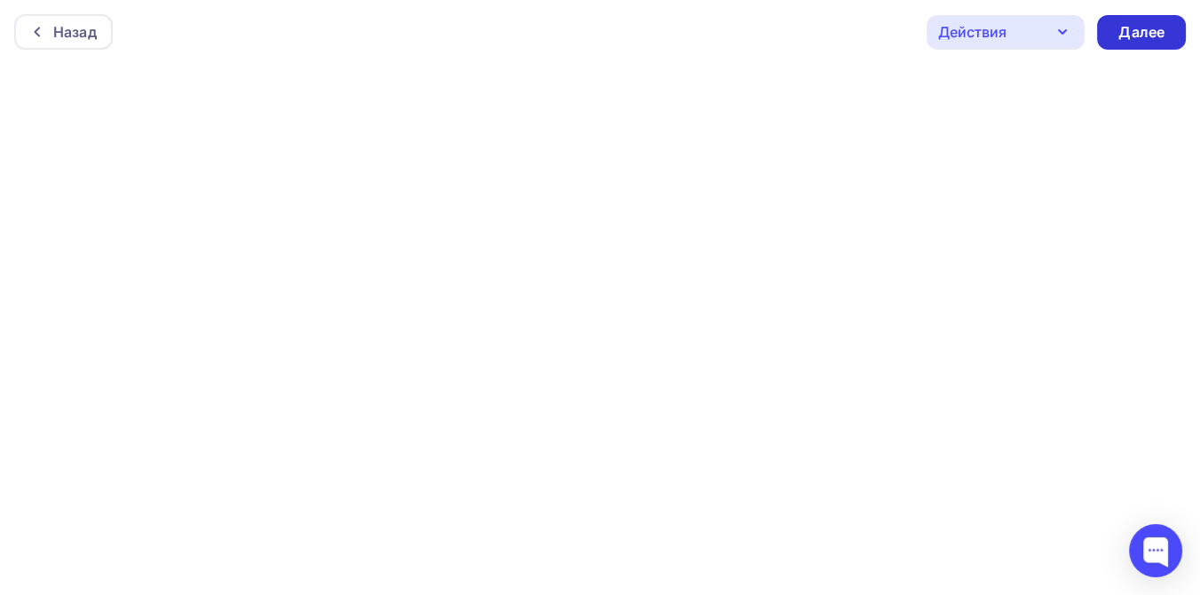
click at [1130, 28] on div "Далее" at bounding box center [1141, 32] width 46 height 20
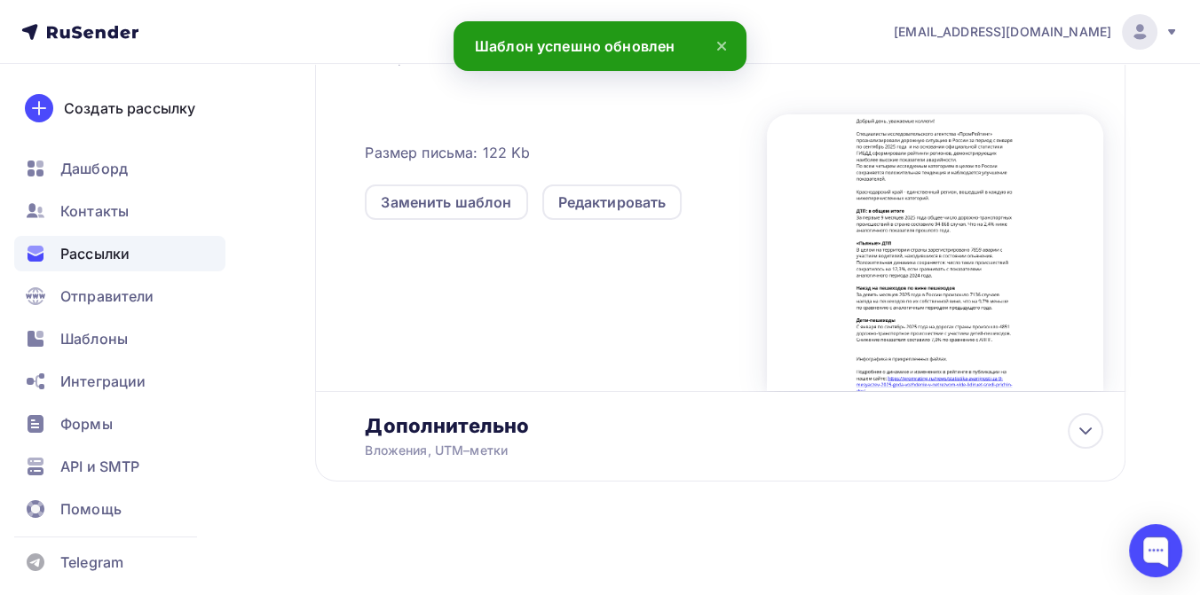
scroll to position [507, 0]
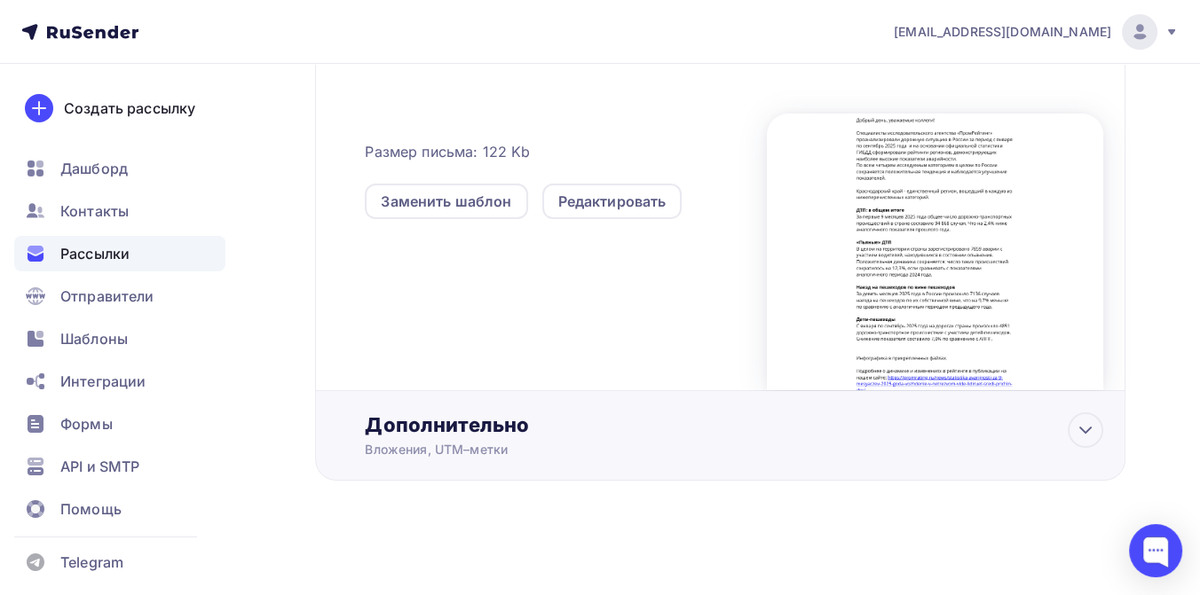
click at [476, 414] on div "Дополнительно" at bounding box center [734, 425] width 738 height 25
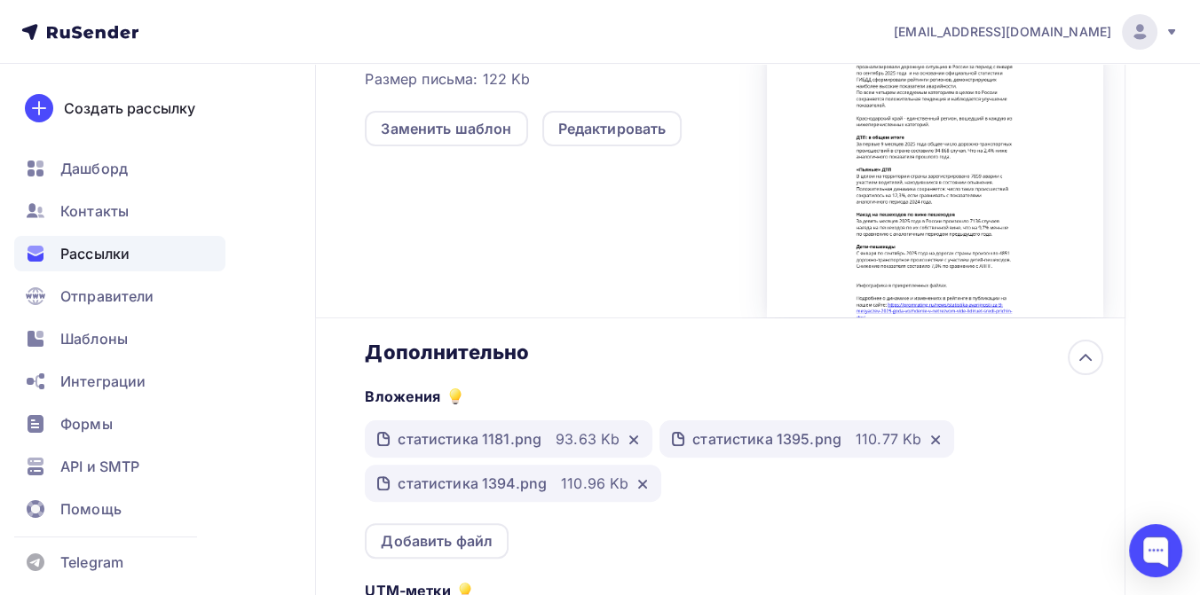
scroll to position [702, 0]
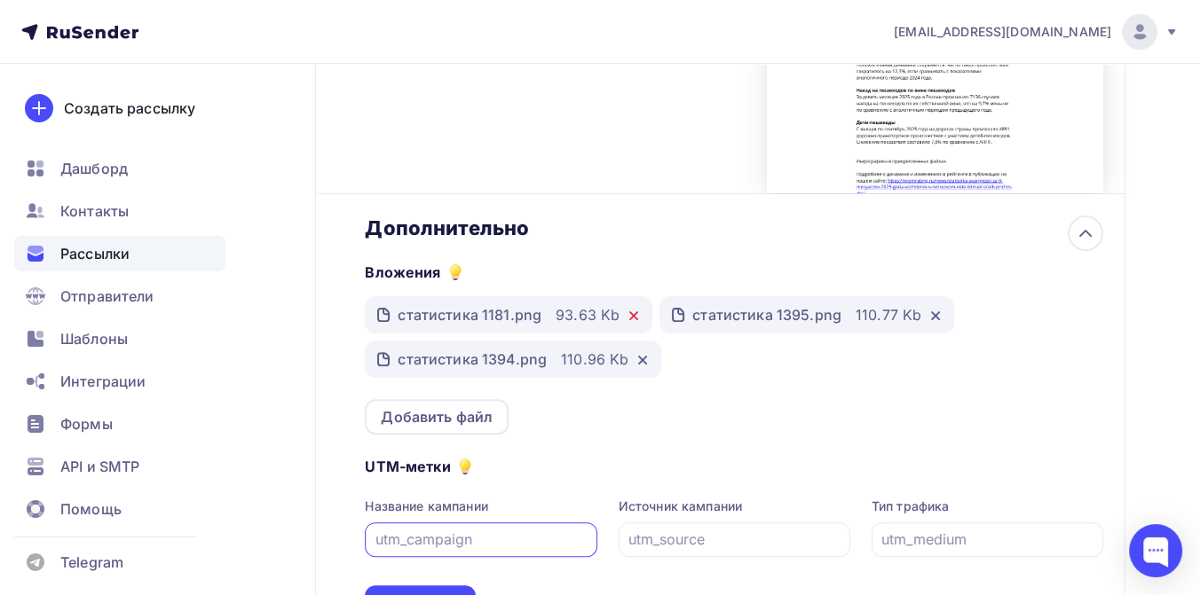
click at [631, 317] on icon at bounding box center [633, 315] width 7 height 7
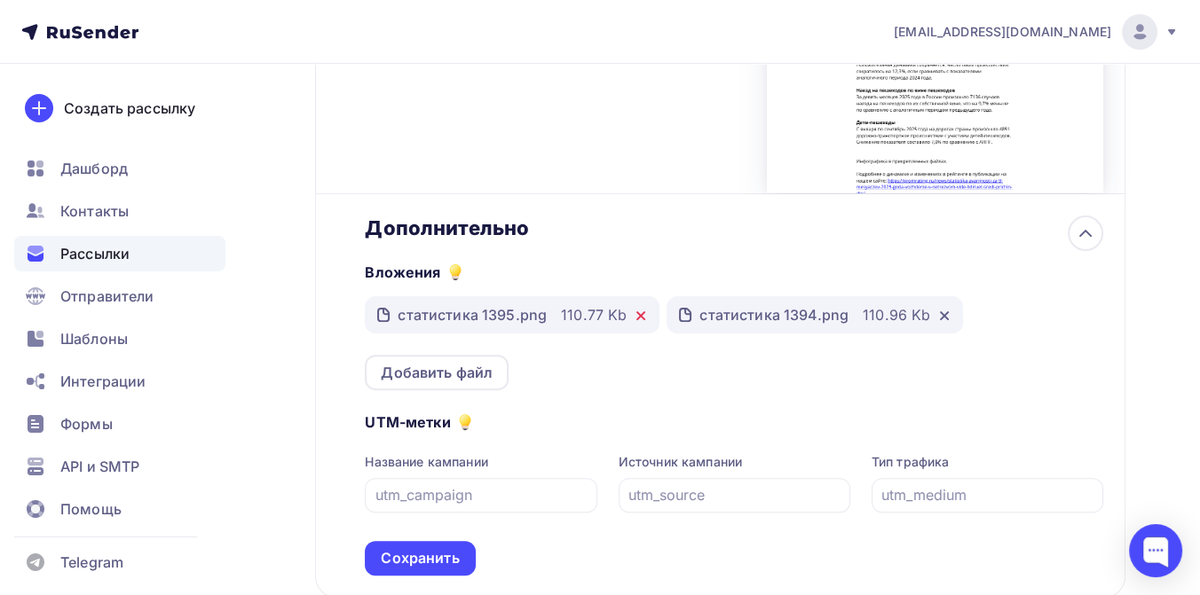
click at [634, 317] on icon at bounding box center [641, 316] width 14 height 14
click at [639, 316] on icon at bounding box center [642, 315] width 7 height 7
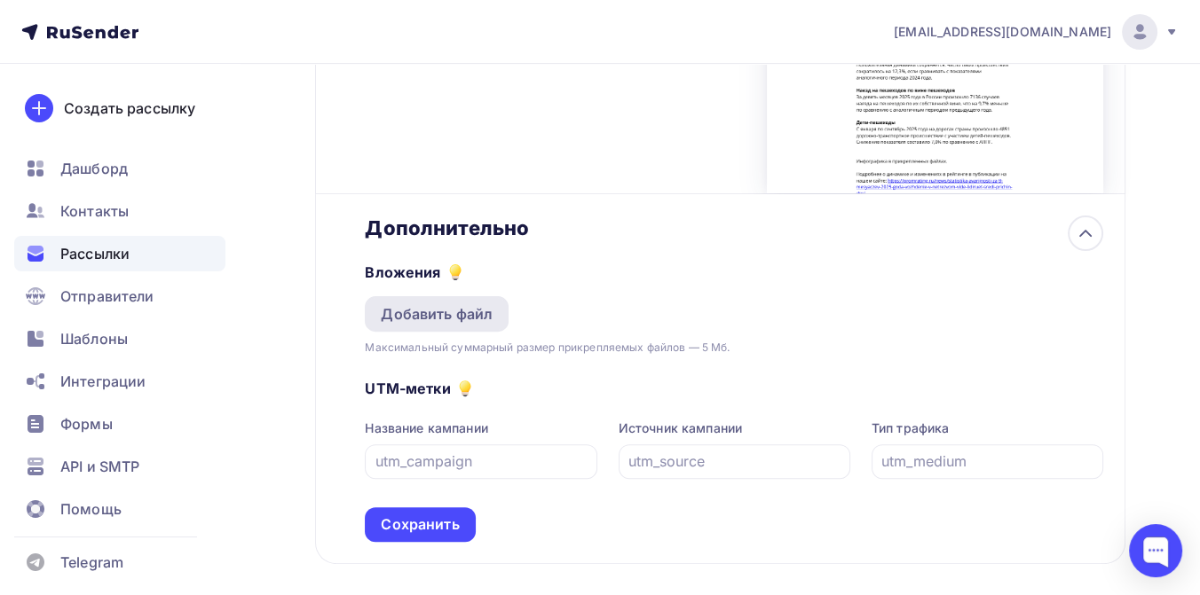
click at [424, 318] on div "Добавить файл" at bounding box center [437, 313] width 112 height 21
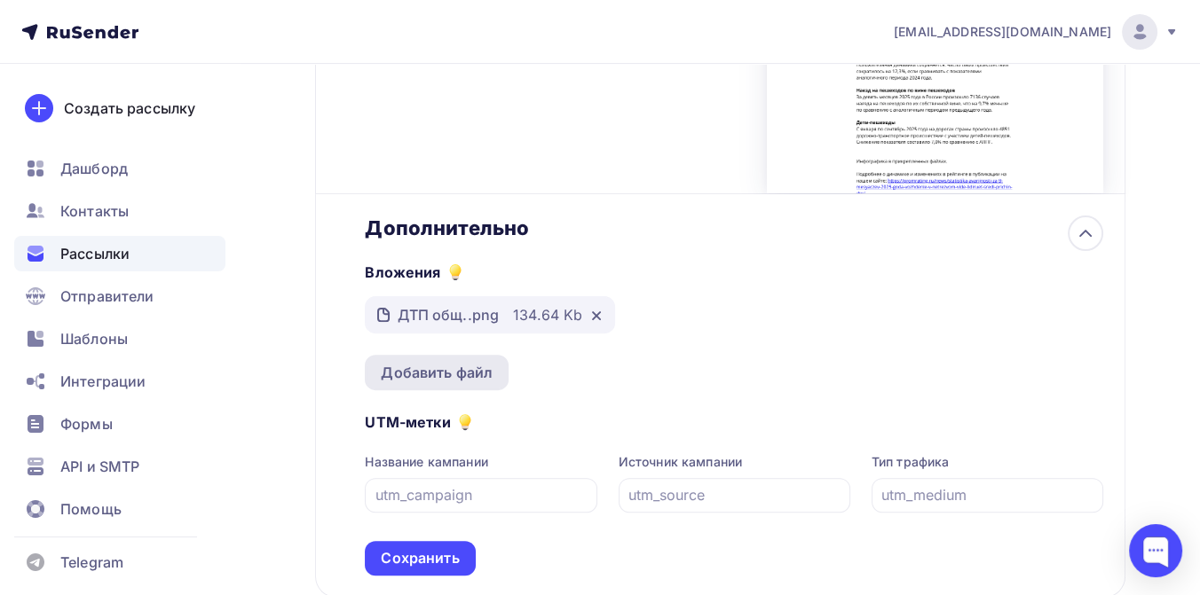
click at [451, 382] on div "Добавить файл" at bounding box center [437, 372] width 112 height 21
click at [431, 367] on div "Добавить файл" at bounding box center [437, 372] width 112 height 21
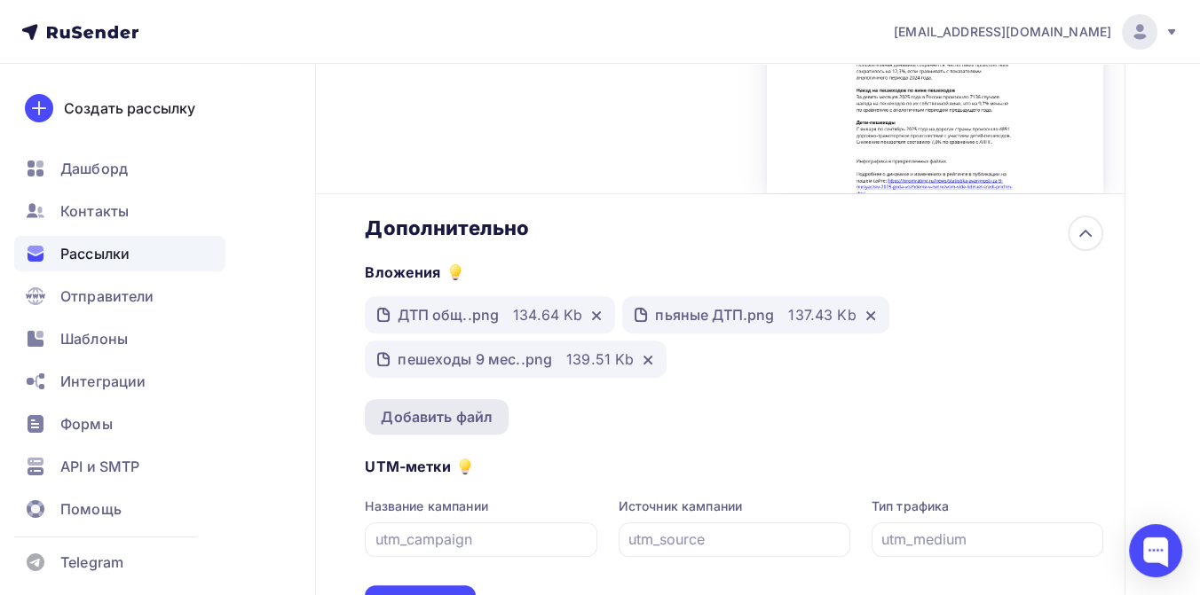
click at [468, 422] on div "Добавить файл" at bounding box center [437, 416] width 112 height 21
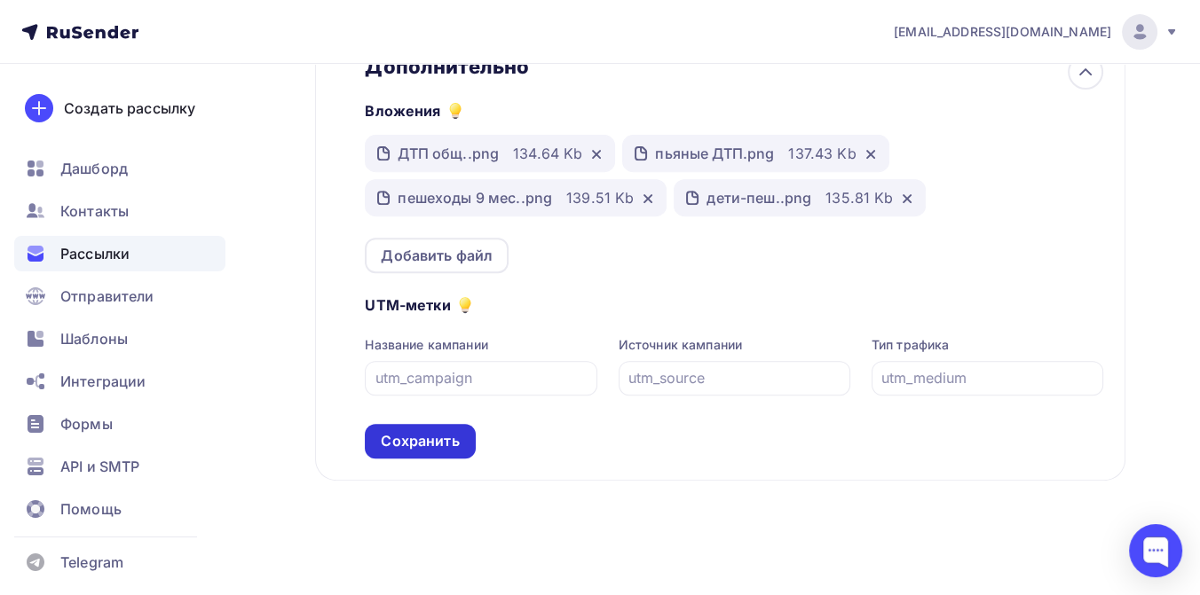
click at [437, 431] on div "Сохранить" at bounding box center [420, 441] width 78 height 20
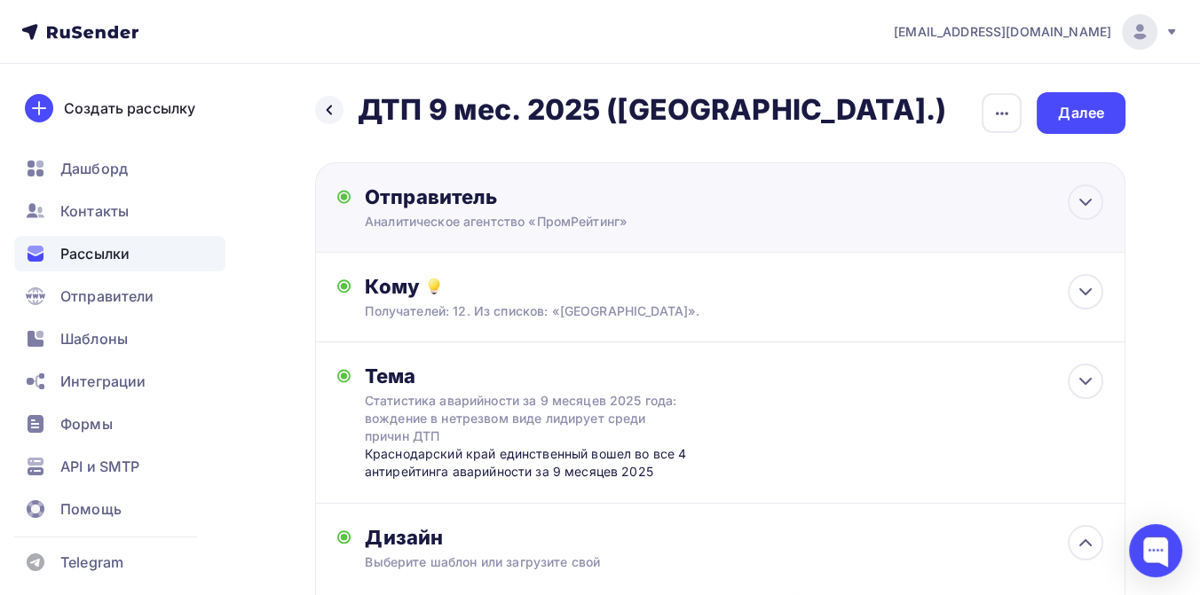
scroll to position [0, 0]
click at [1083, 108] on div "Далее" at bounding box center [1081, 113] width 46 height 20
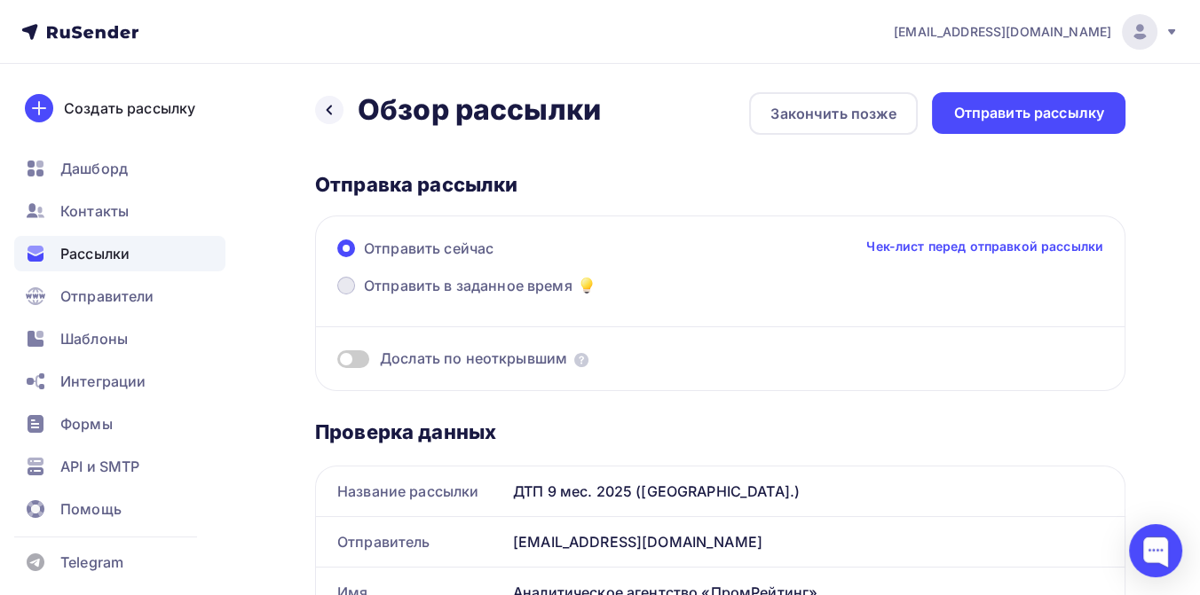
click at [508, 279] on span "Отправить в заданное время" at bounding box center [468, 285] width 209 height 21
click at [364, 296] on input "Отправить в заданное время" at bounding box center [364, 296] width 0 height 0
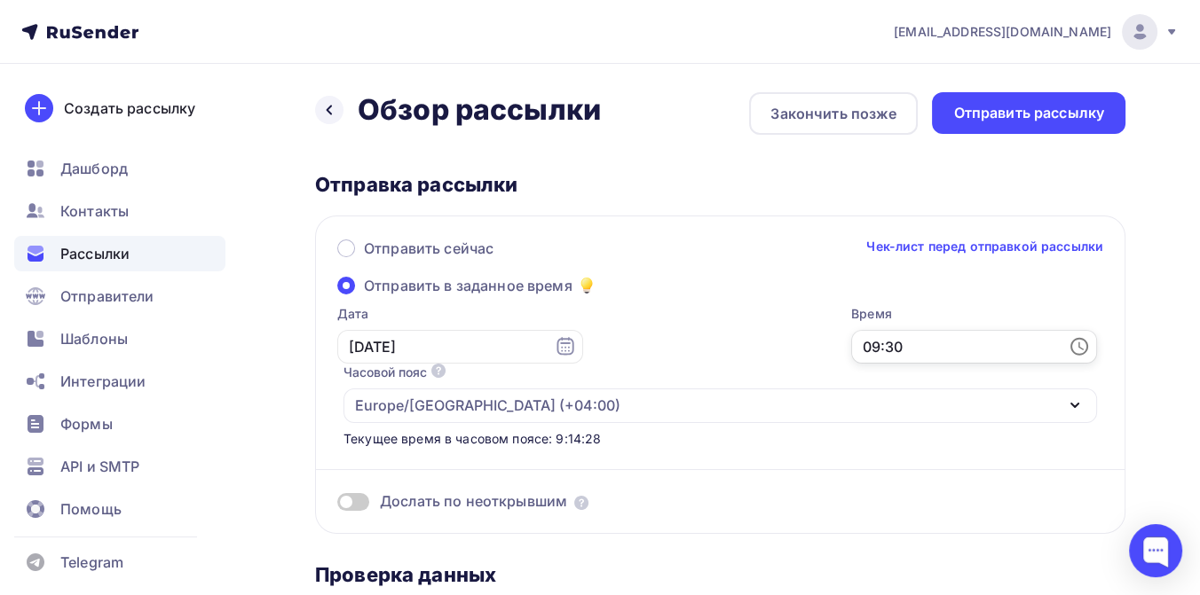
click at [851, 350] on input "09:30" at bounding box center [974, 347] width 246 height 34
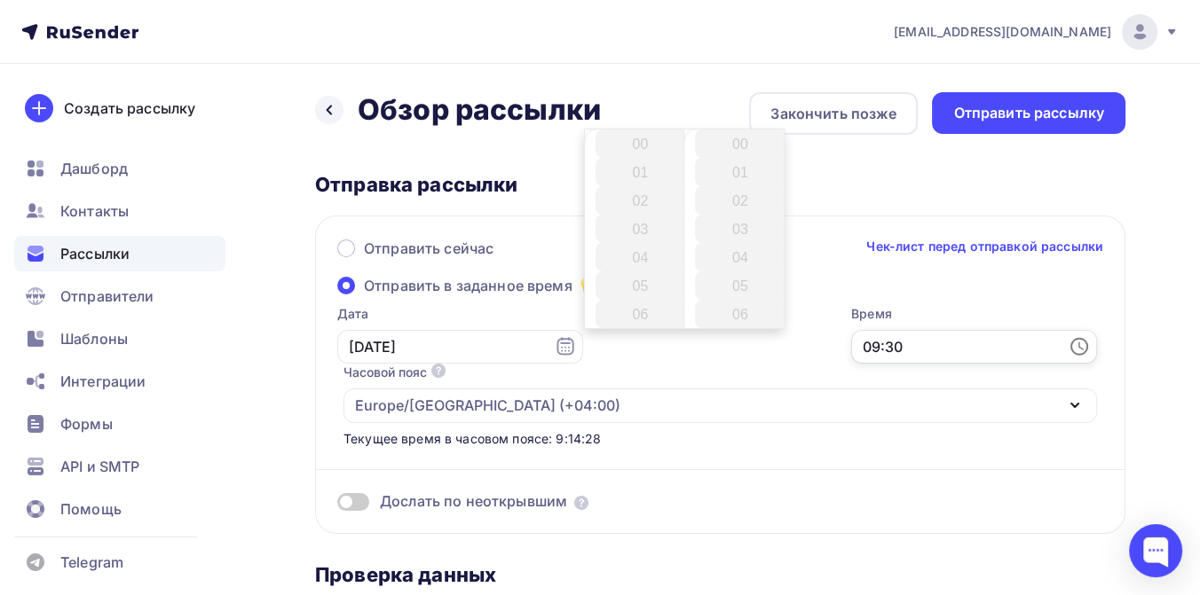
scroll to position [852, 0]
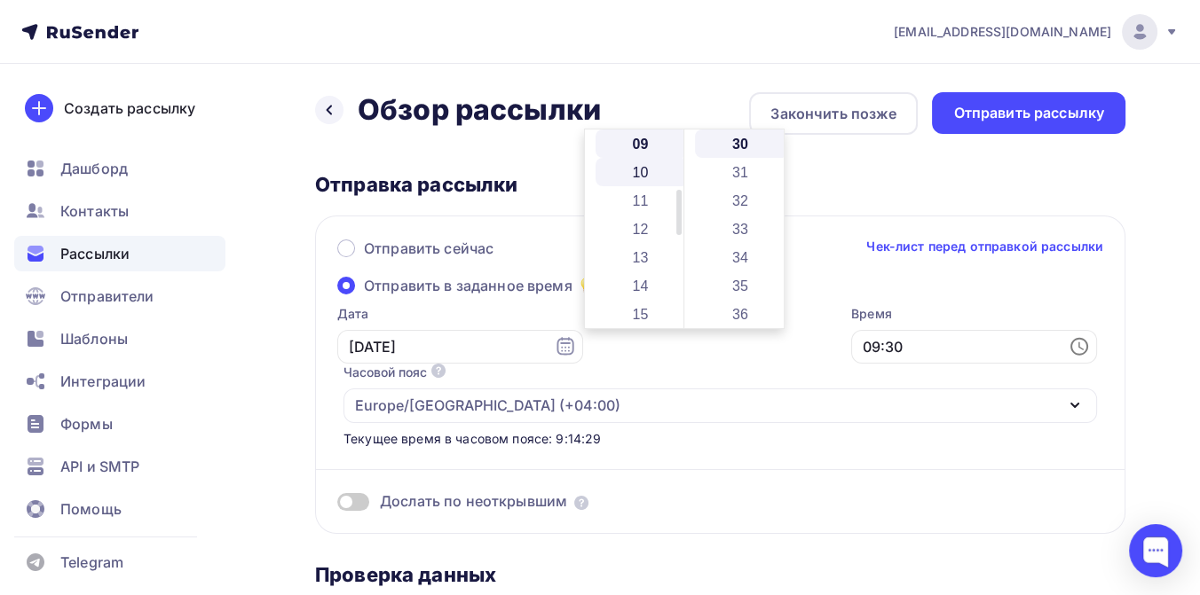
click at [636, 172] on li "10" at bounding box center [641, 172] width 93 height 28
click at [732, 154] on li "20" at bounding box center [741, 156] width 93 height 28
type input "10:20"
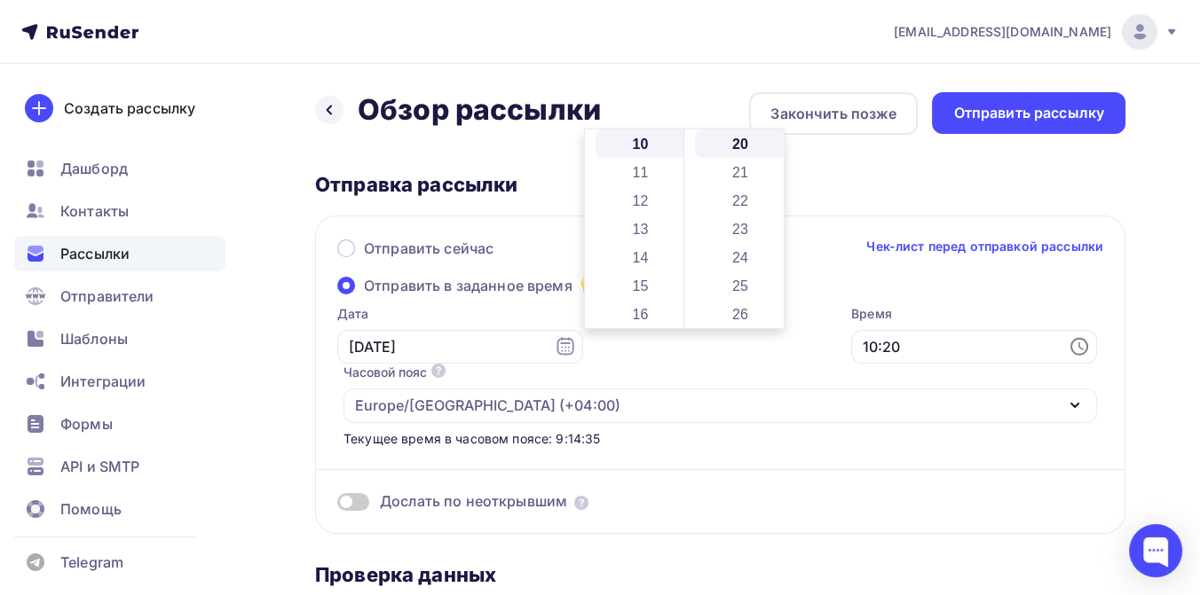
click at [676, 448] on div "Дослать по неоткрывшим" at bounding box center [720, 480] width 766 height 64
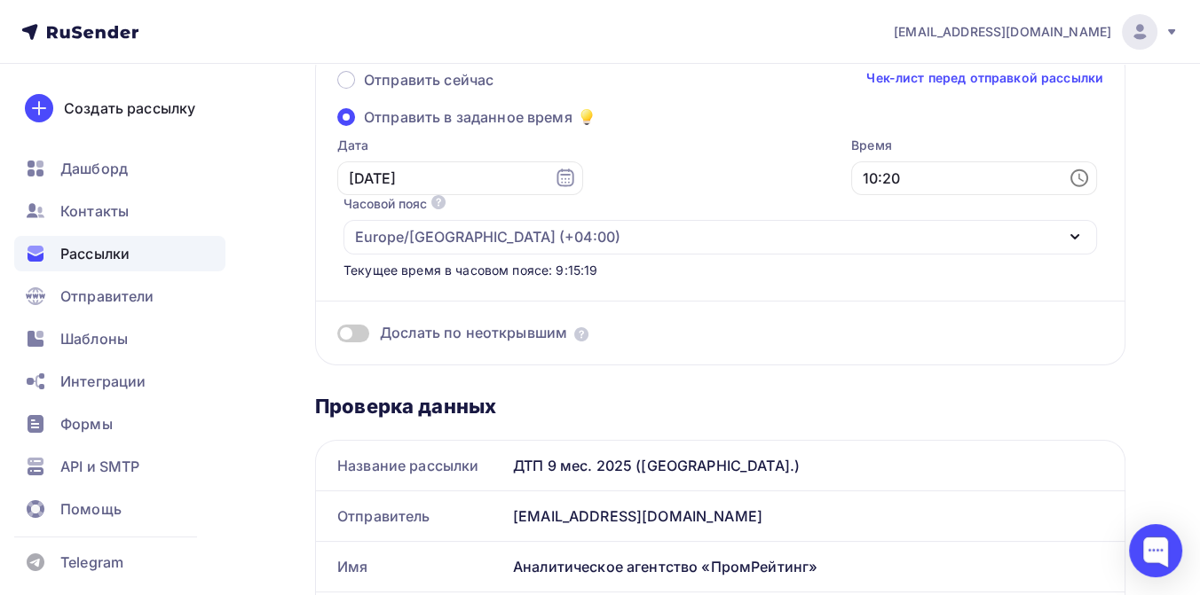
scroll to position [0, 0]
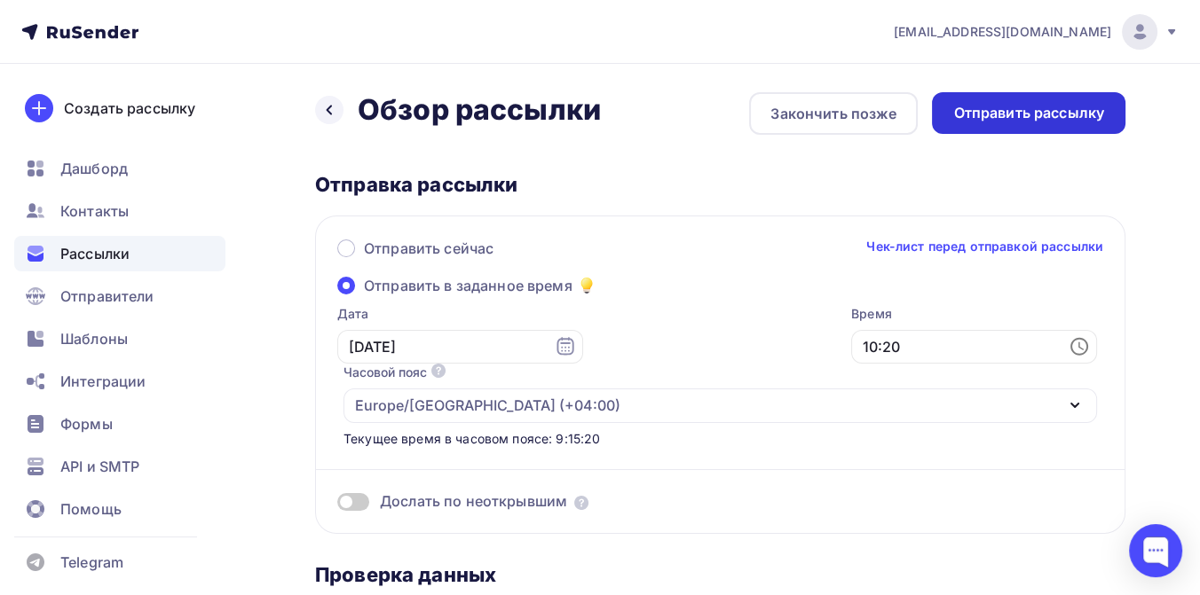
click at [999, 114] on div "Отправить рассылку" at bounding box center [1028, 113] width 151 height 20
